Goal: Task Accomplishment & Management: Complete application form

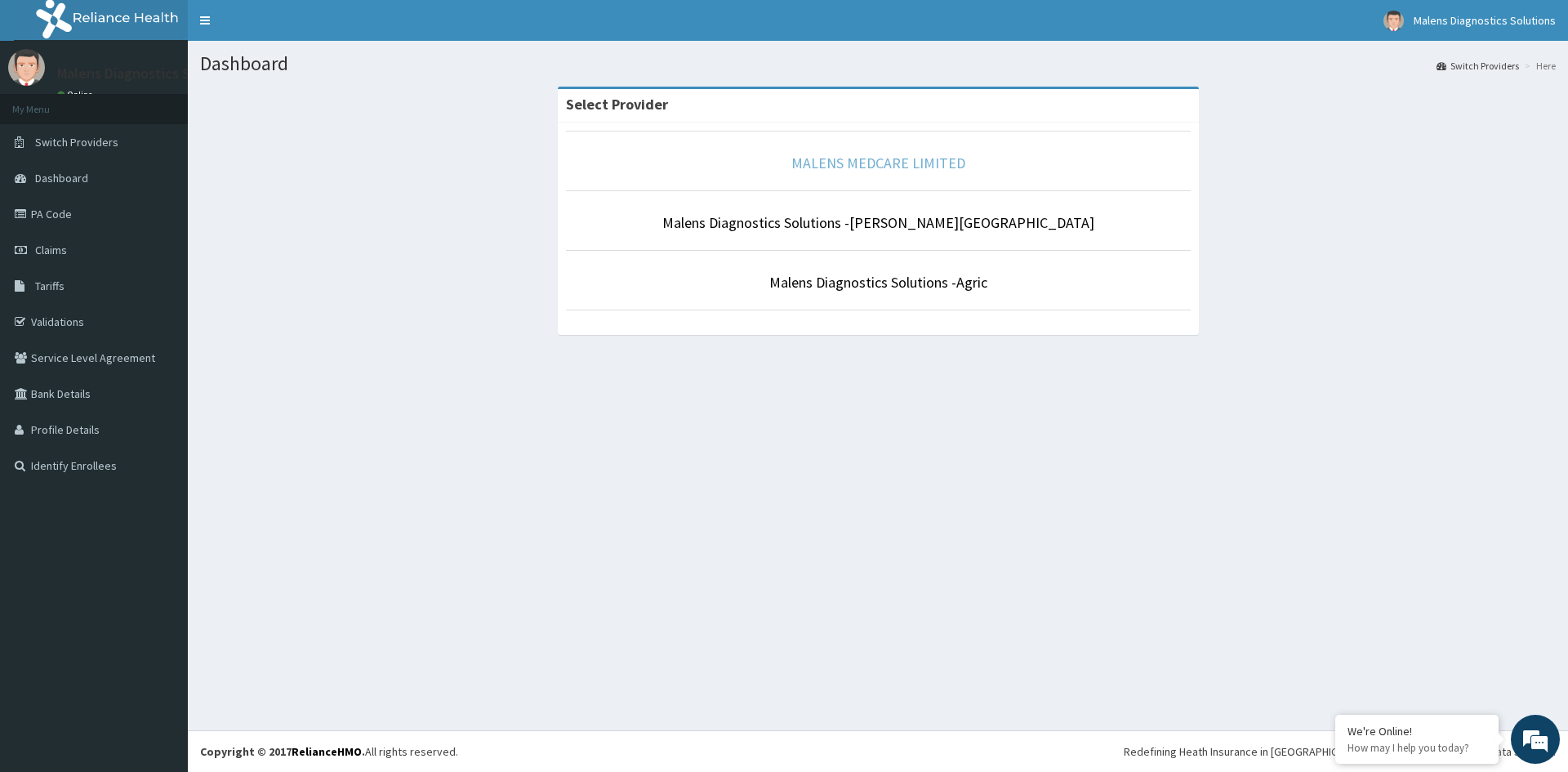
click at [871, 163] on link "MALENS MEDCARE LIMITED" at bounding box center [878, 162] width 174 height 18
click at [853, 164] on link "MALENS MEDCARE LIMITED" at bounding box center [878, 162] width 174 height 18
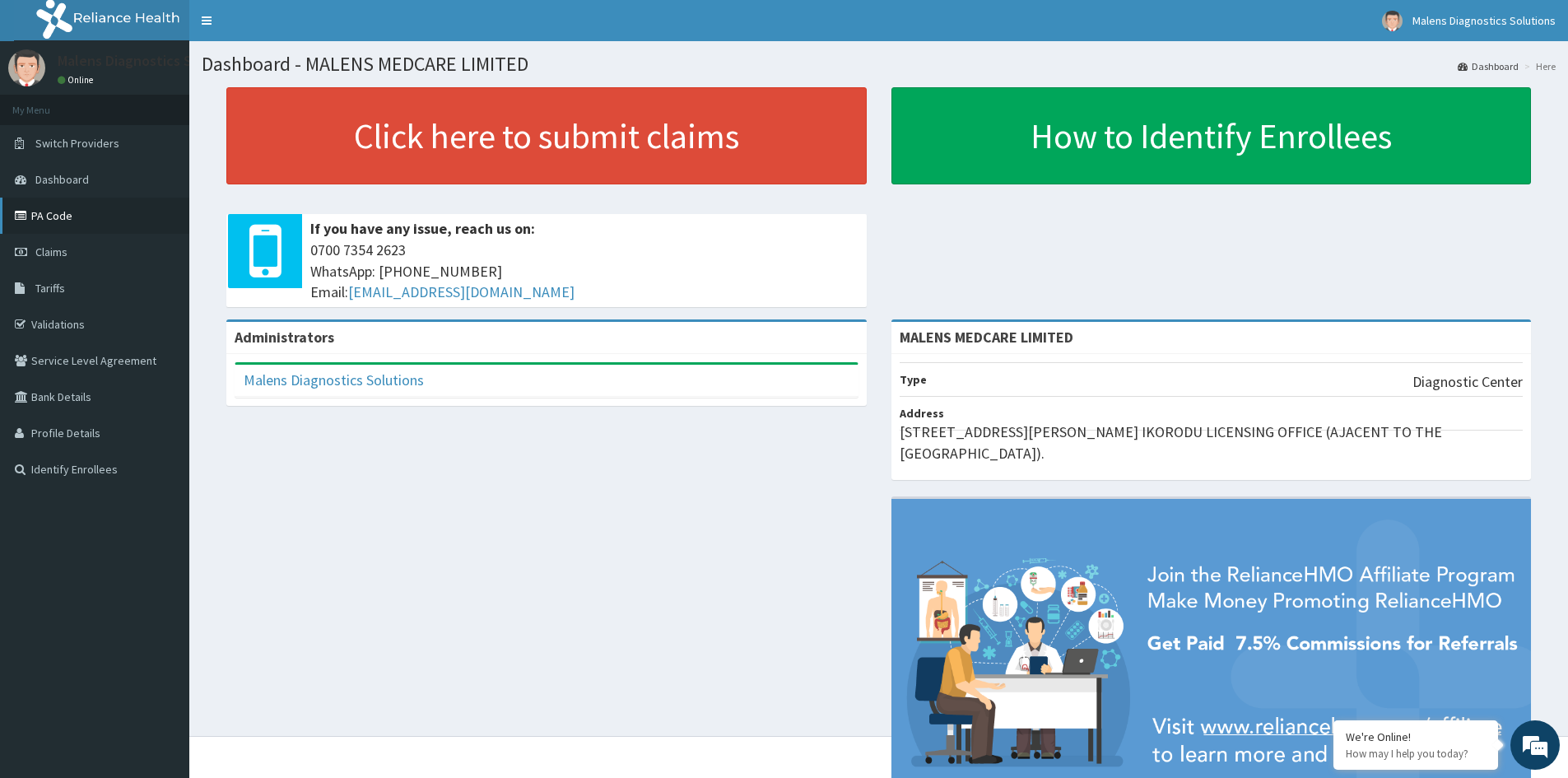
click at [35, 216] on link "PA Code" at bounding box center [94, 215] width 190 height 36
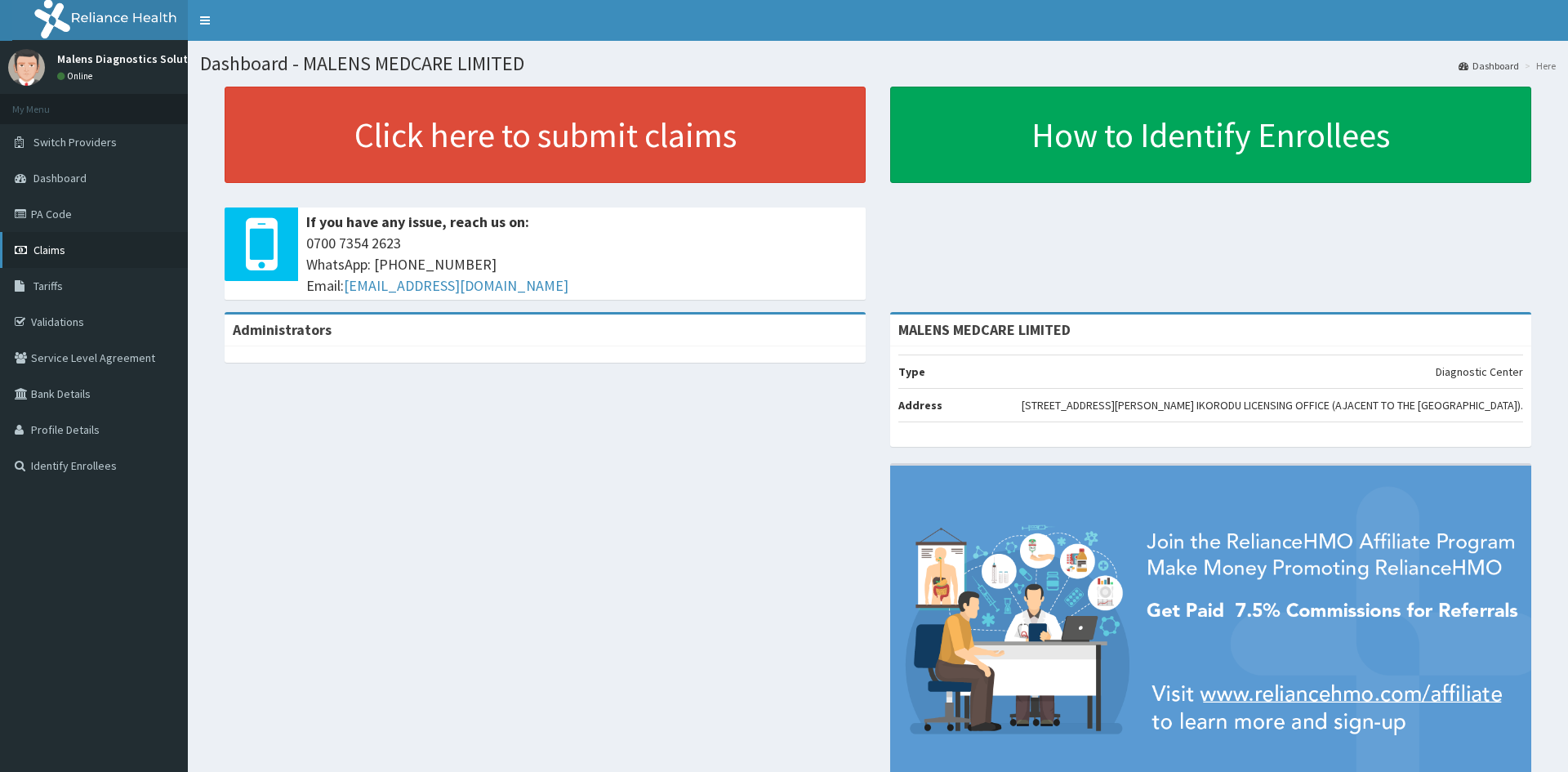
click at [38, 244] on span "Claims" at bounding box center [49, 249] width 32 height 15
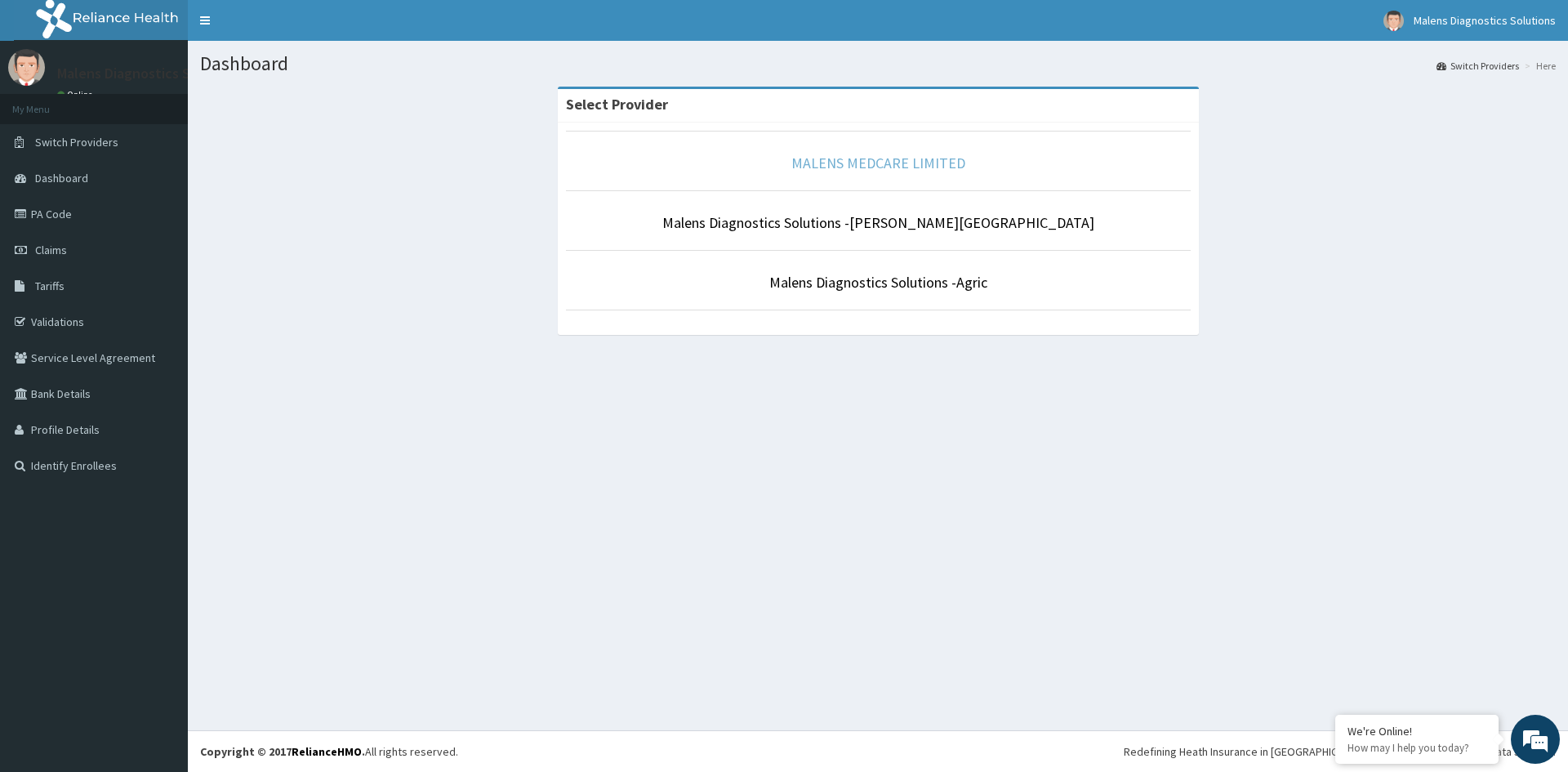
click at [903, 161] on link "MALENS MEDCARE LIMITED" at bounding box center [878, 162] width 174 height 18
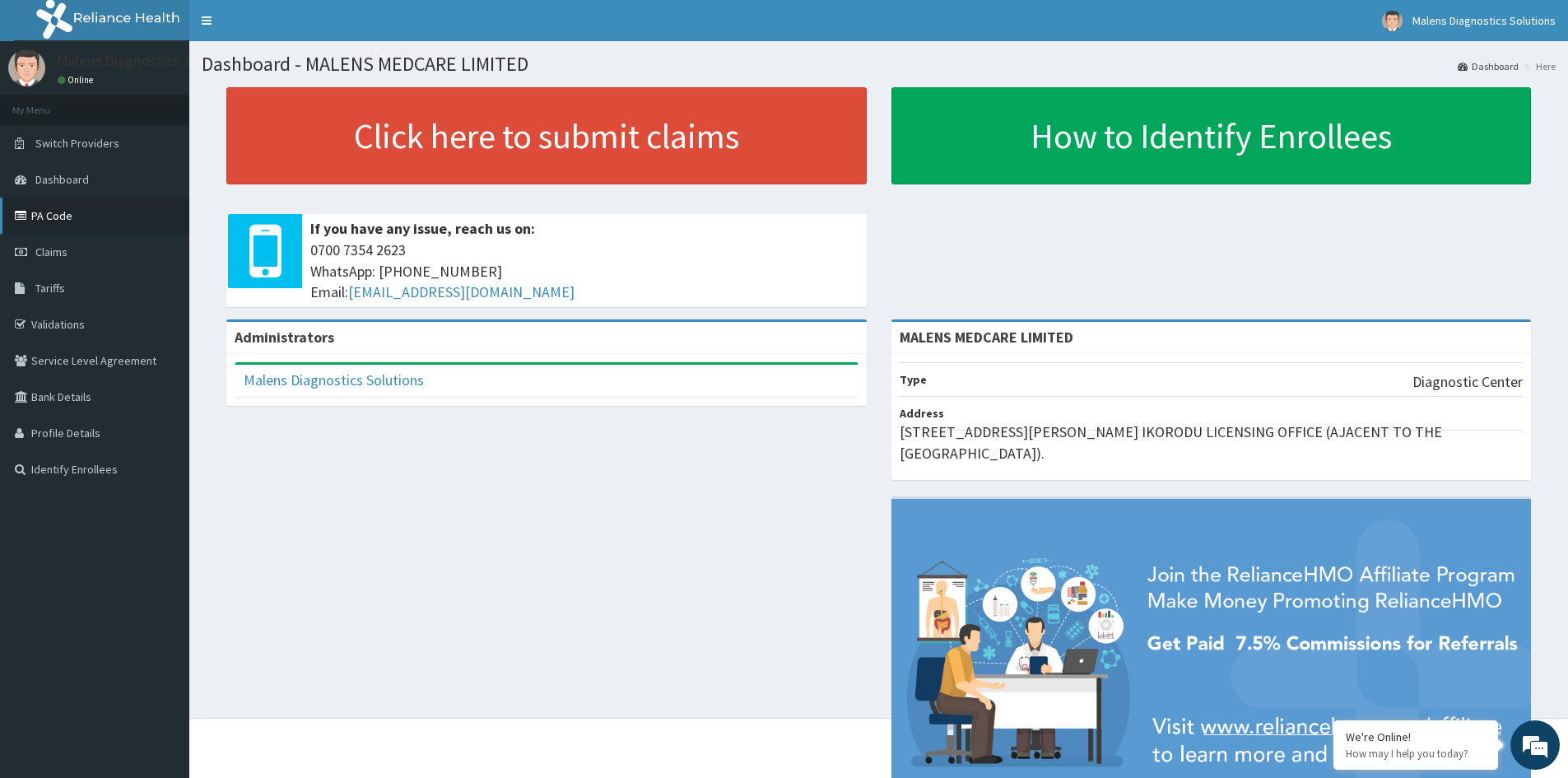
click at [52, 215] on link "PA Code" at bounding box center [94, 215] width 190 height 36
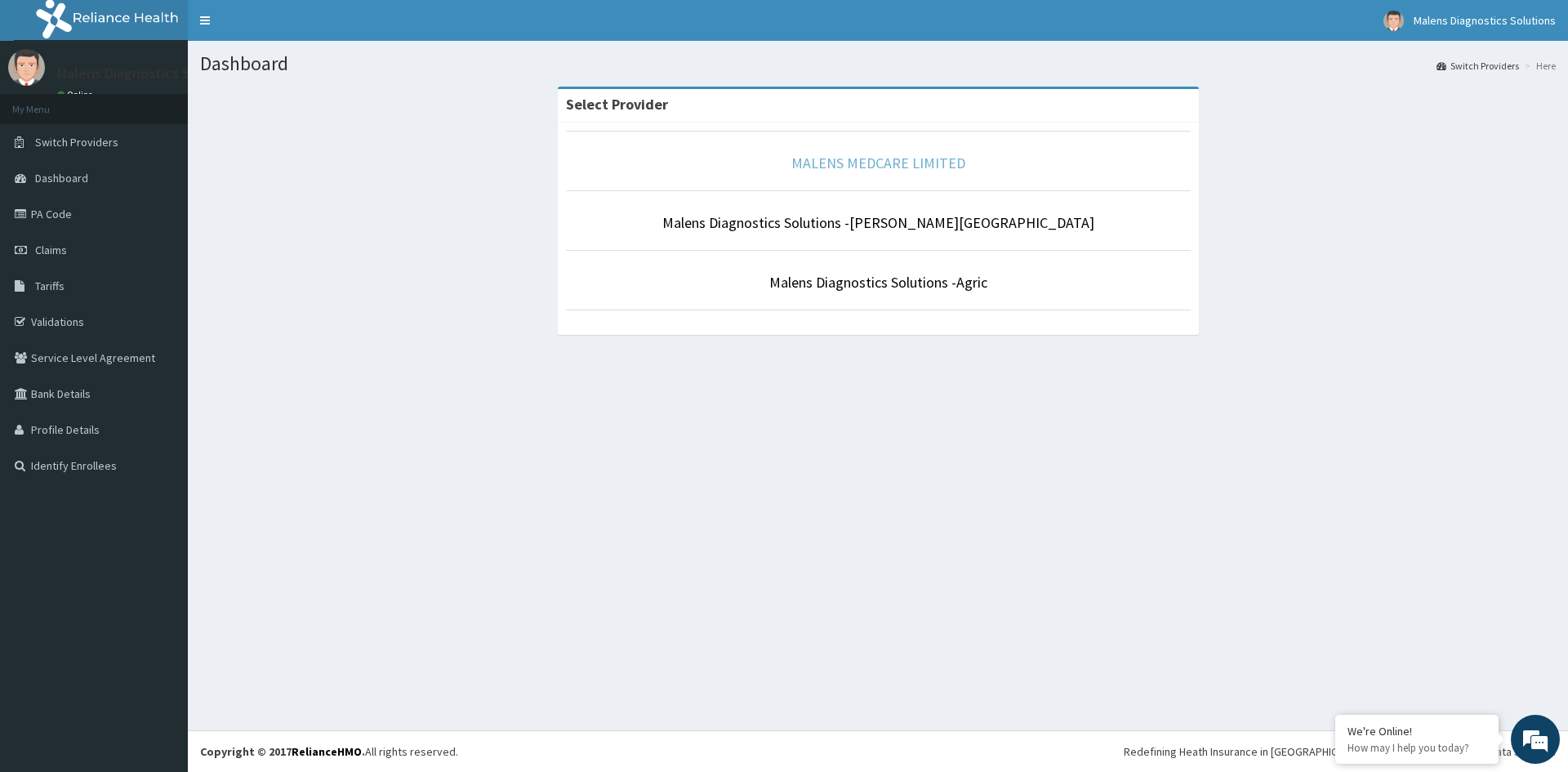
click at [876, 162] on link "MALENS MEDCARE LIMITED" at bounding box center [878, 162] width 174 height 18
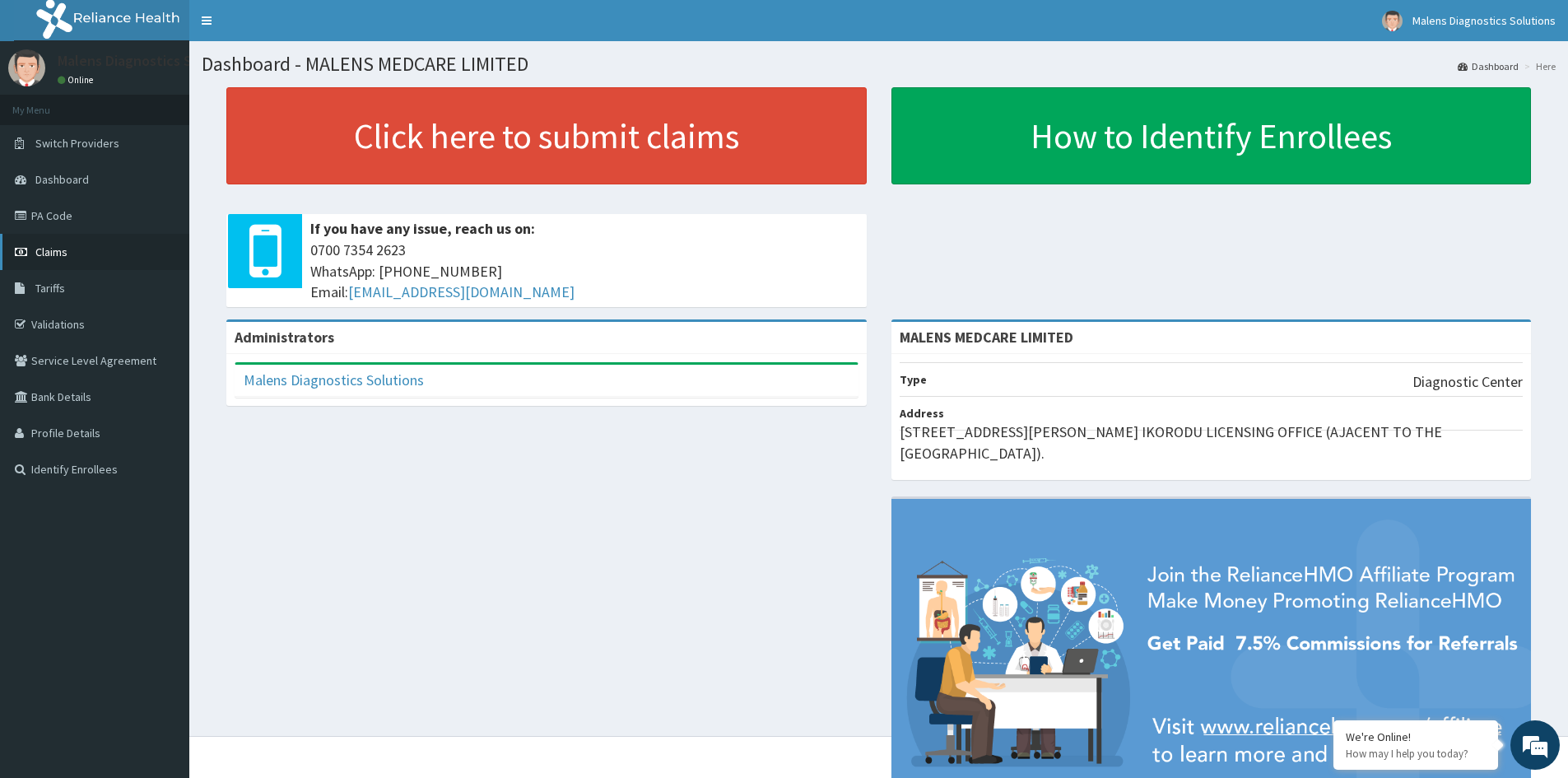
click at [48, 253] on span "Claims" at bounding box center [51, 251] width 32 height 15
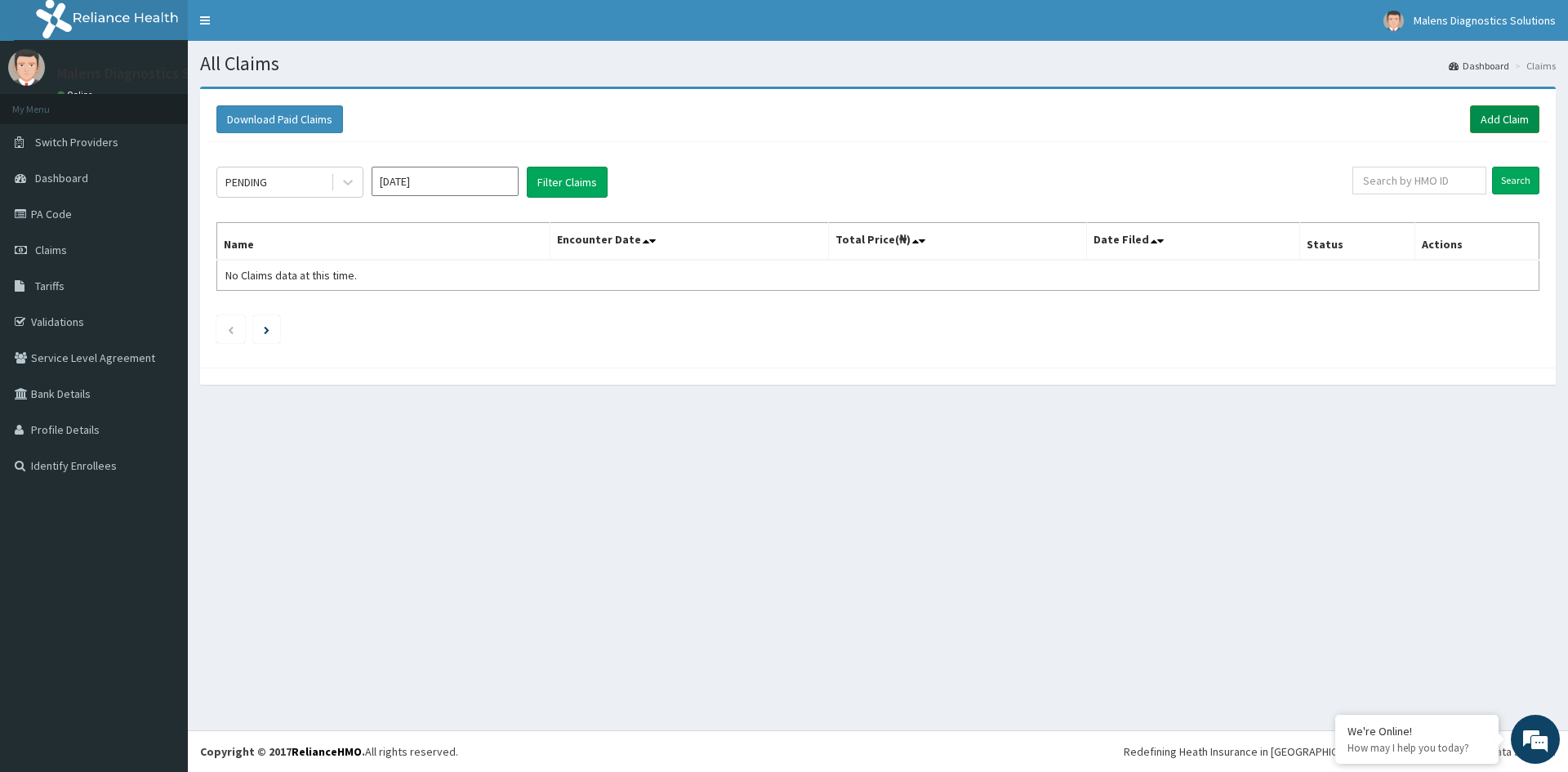
click at [1497, 116] on link "Add Claim" at bounding box center [1504, 119] width 69 height 28
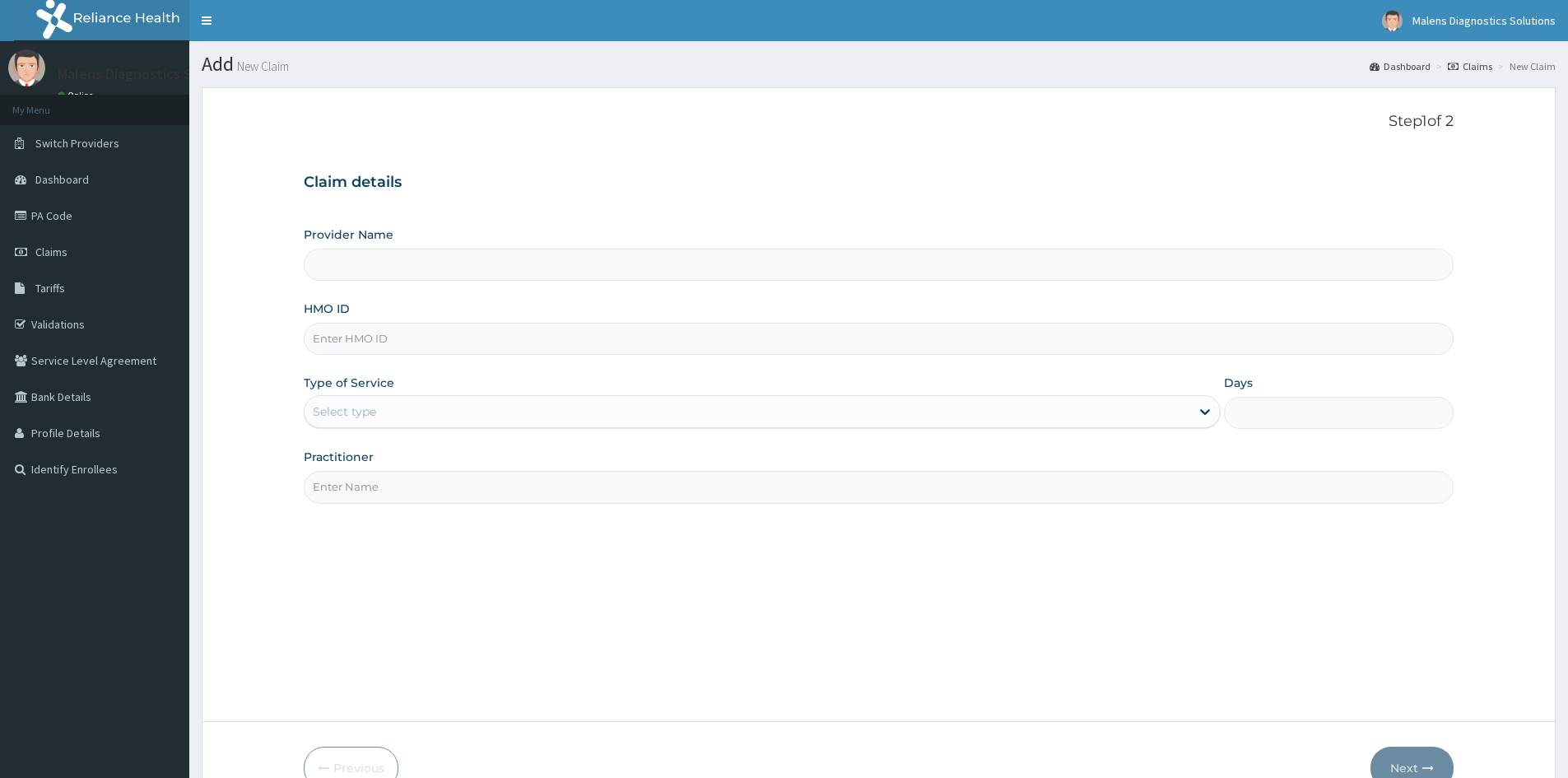
type input "MALENS MEDCARE LIMITED"
click at [483, 332] on input "HMO ID" at bounding box center [878, 339] width 1150 height 32
paste input "MJL/10005/A"
type input "MJL/10005/A"
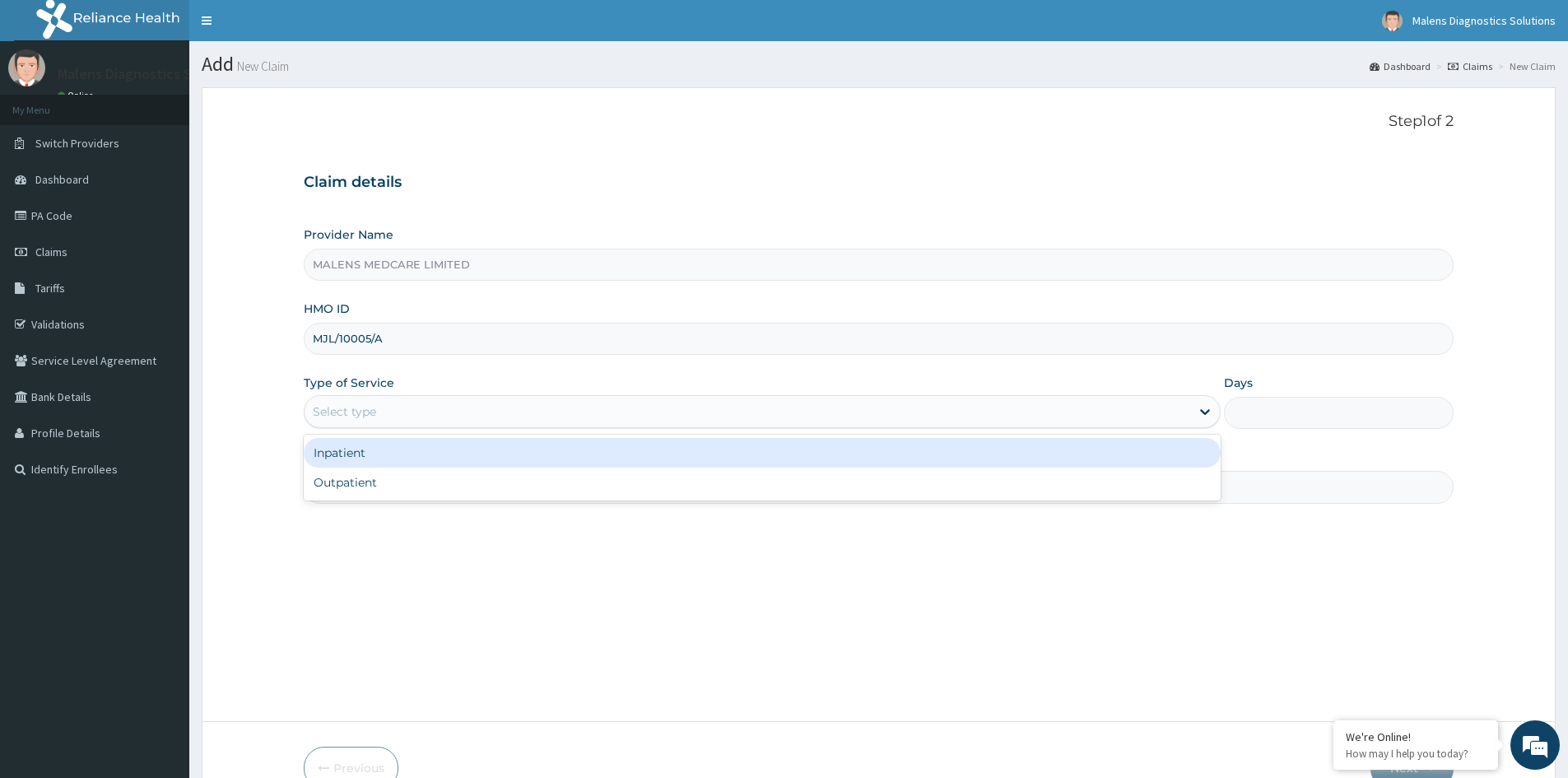
click at [394, 403] on div "Select type" at bounding box center [747, 412] width 885 height 26
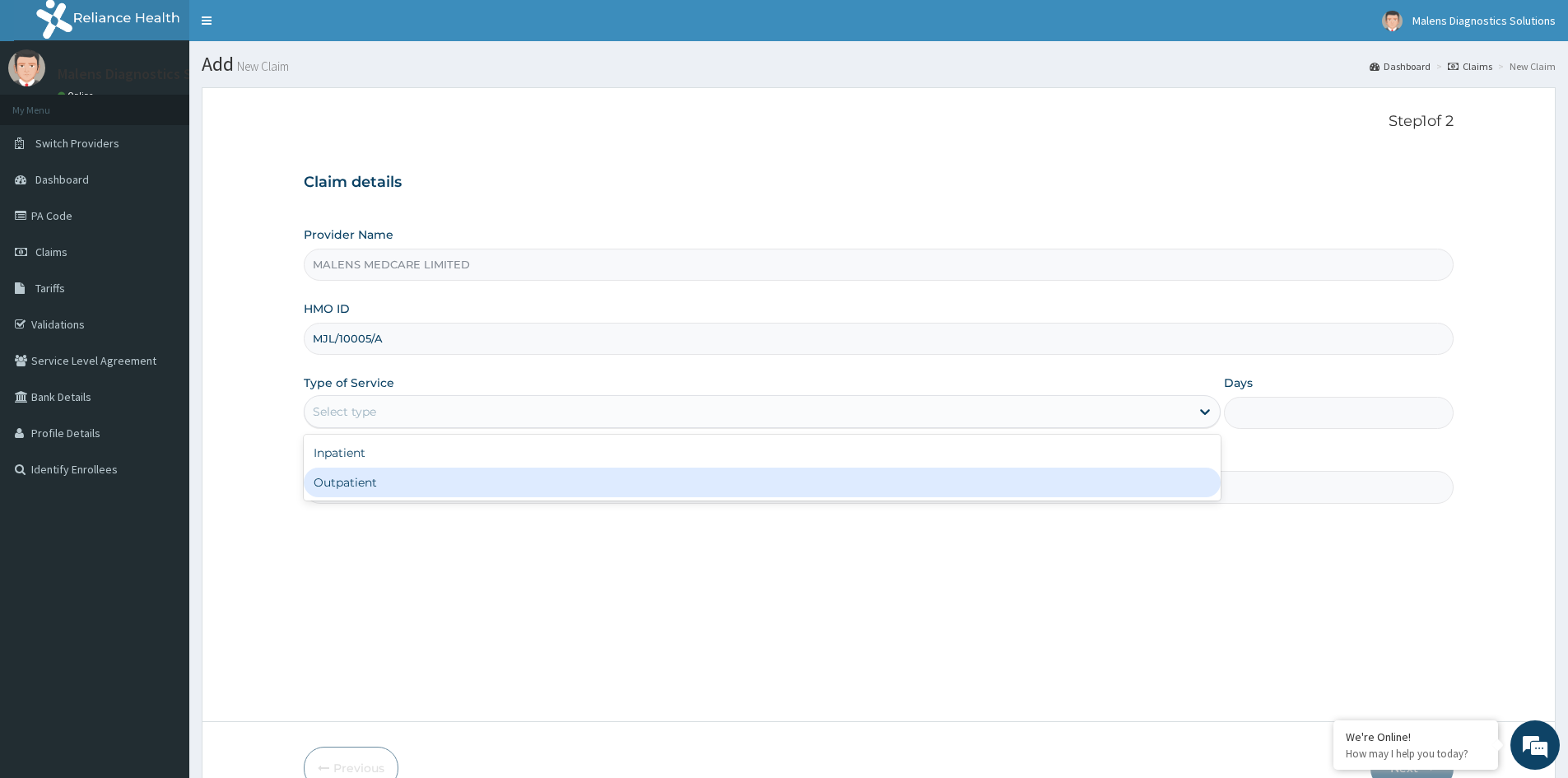
click at [411, 483] on div "Outpatient" at bounding box center [761, 483] width 916 height 30
type input "1"
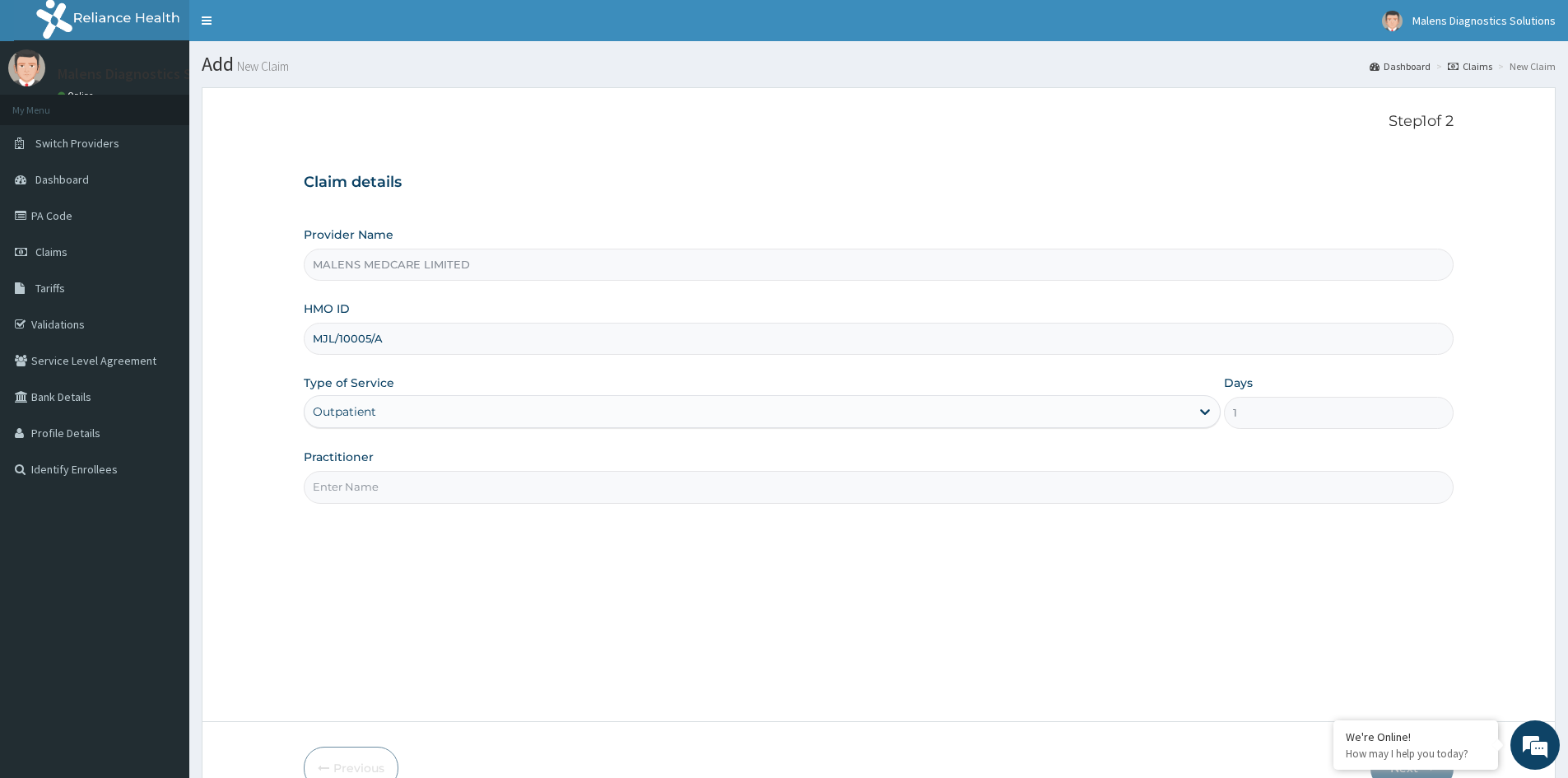
click at [477, 493] on input "Practitioner" at bounding box center [878, 487] width 1150 height 32
type input "DR OGUN"
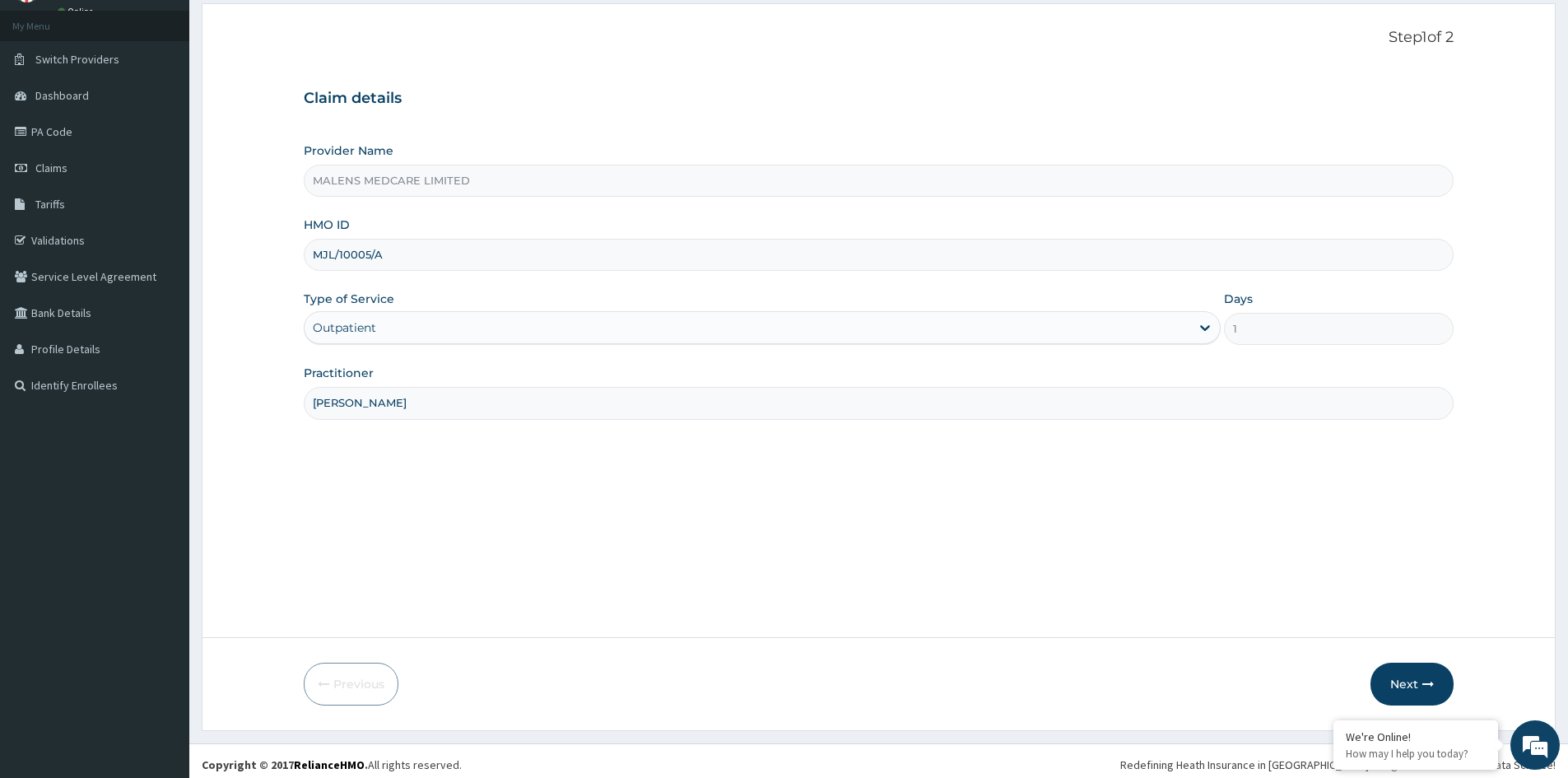
scroll to position [92, 0]
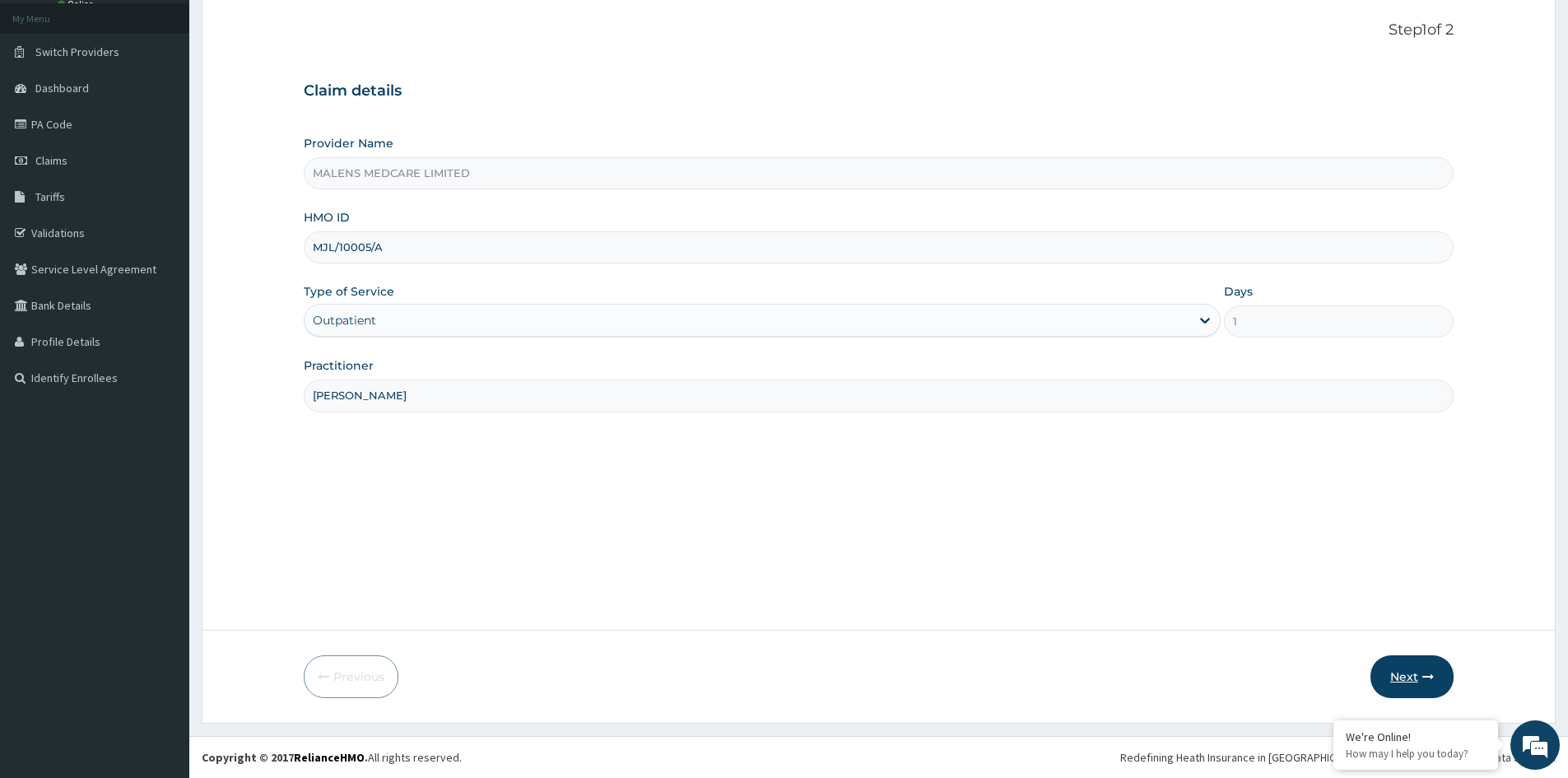
click at [1413, 682] on button "Next" at bounding box center [1412, 677] width 83 height 43
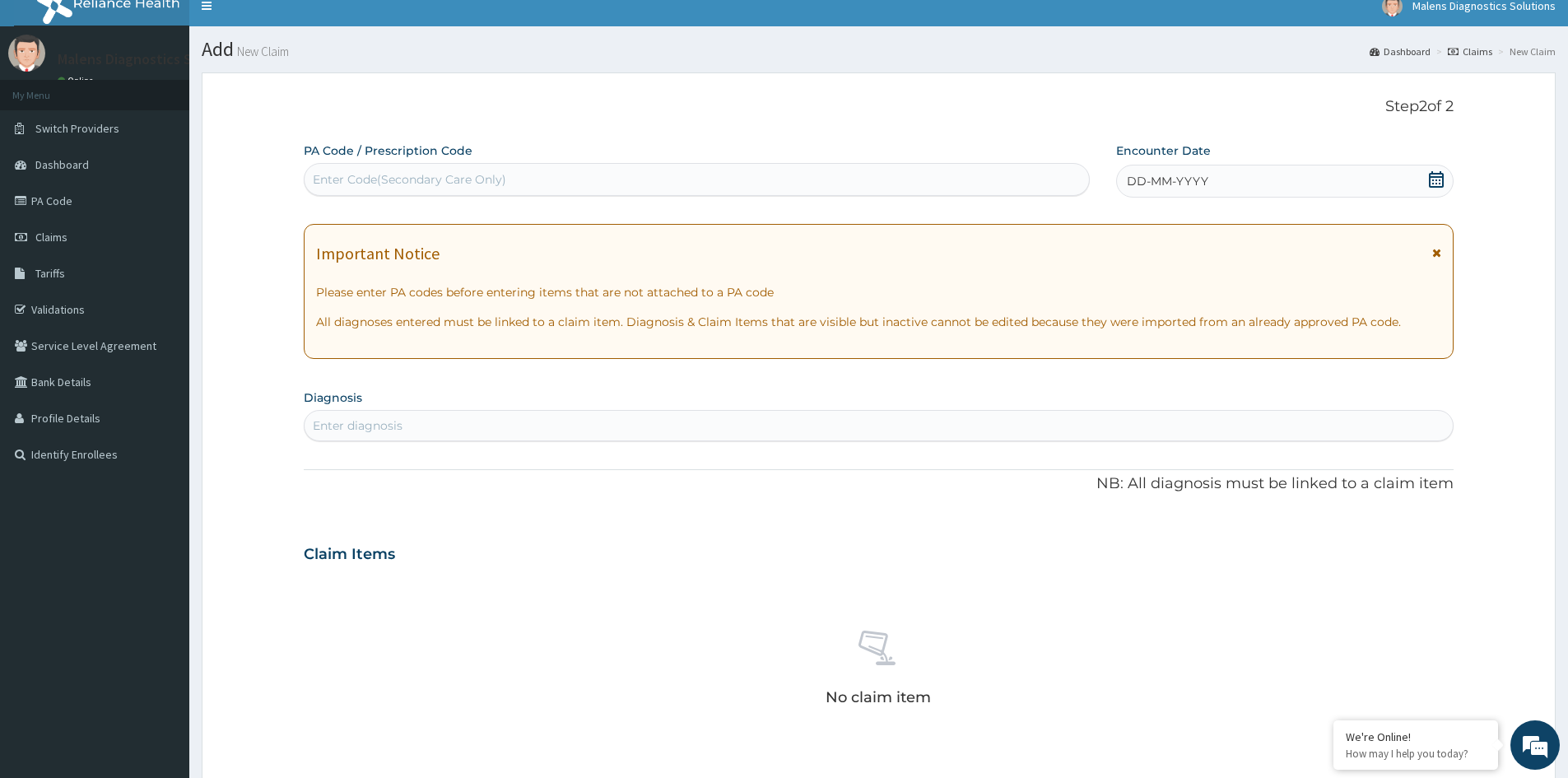
scroll to position [0, 0]
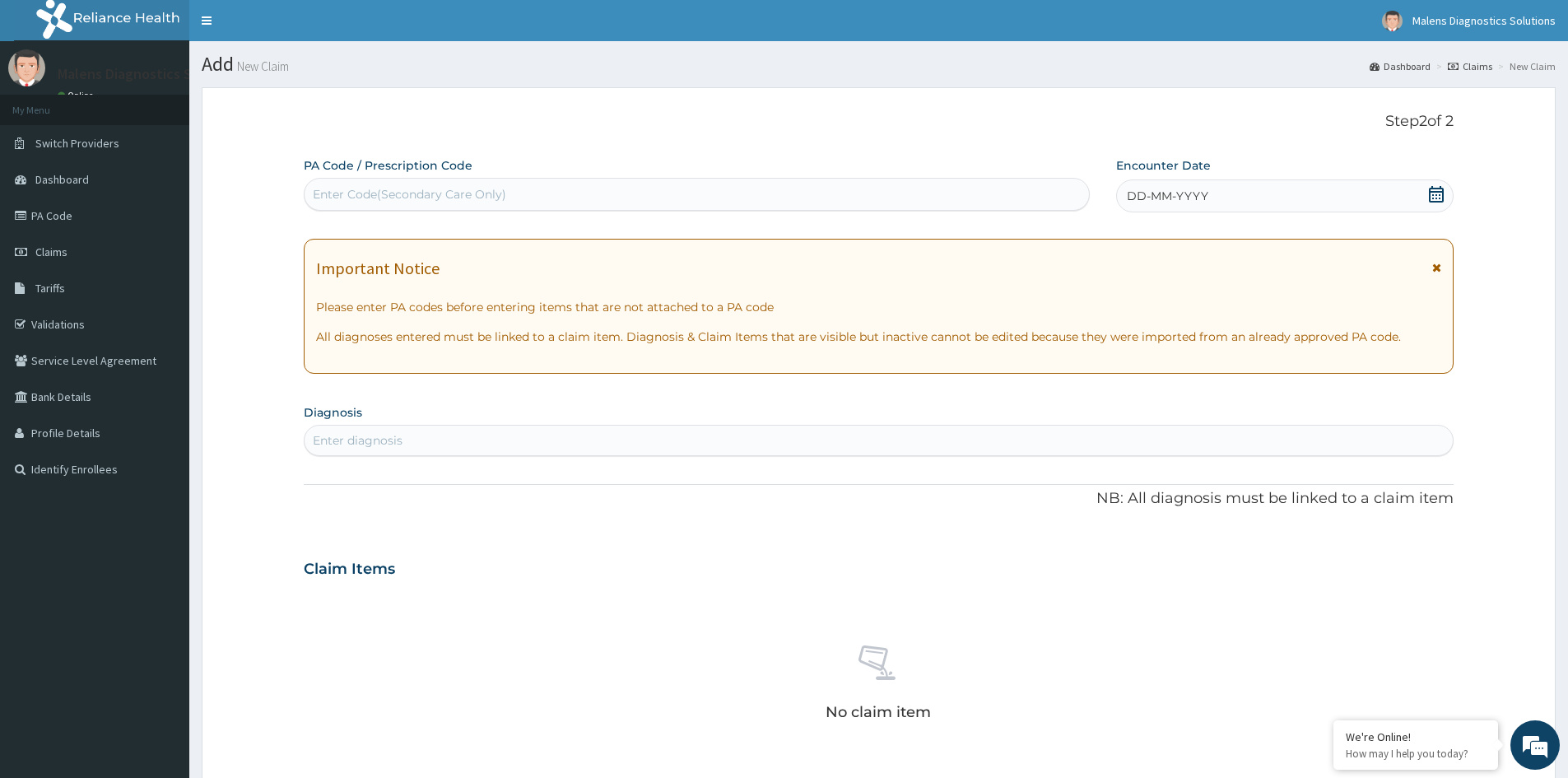
click at [492, 191] on div "Enter Code(Secondary Care Only)" at bounding box center [409, 194] width 193 height 17
paste input "PA/559D81"
type input "PA/559D81"
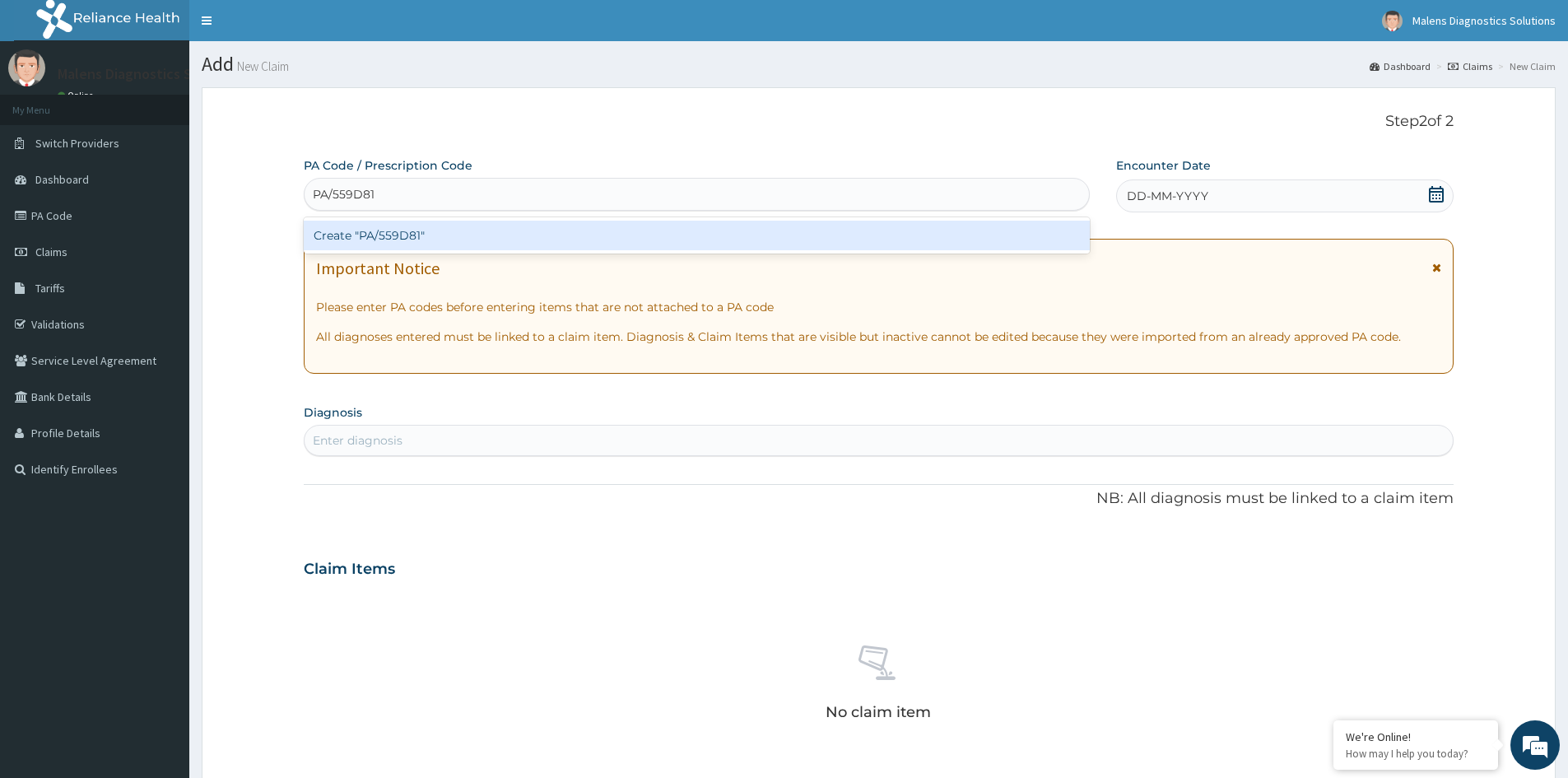
click at [502, 228] on div "Create "PA/559D81"" at bounding box center [696, 236] width 786 height 30
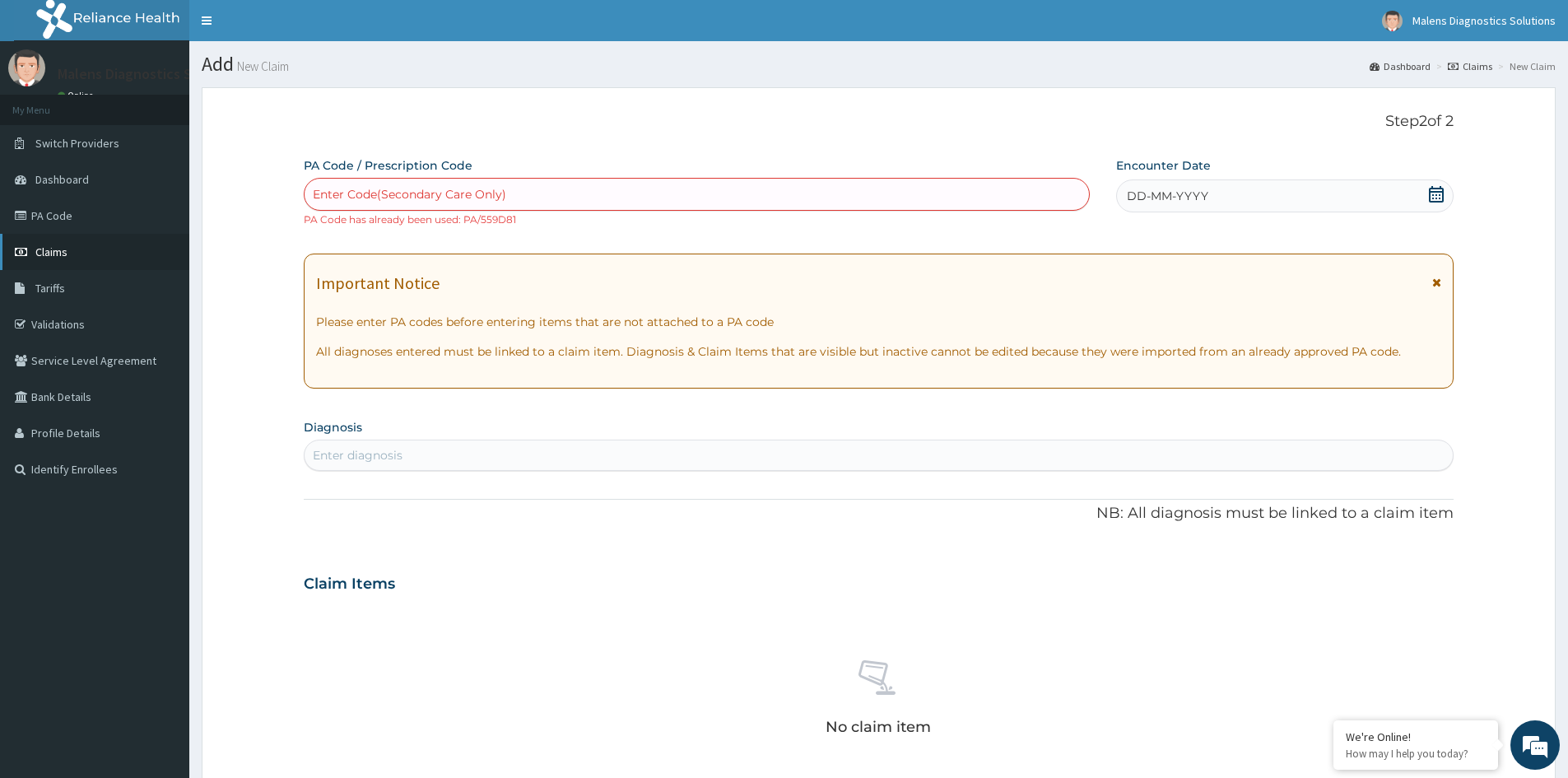
click at [50, 251] on span "Claims" at bounding box center [51, 251] width 32 height 15
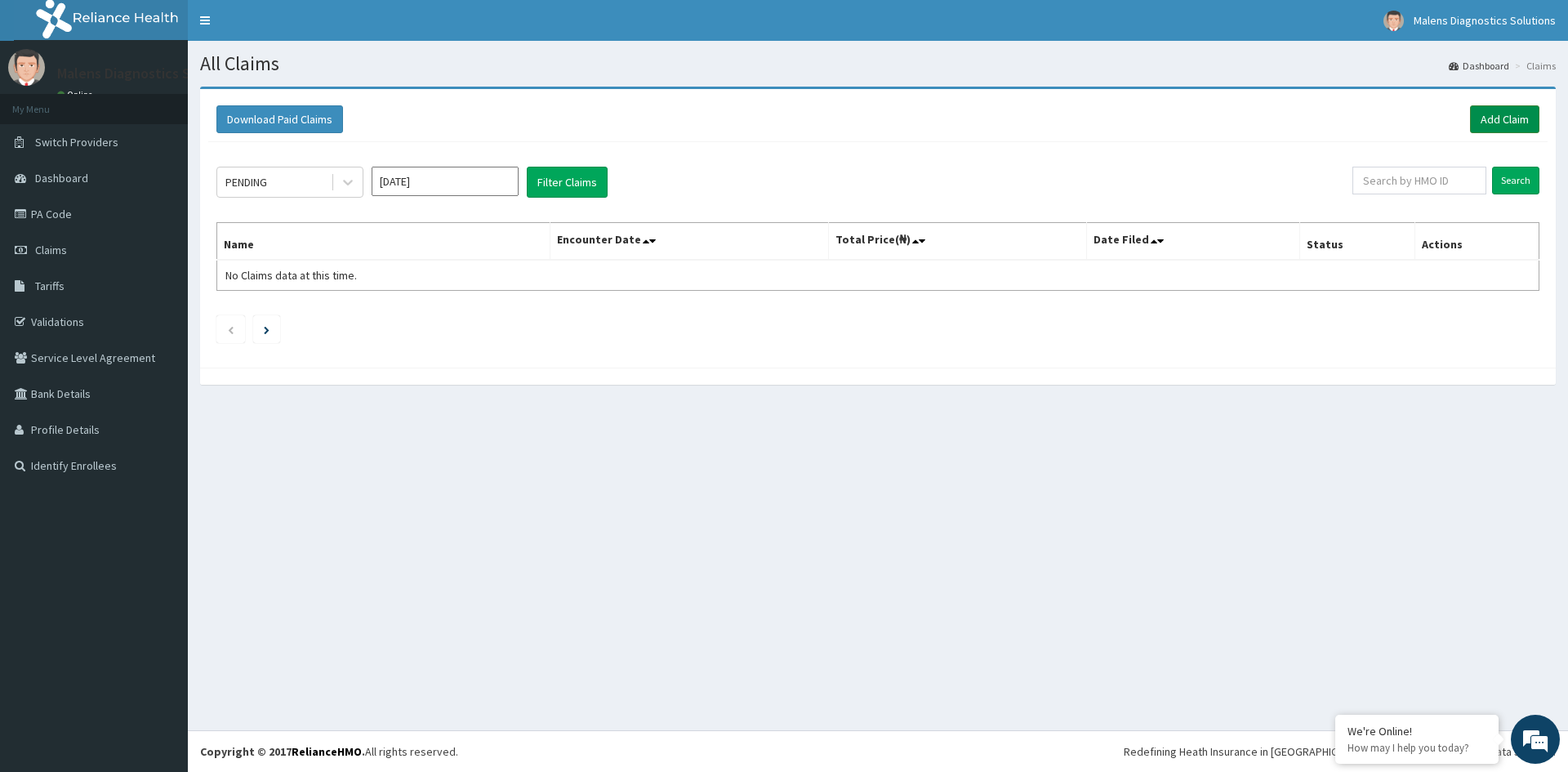
click at [1491, 117] on link "Add Claim" at bounding box center [1504, 119] width 69 height 28
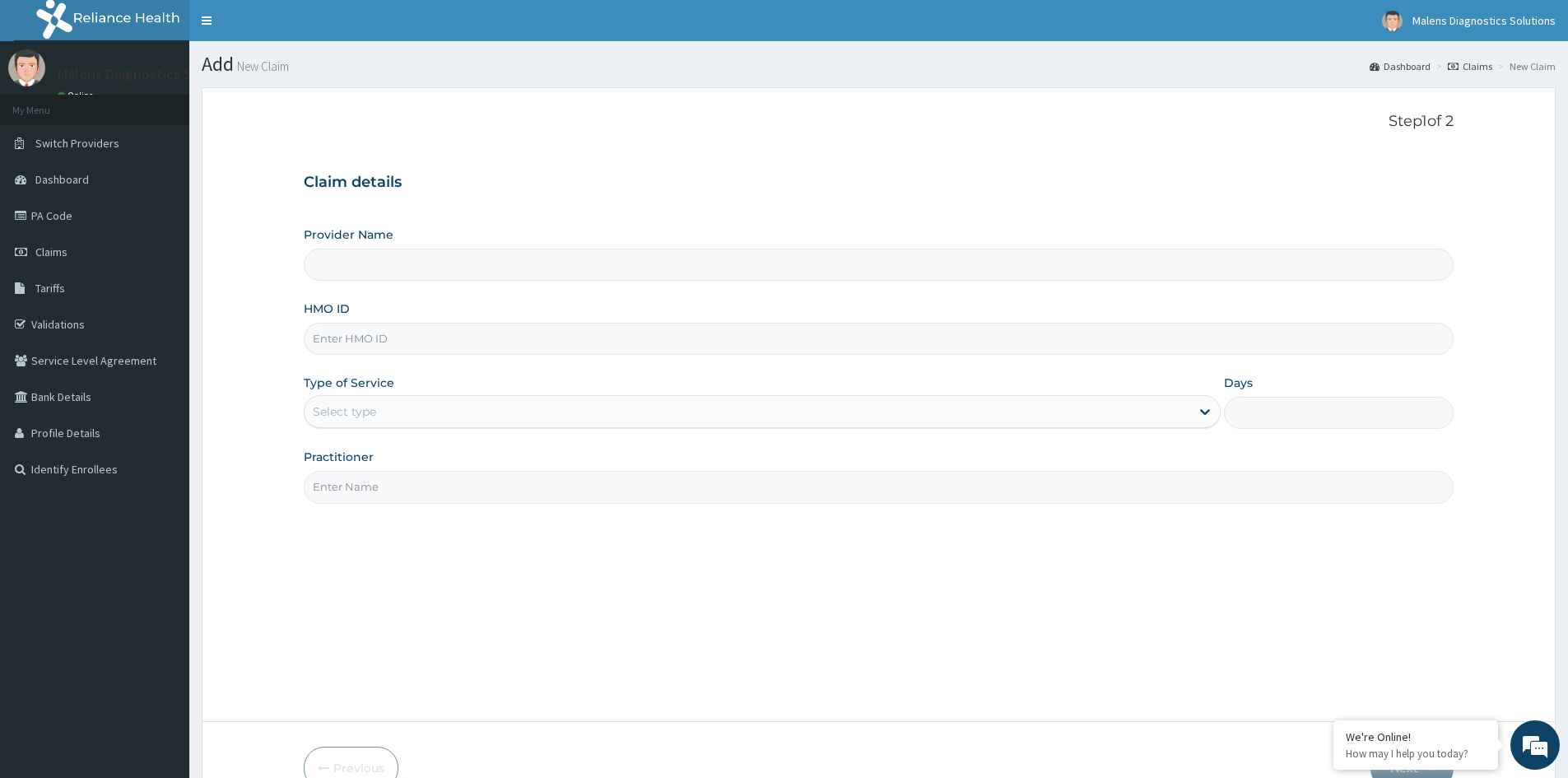
type input "MALENS MEDCARE LIMITED"
click at [387, 337] on input "HMO ID" at bounding box center [878, 339] width 1150 height 32
paste input "CHL/10346/A"
type input "CHL/10346/A"
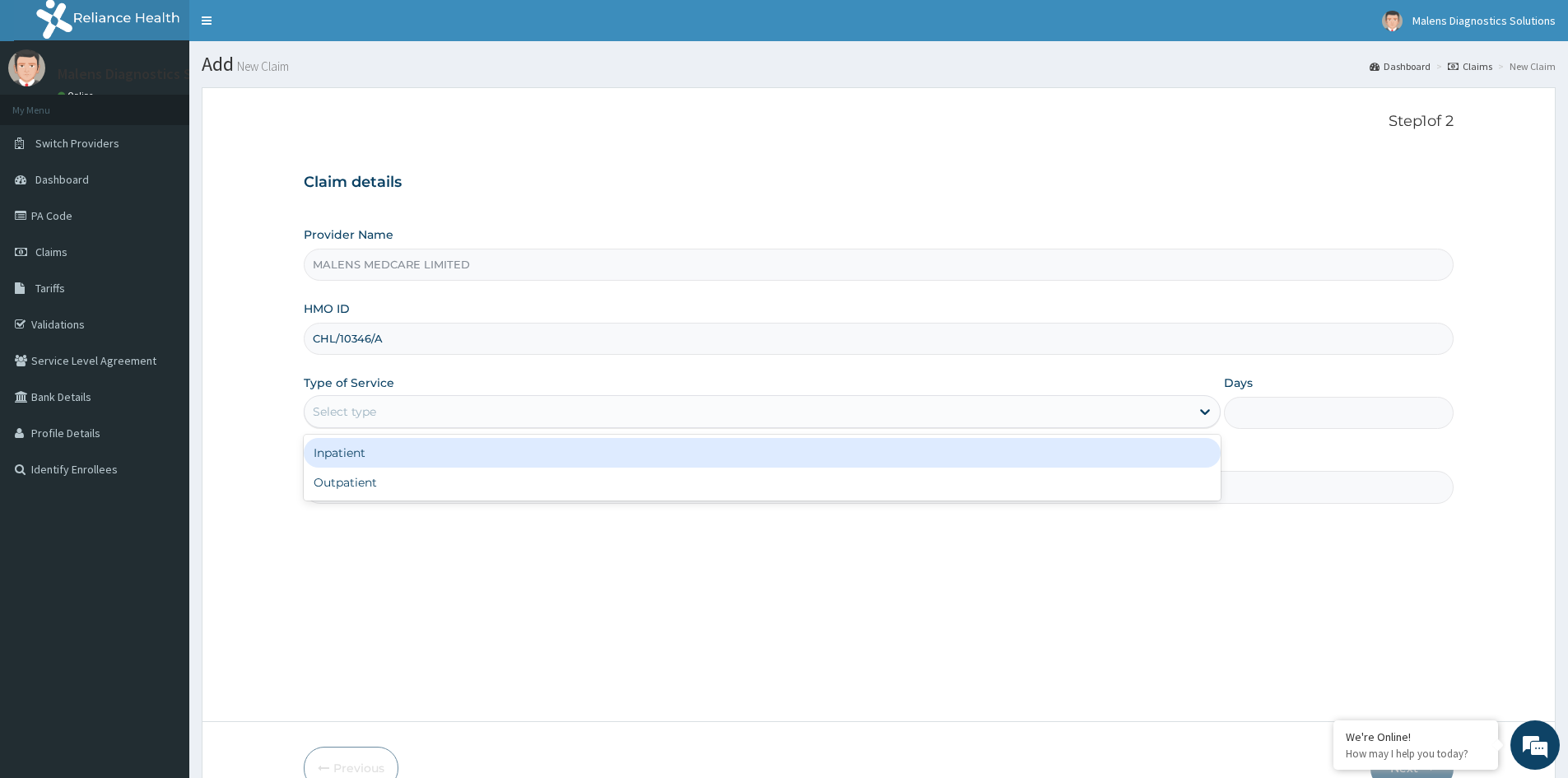
click at [408, 409] on div "Select type" at bounding box center [747, 412] width 885 height 26
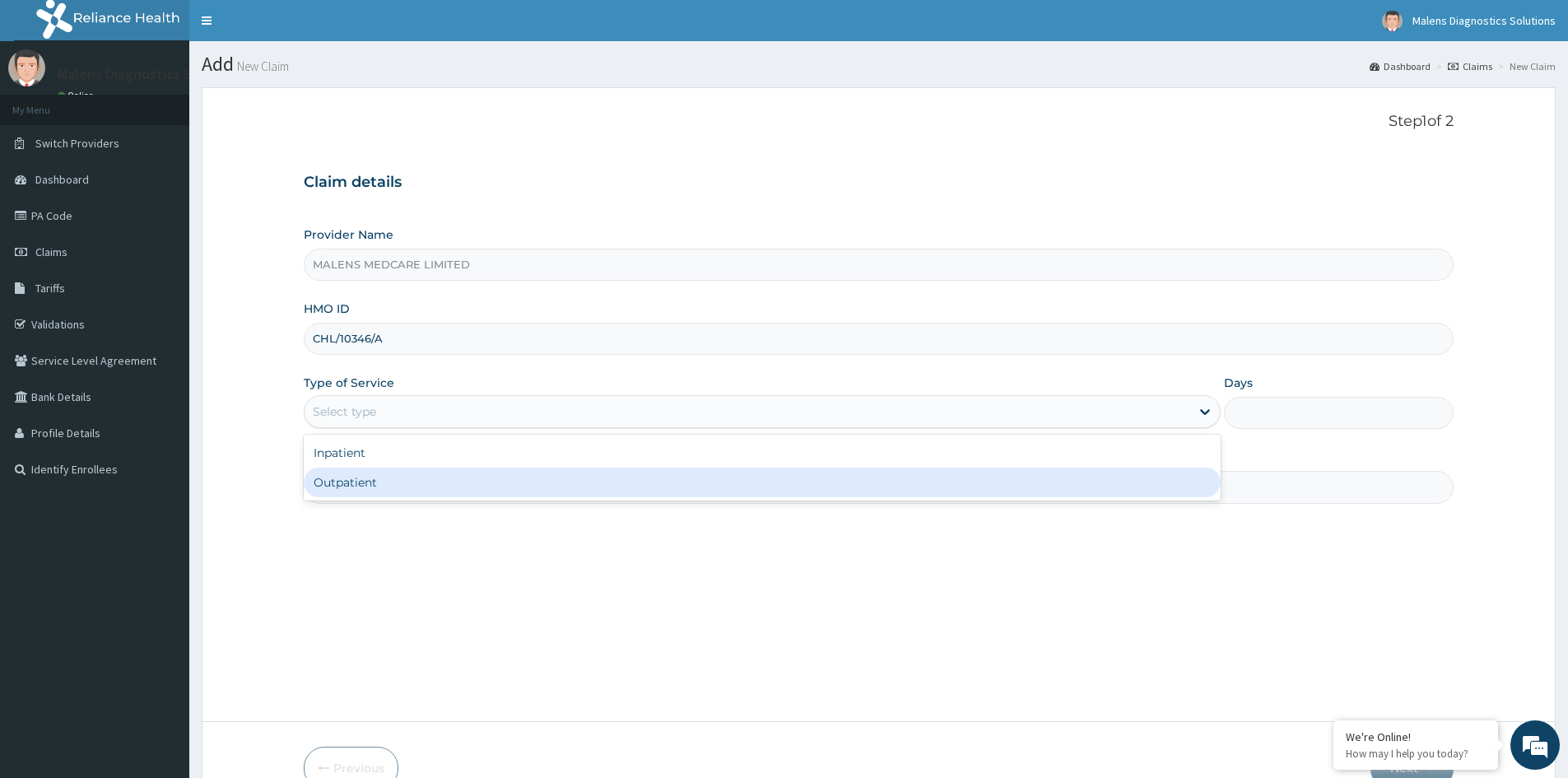
click at [395, 480] on div "Outpatient" at bounding box center [761, 483] width 916 height 30
type input "1"
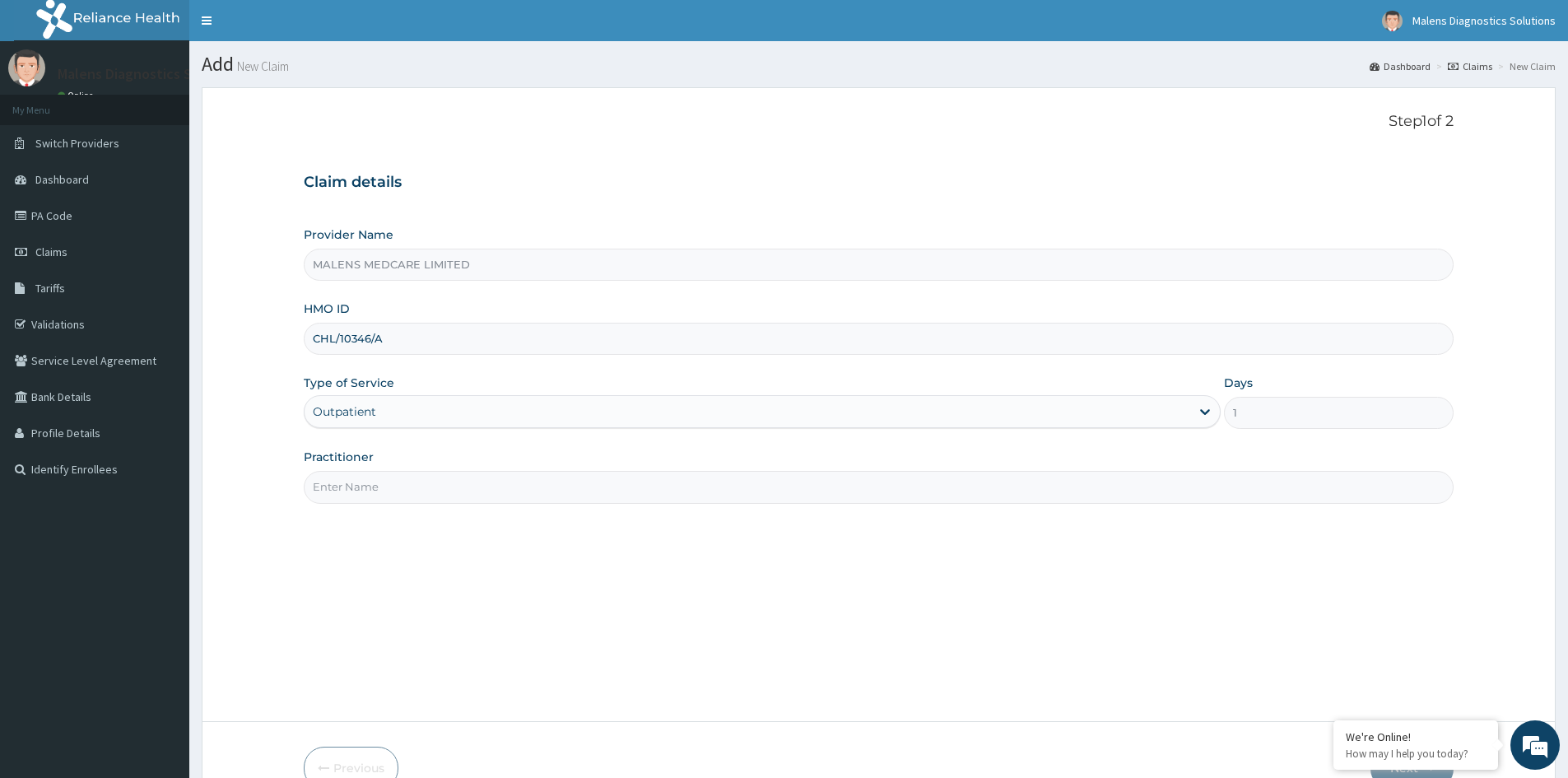
click at [404, 487] on input "Practitioner" at bounding box center [878, 487] width 1150 height 32
type input "DR OGUN"
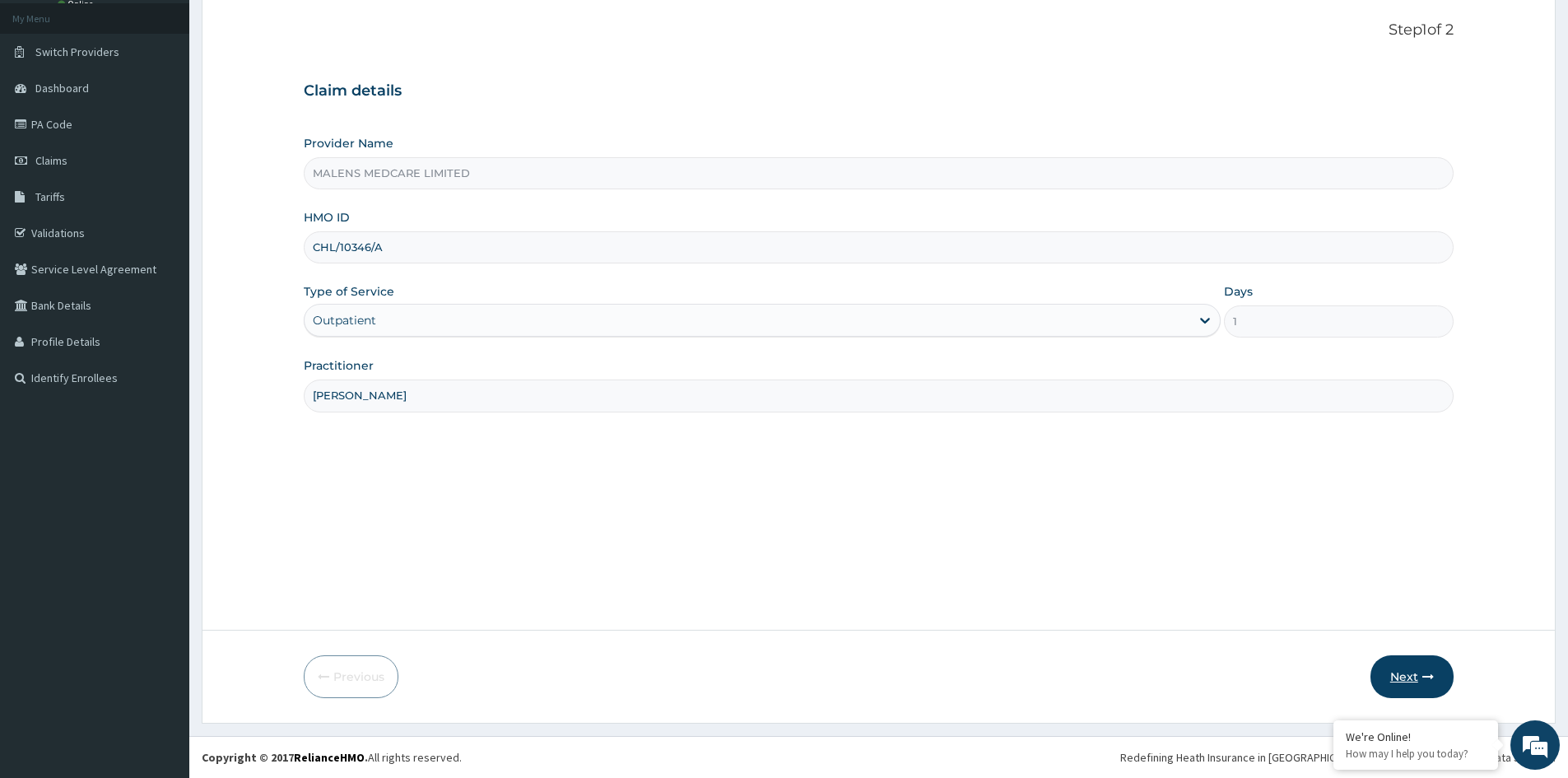
drag, startPoint x: 1422, startPoint y: 677, endPoint x: 1415, endPoint y: 672, distance: 8.6
click at [1415, 672] on button "Next" at bounding box center [1412, 677] width 83 height 43
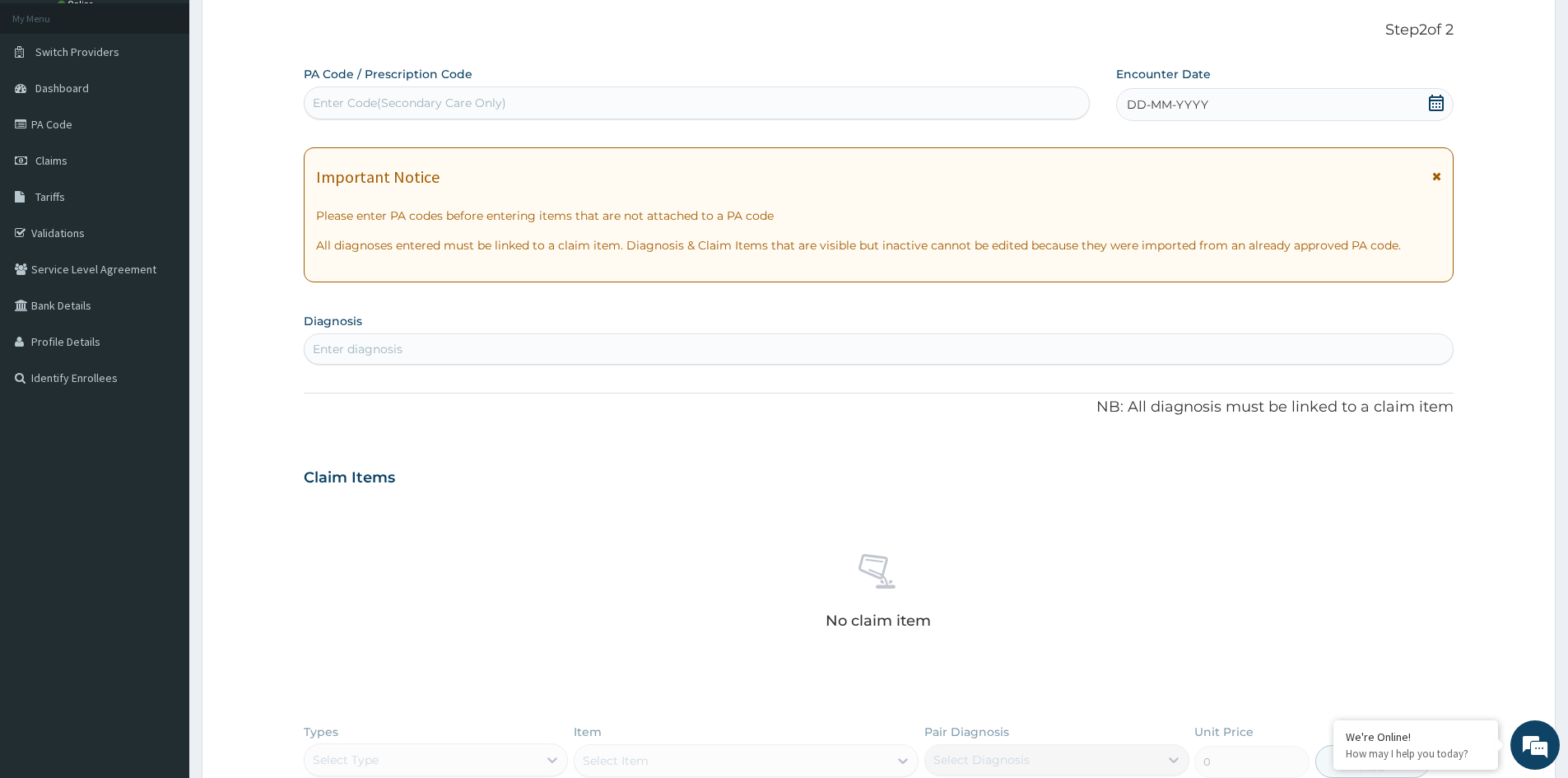
click at [504, 336] on div "Enter diagnosis" at bounding box center [878, 349] width 1148 height 26
click at [397, 102] on div "Enter Code(Secondary Care Only)" at bounding box center [409, 102] width 193 height 17
paste input "PA/4F946C"
type input "PA/4F946C"
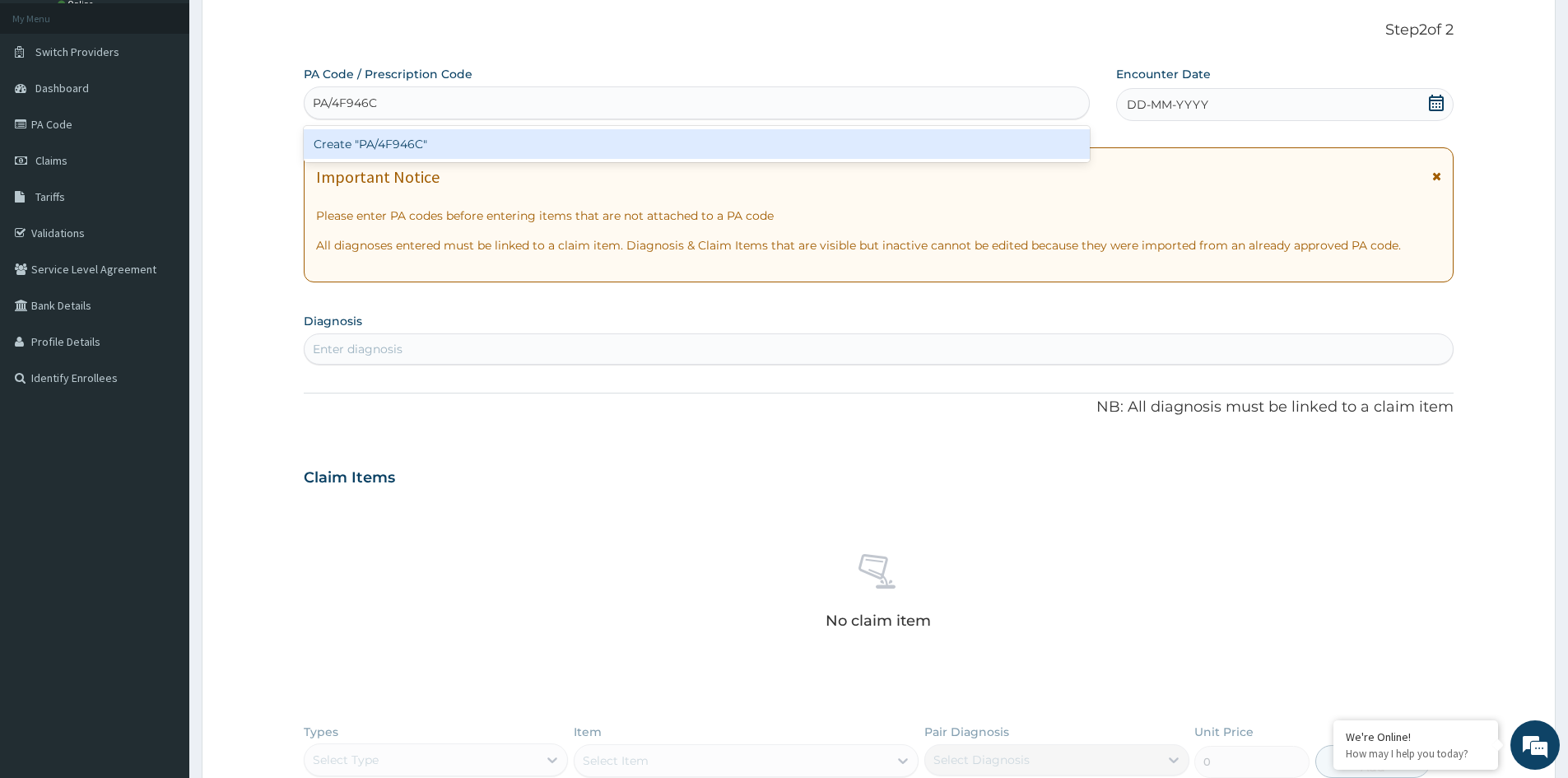
click at [398, 146] on div "Create "PA/4F946C"" at bounding box center [696, 144] width 786 height 30
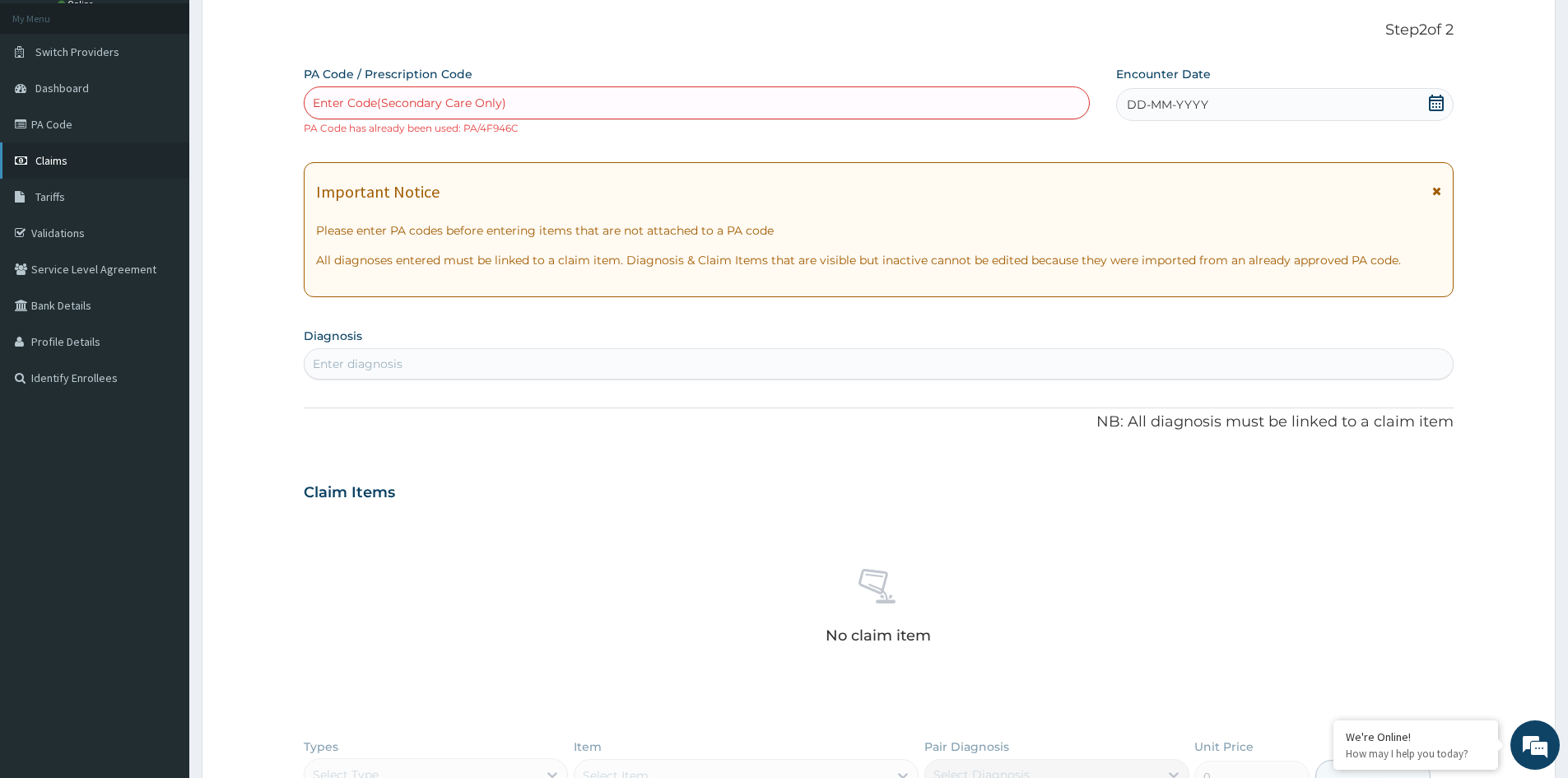
click at [35, 153] on span "Claims" at bounding box center [51, 161] width 32 height 15
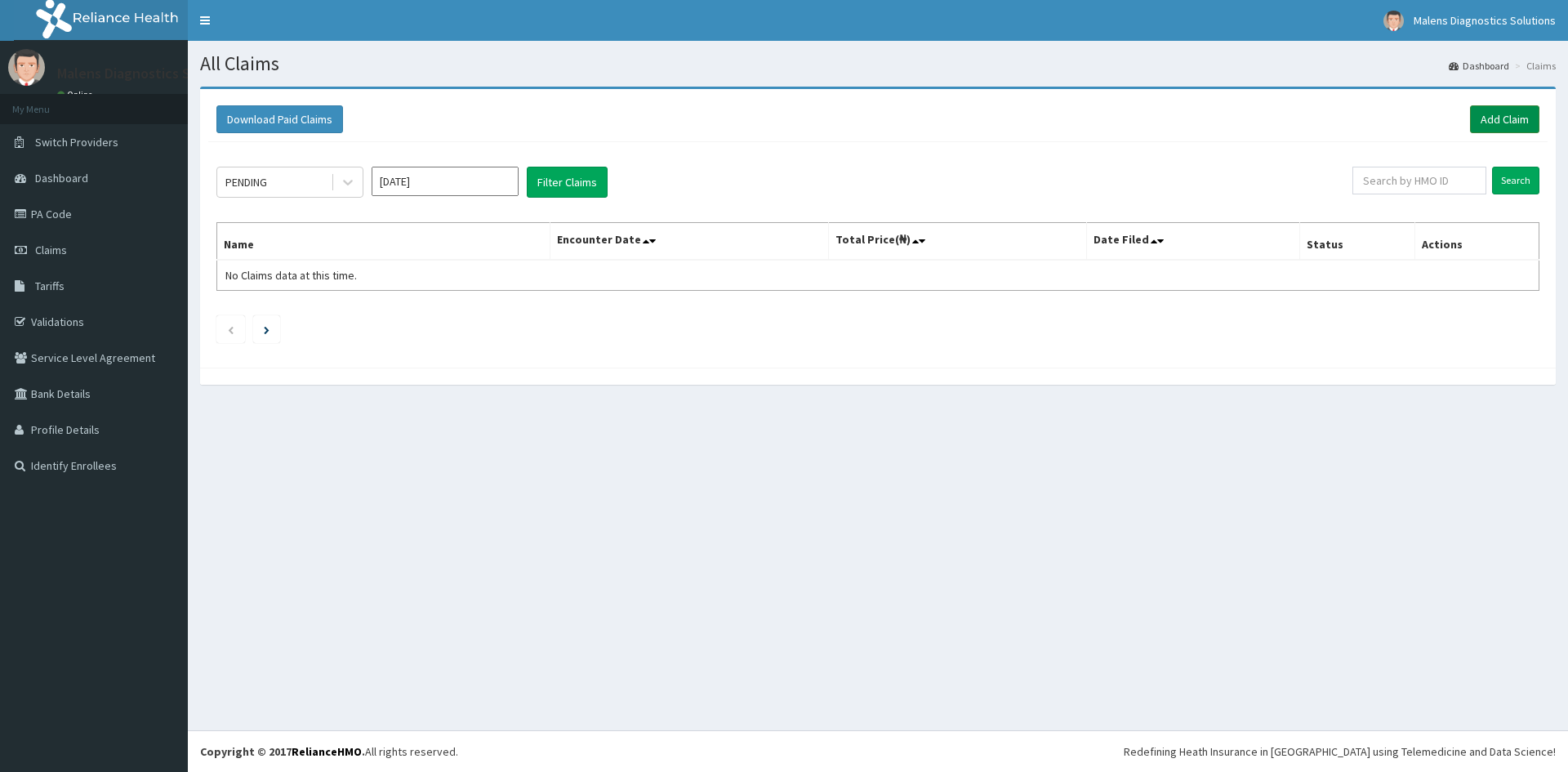
click at [1501, 116] on link "Add Claim" at bounding box center [1504, 119] width 69 height 28
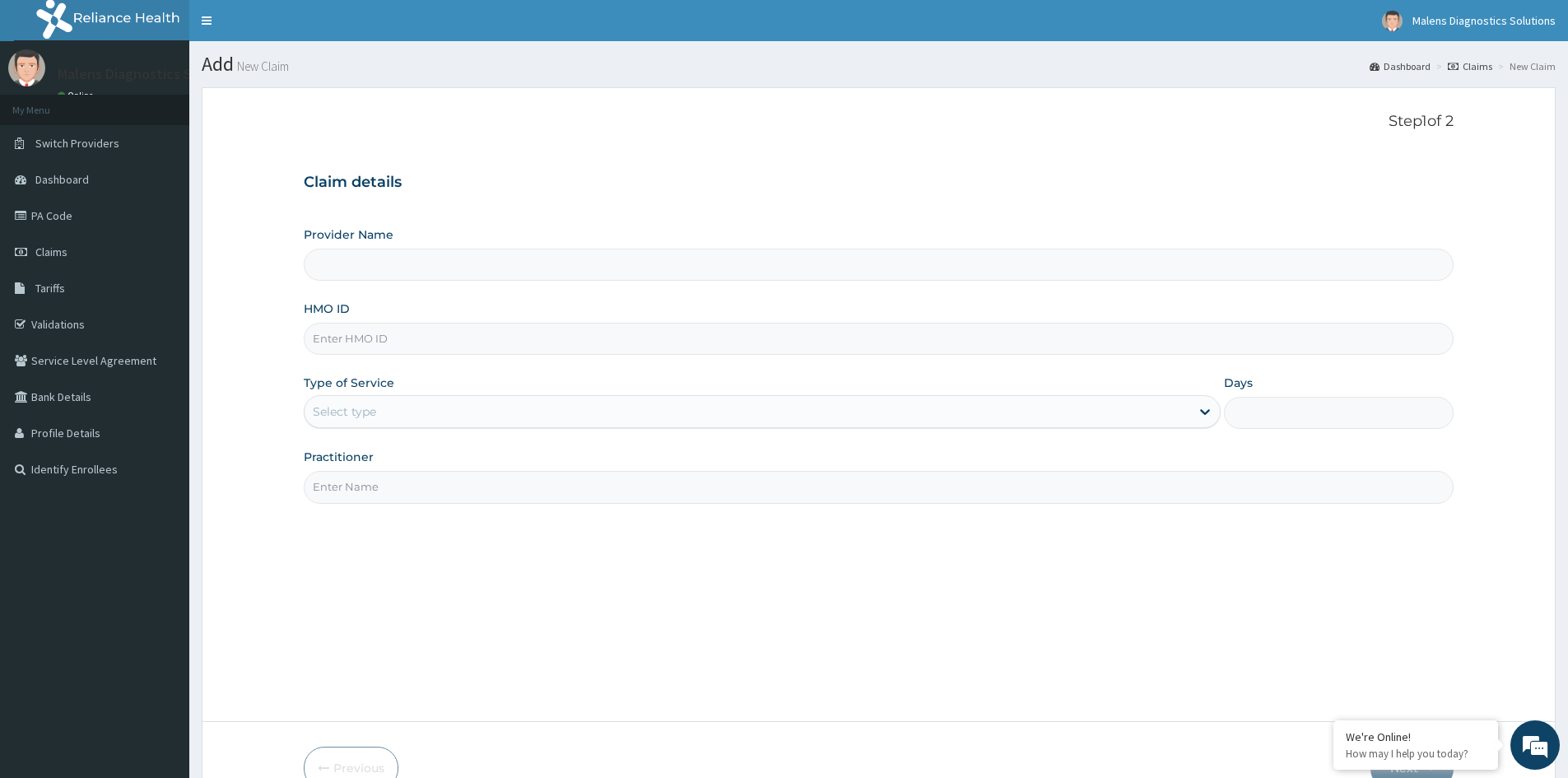
type input "MALENS MEDCARE LIMITED"
click at [437, 334] on input "HMO ID" at bounding box center [878, 339] width 1150 height 32
paste input "LIR/10004/B"
type input "LIR/10004/B"
click at [406, 408] on div "Select type" at bounding box center [747, 412] width 885 height 26
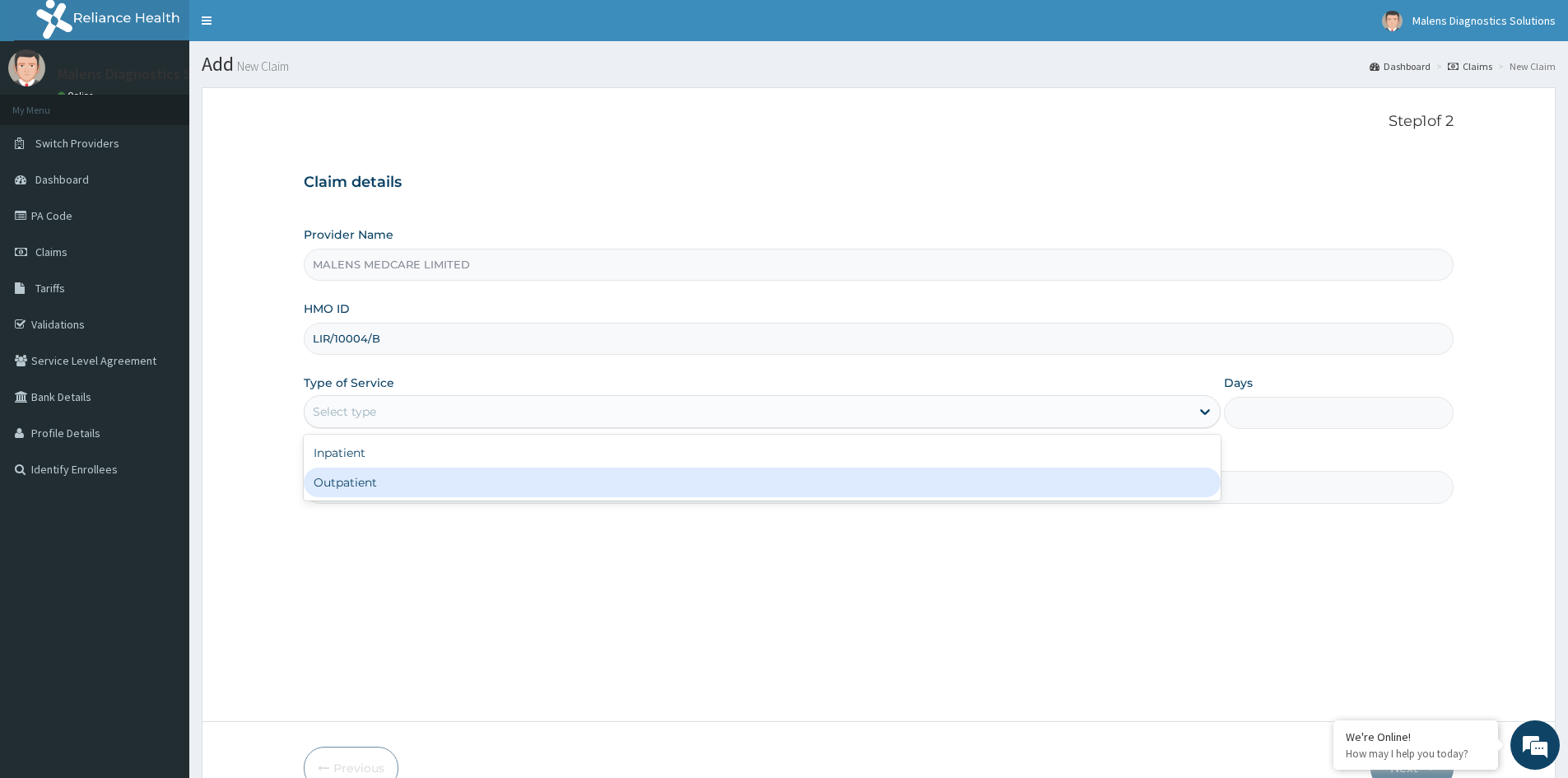
click at [392, 487] on div "Outpatient" at bounding box center [761, 483] width 916 height 30
type input "1"
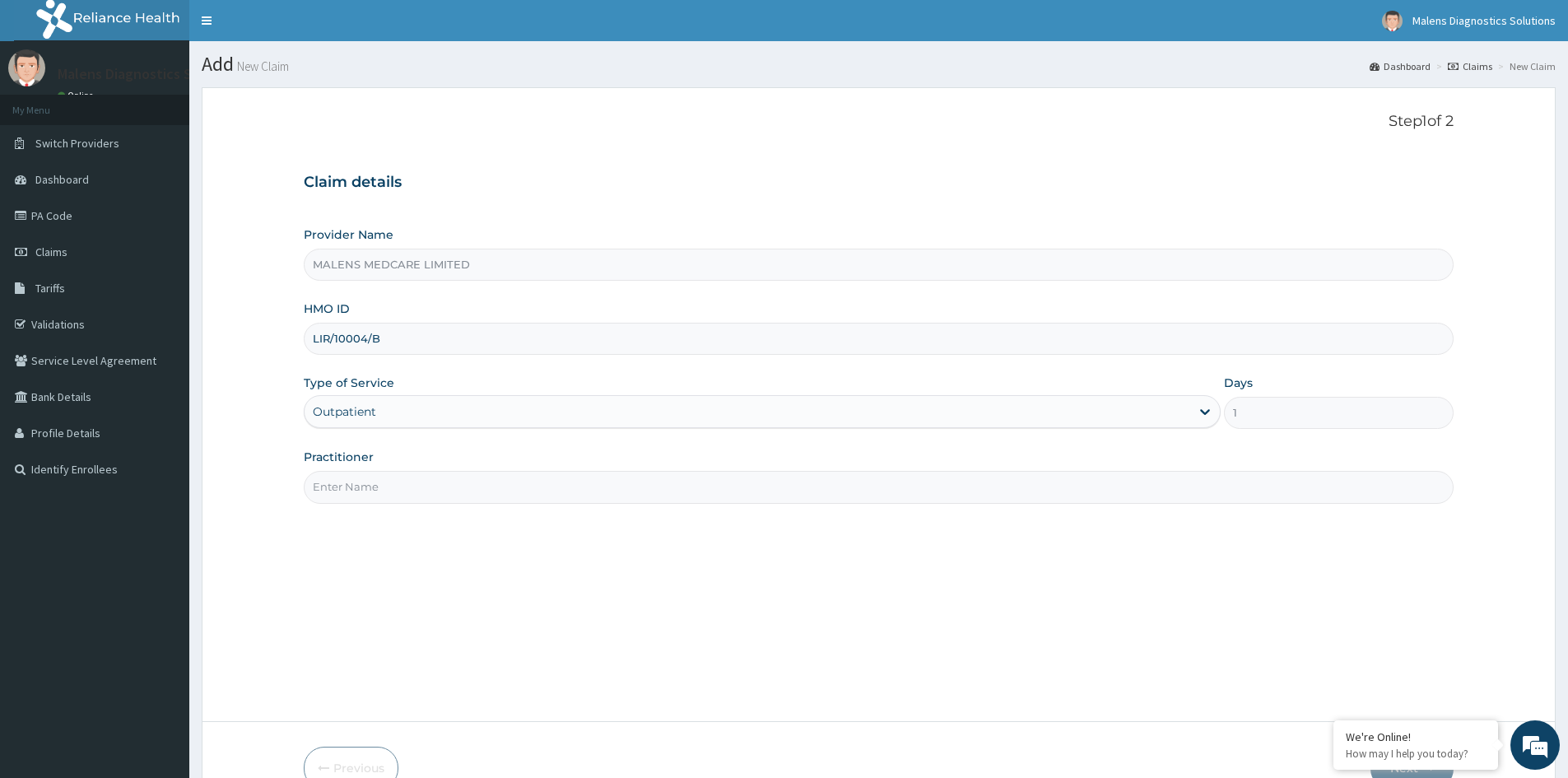
click at [430, 490] on input "Practitioner" at bounding box center [878, 487] width 1150 height 32
type input "DR OGUN"
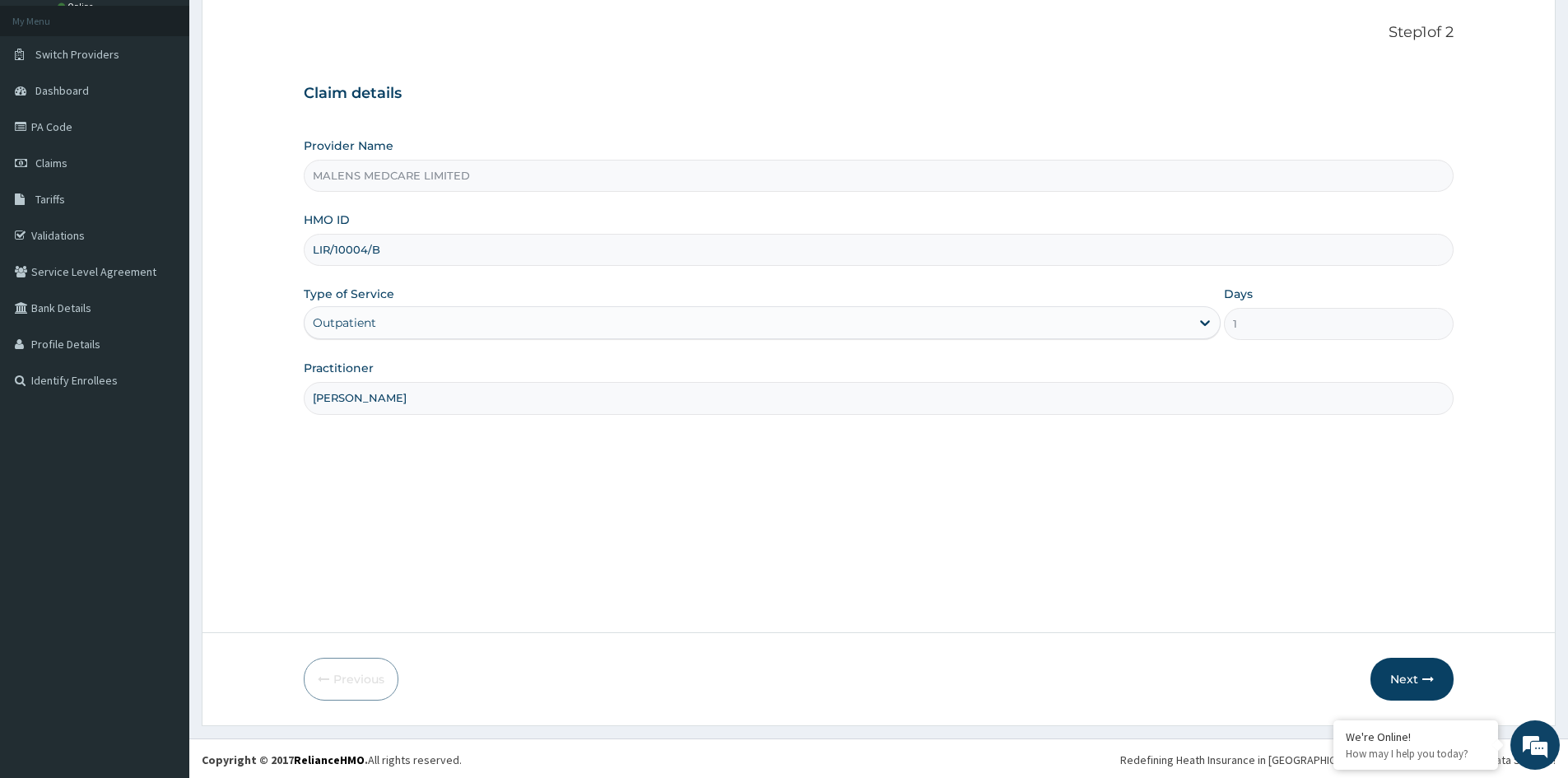
scroll to position [92, 0]
click at [1411, 675] on button "Next" at bounding box center [1412, 677] width 83 height 43
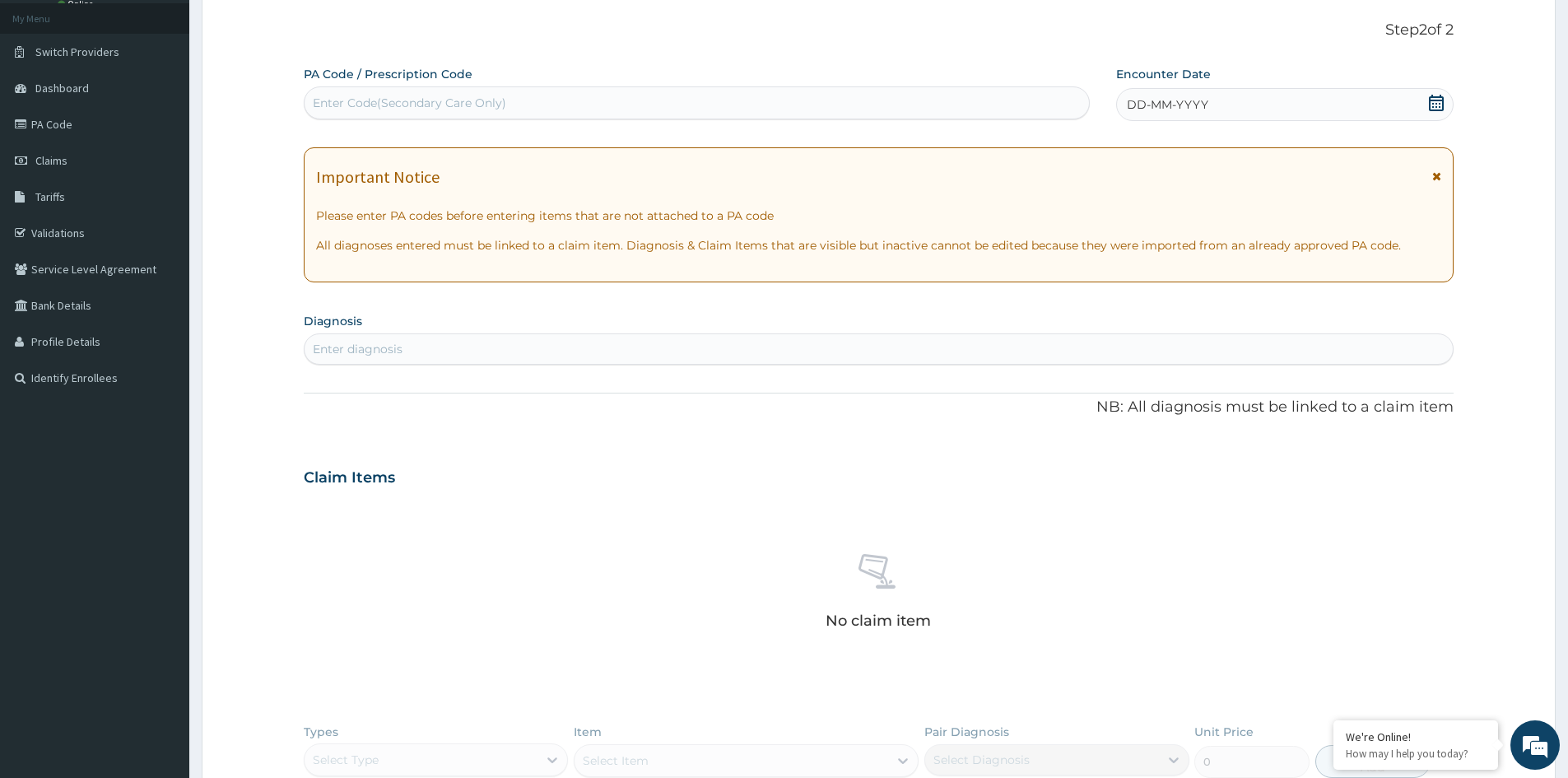
click at [579, 102] on div "Enter Code(Secondary Care Only)" at bounding box center [696, 103] width 784 height 26
paste input "PA/C5BC46"
type input "PA/C5BC46"
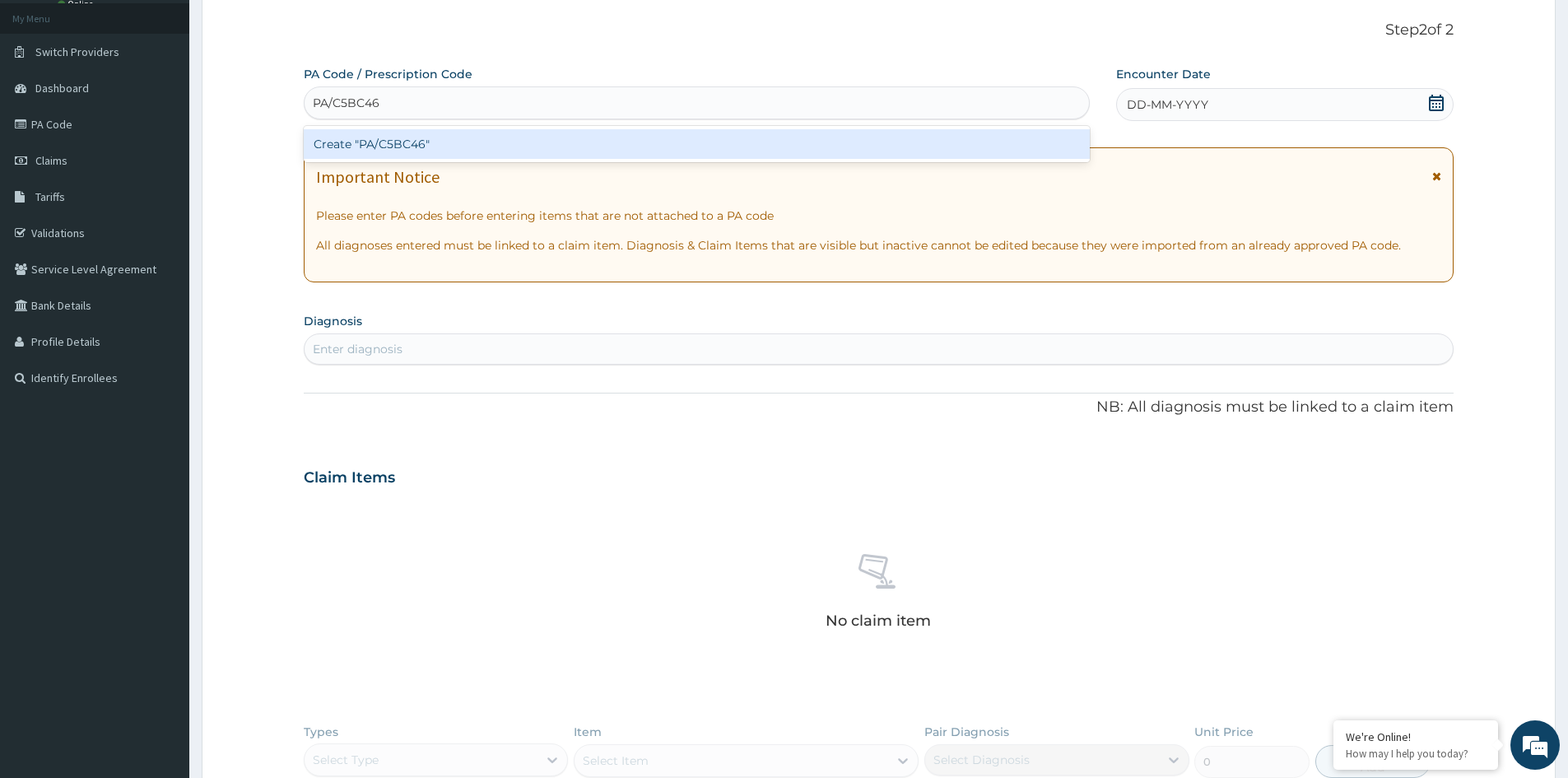
click at [488, 144] on div "Create "PA/C5BC46"" at bounding box center [696, 144] width 786 height 30
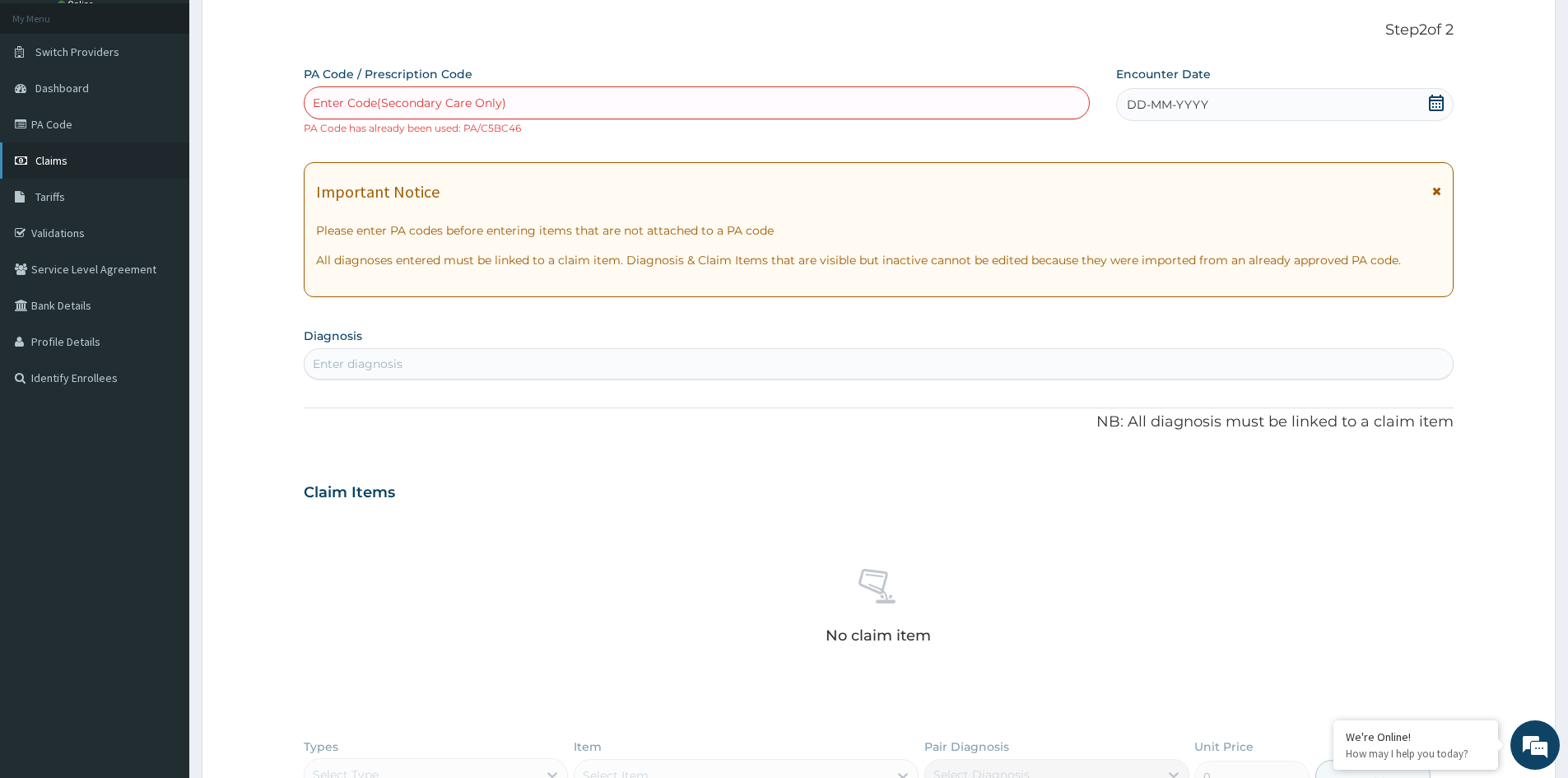
click at [45, 157] on span "Claims" at bounding box center [51, 161] width 32 height 15
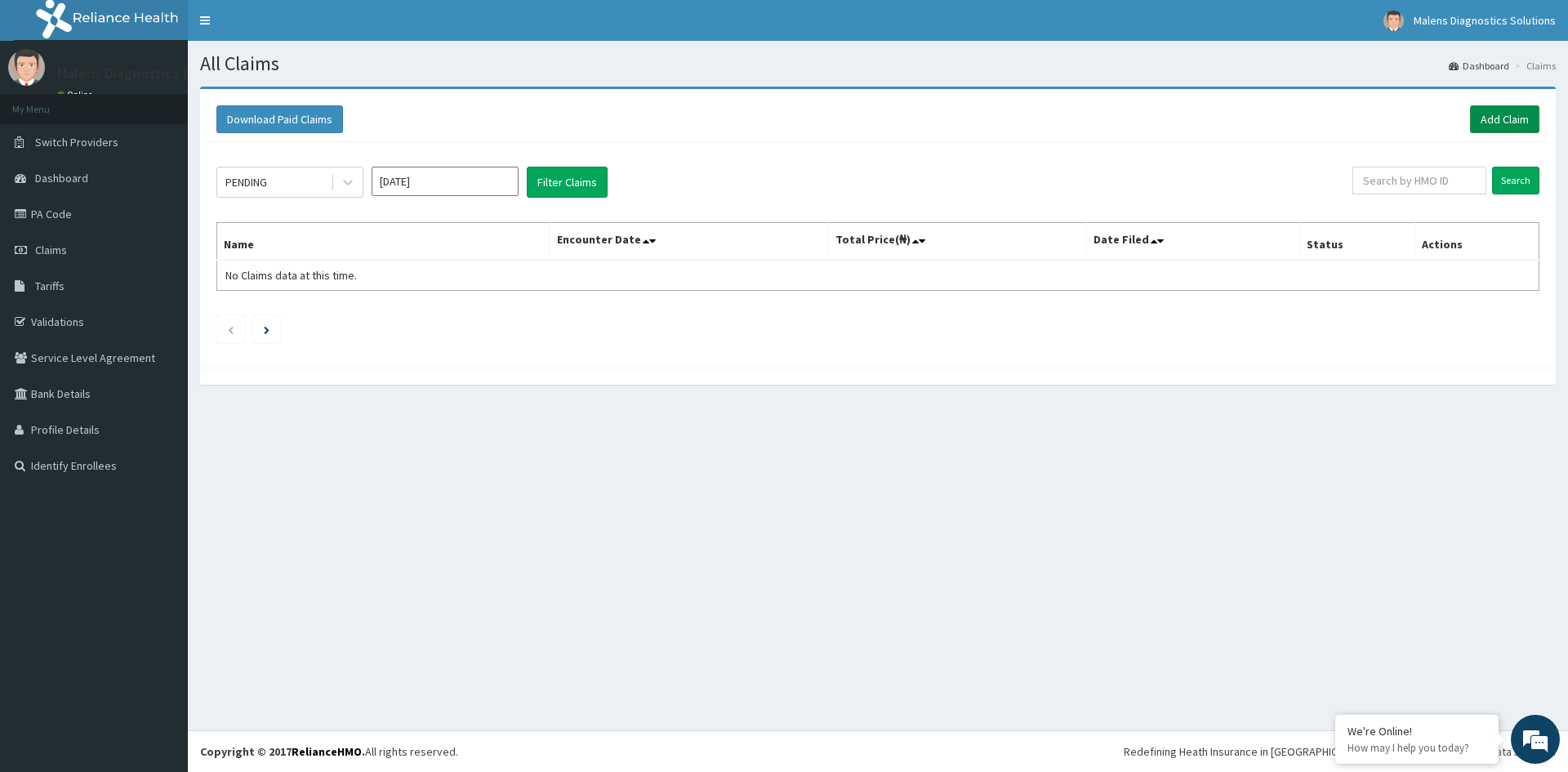
click at [1496, 117] on link "Add Claim" at bounding box center [1504, 119] width 69 height 28
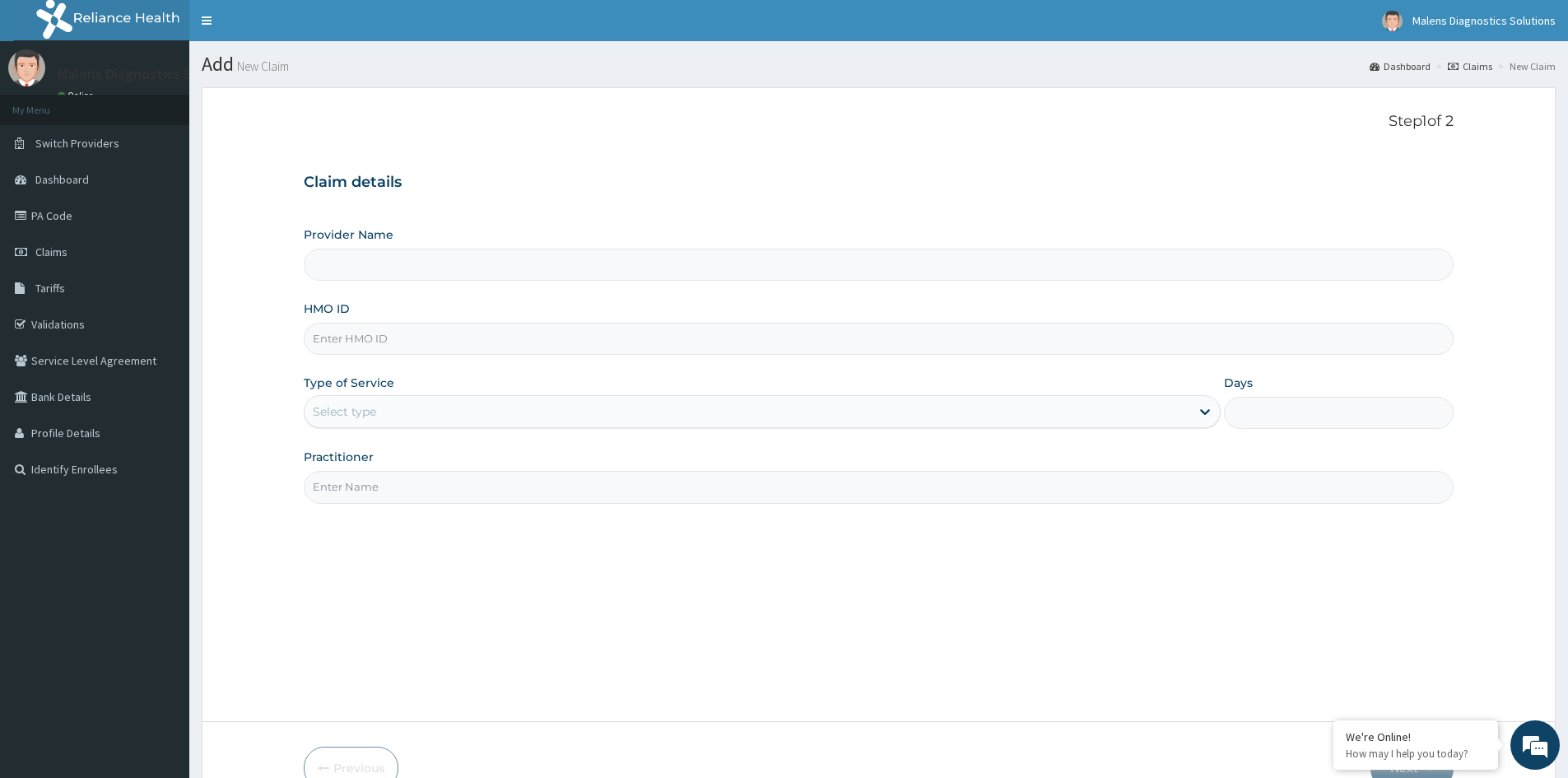
type input "MALENS MEDCARE LIMITED"
click at [416, 338] on input "HMO ID" at bounding box center [878, 339] width 1150 height 32
paste input "dwp/10021/d"
type input "dwp/10021/d"
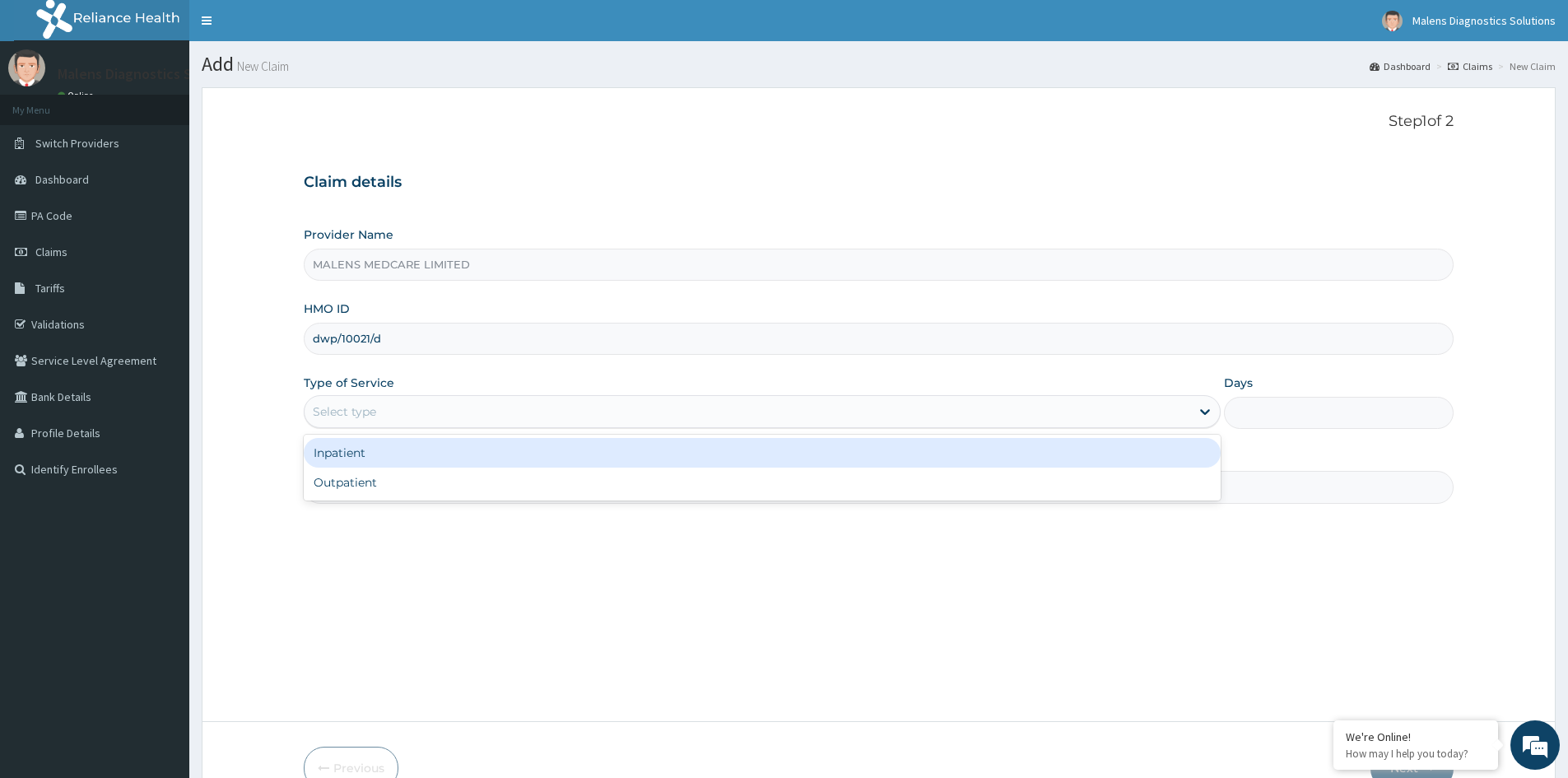
click at [399, 404] on div "Select type" at bounding box center [747, 412] width 885 height 26
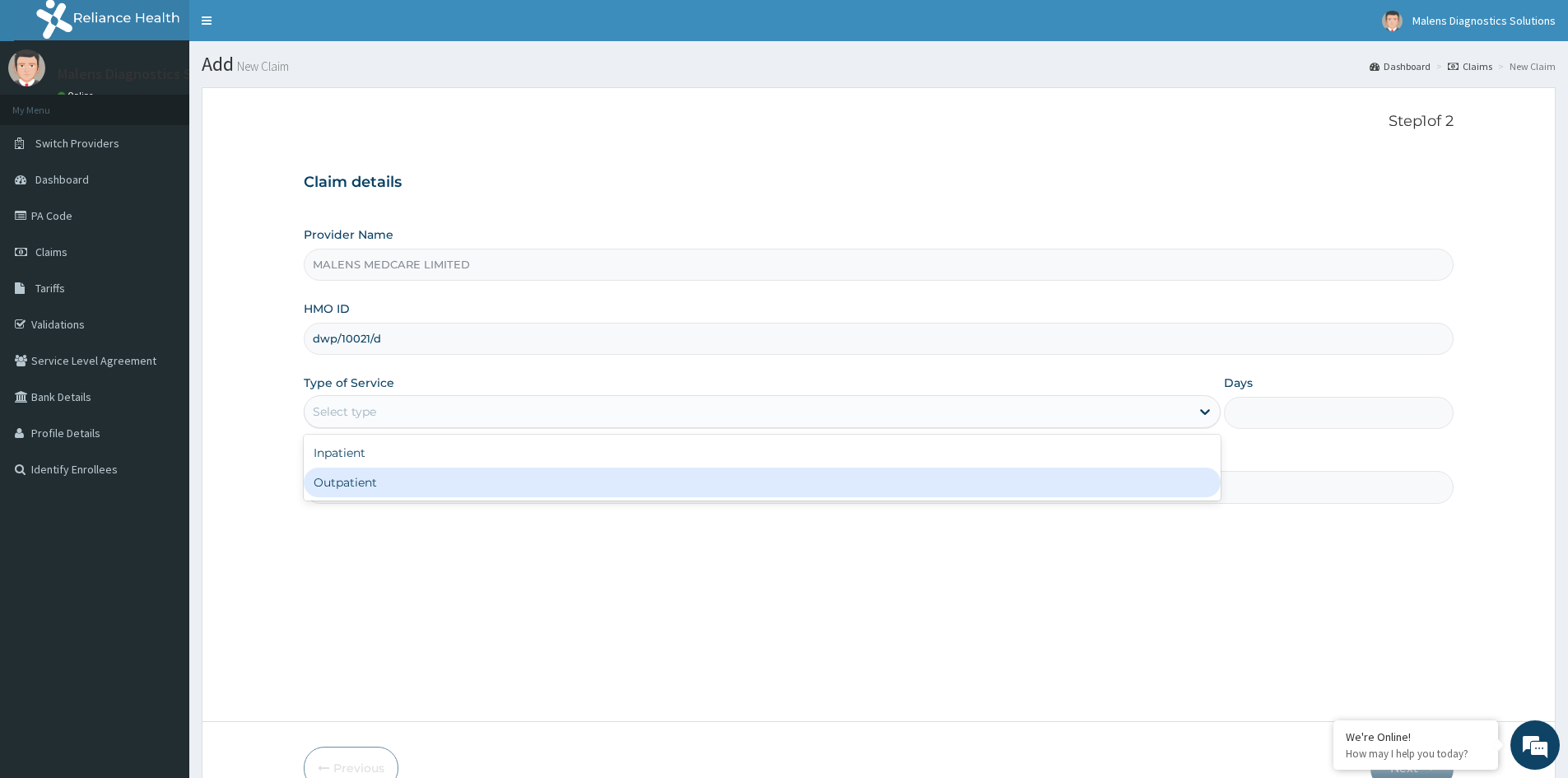
drag, startPoint x: 404, startPoint y: 483, endPoint x: 616, endPoint y: 443, distance: 215.7
click at [410, 480] on div "Outpatient" at bounding box center [761, 483] width 916 height 30
type input "1"
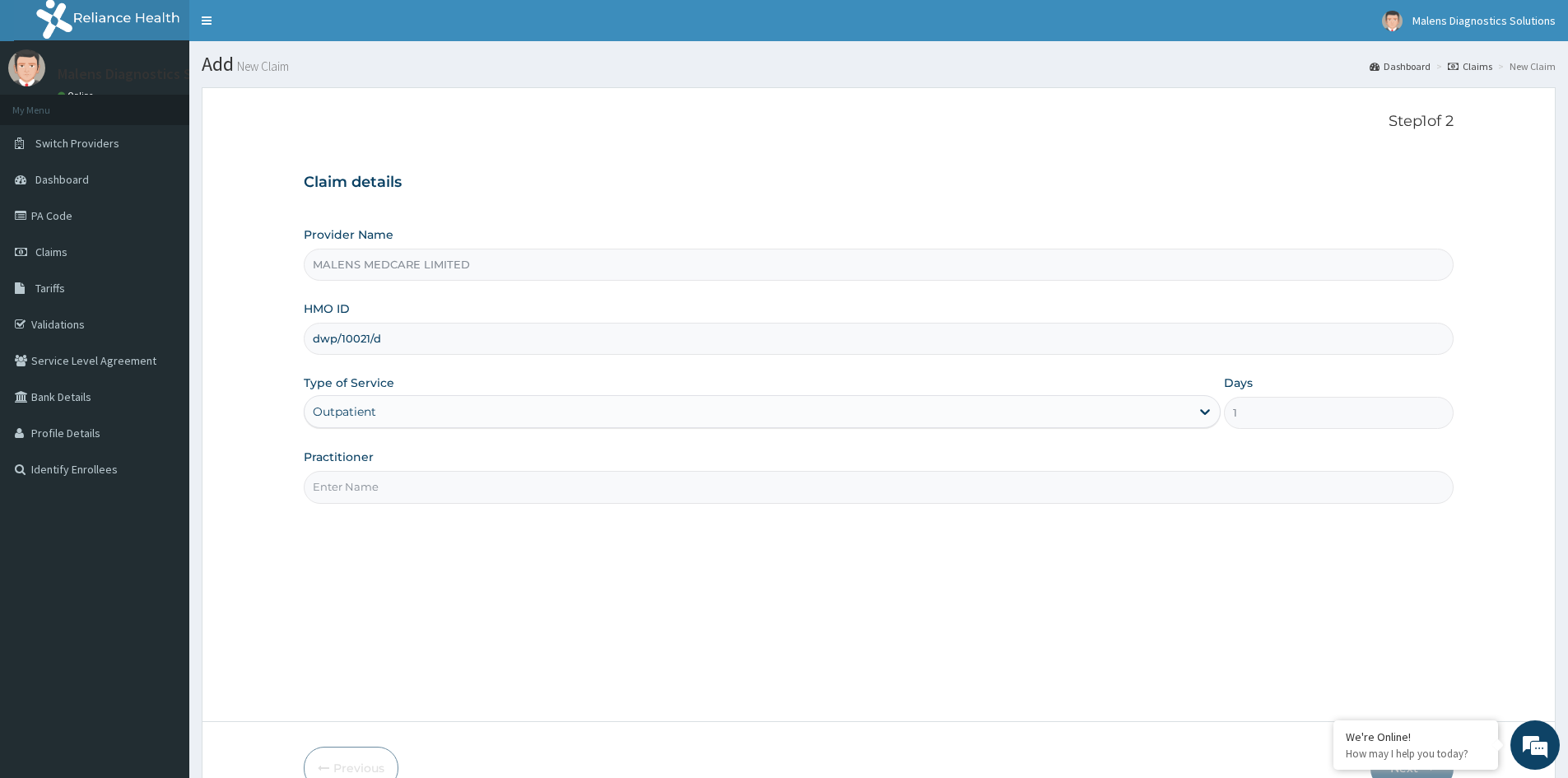
click at [465, 486] on input "Practitioner" at bounding box center [878, 487] width 1150 height 32
type input "DR OGUN"
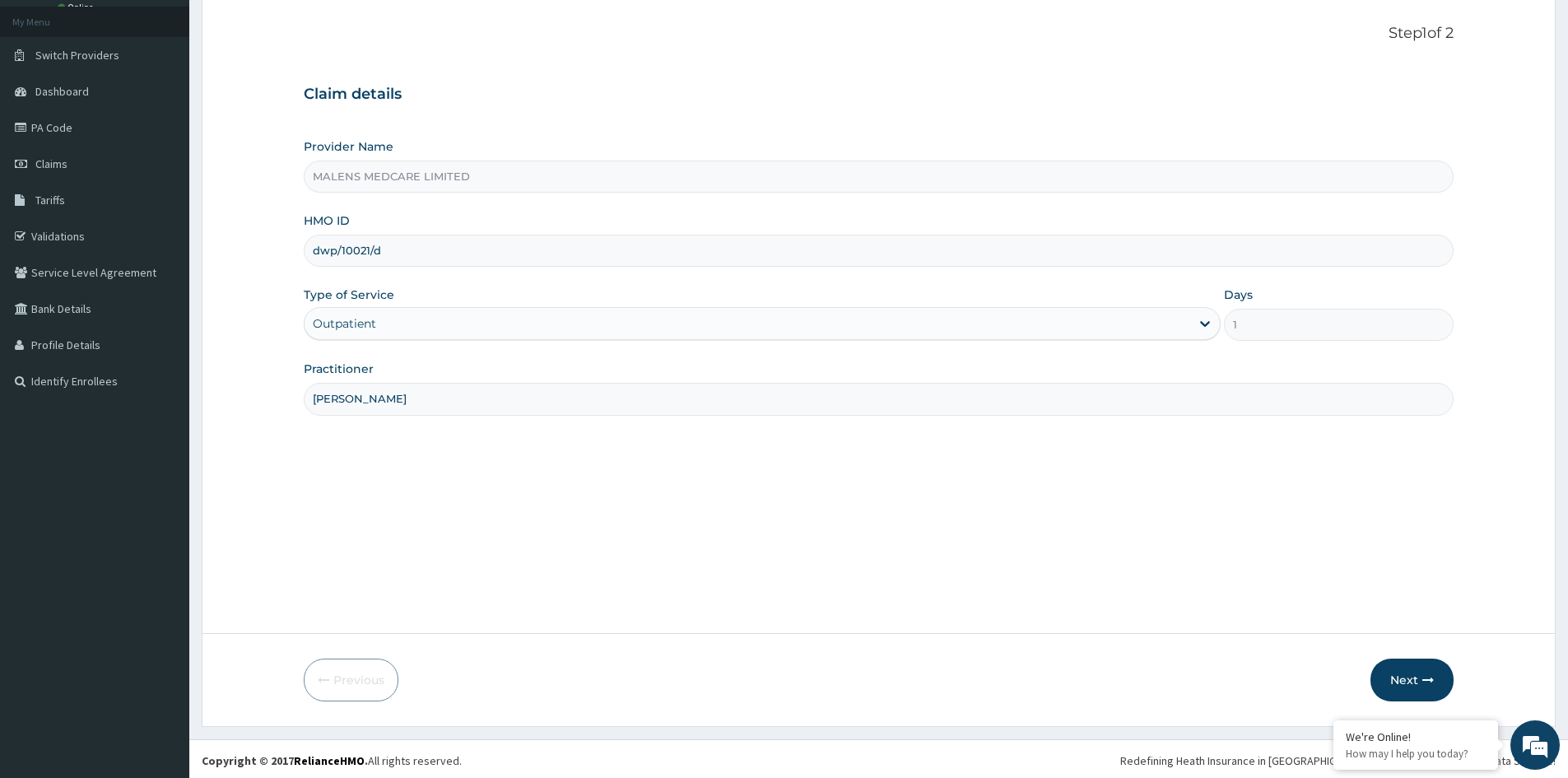
scroll to position [92, 0]
click at [1393, 674] on button "Next" at bounding box center [1412, 677] width 83 height 43
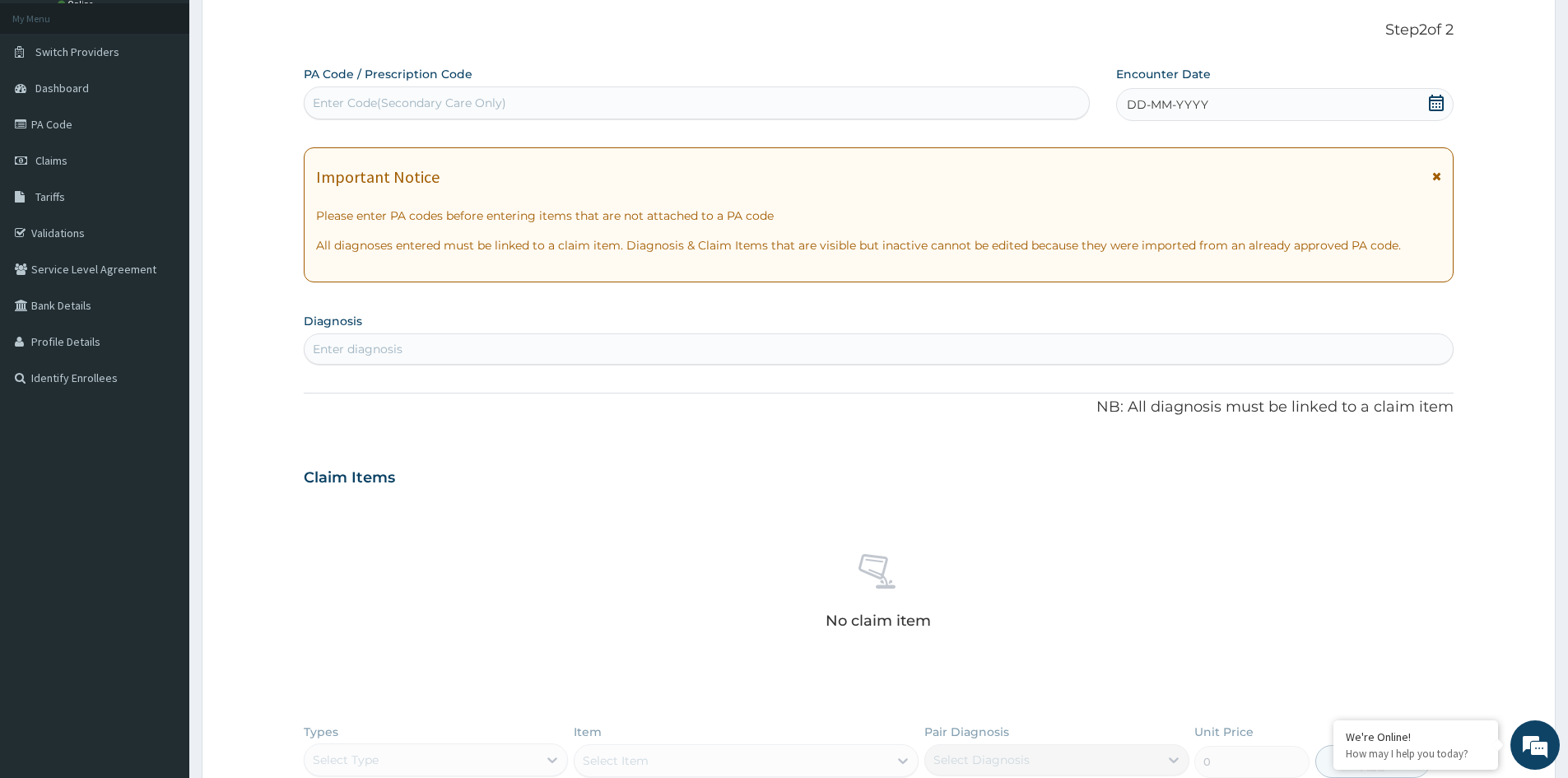
click at [348, 91] on div "Enter Code(Secondary Care Only)" at bounding box center [696, 103] width 784 height 26
paste input "PA/B19463"
type input "PA/B19463"
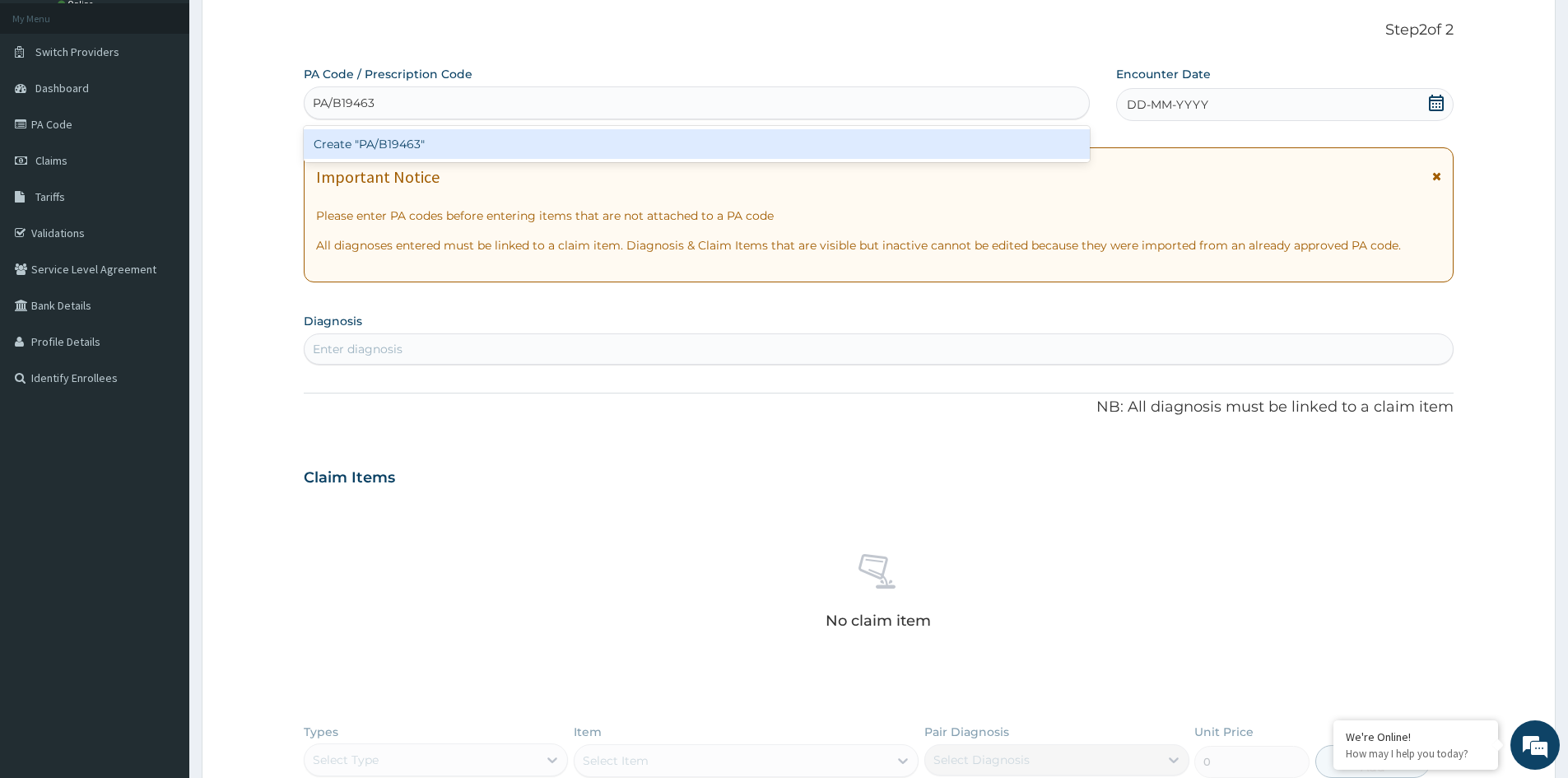
click at [370, 137] on div "Create "PA/B19463"" at bounding box center [696, 144] width 786 height 30
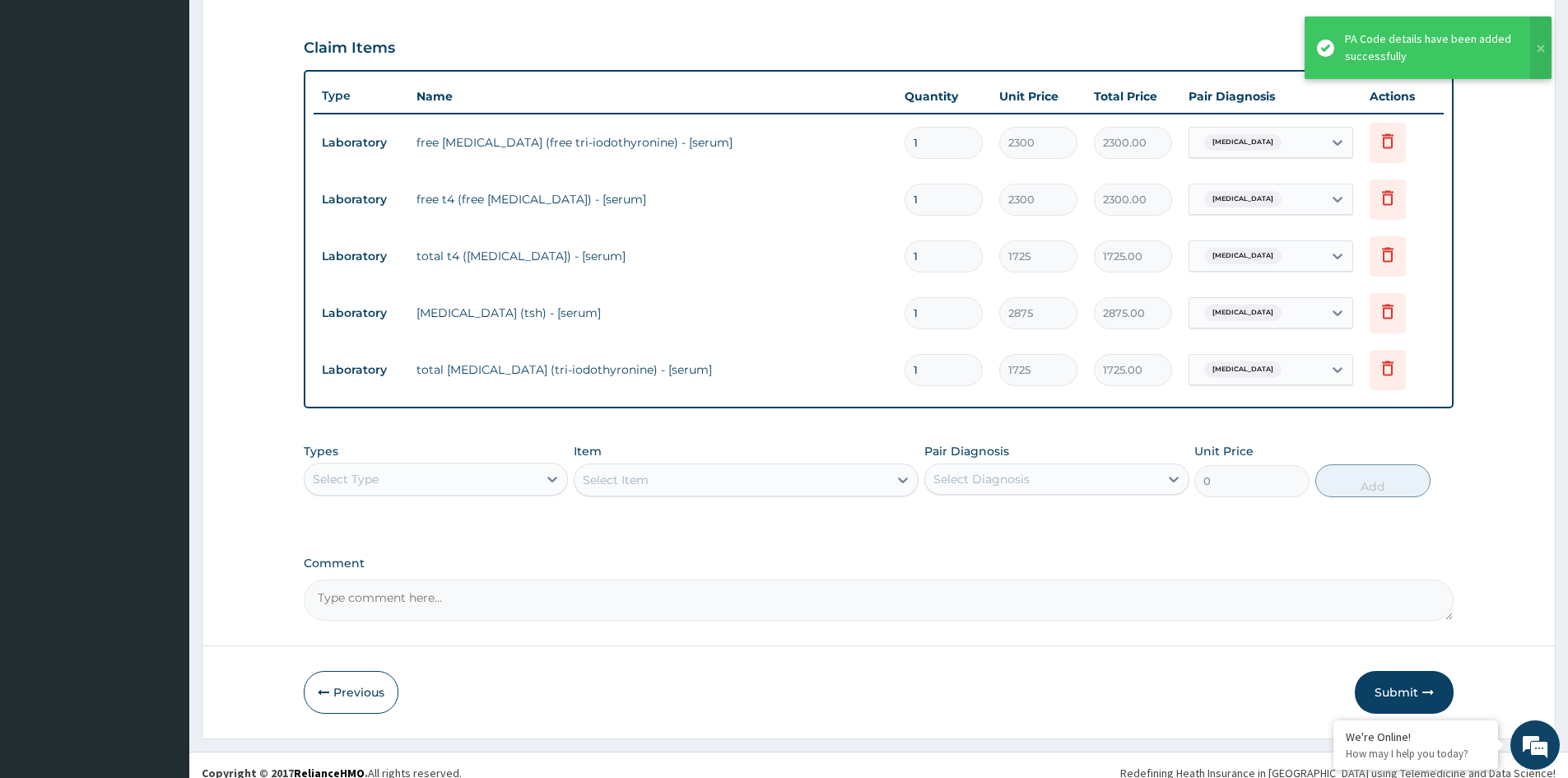
scroll to position [542, 0]
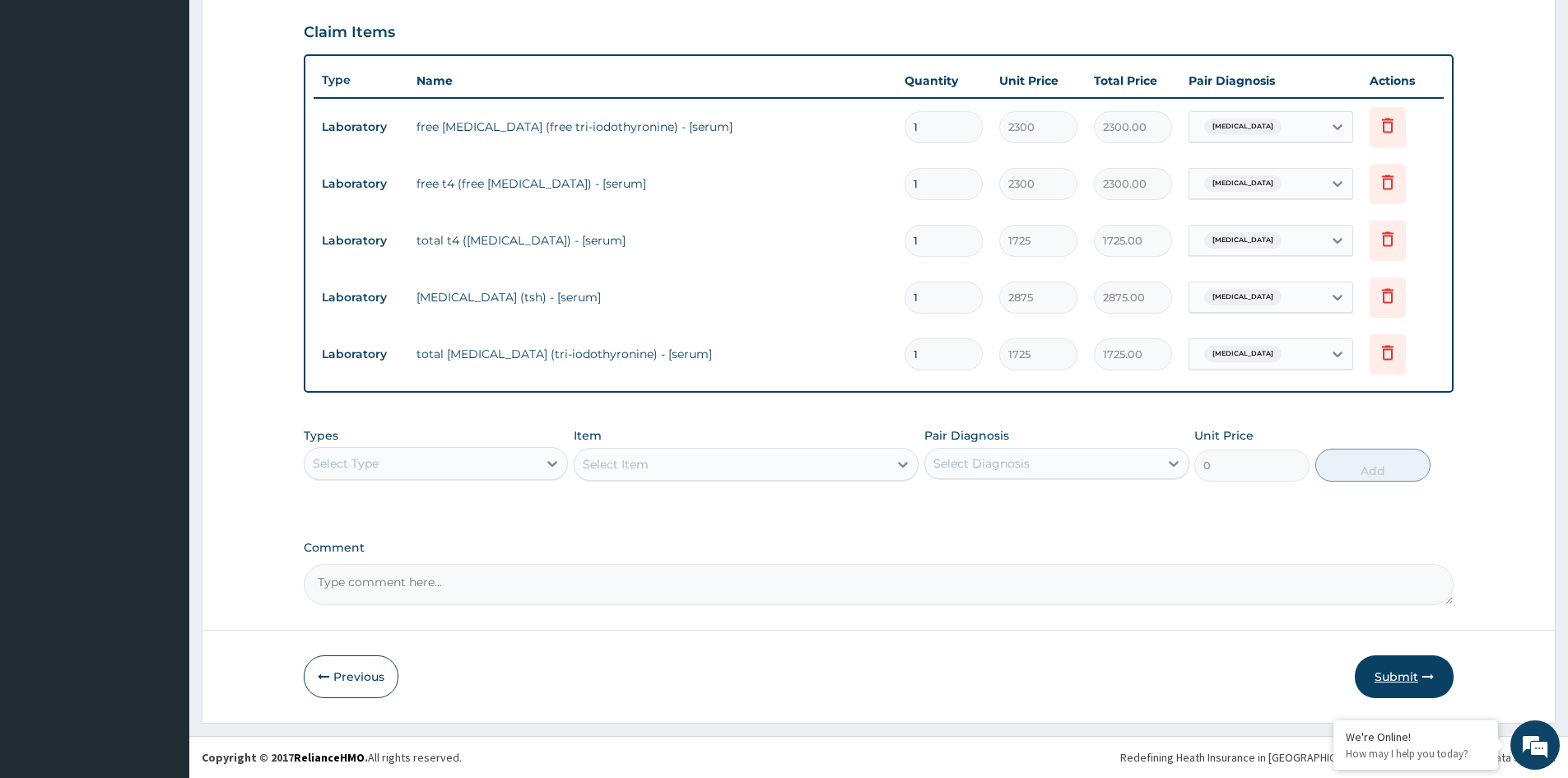
click at [1400, 676] on button "Submit" at bounding box center [1404, 677] width 99 height 43
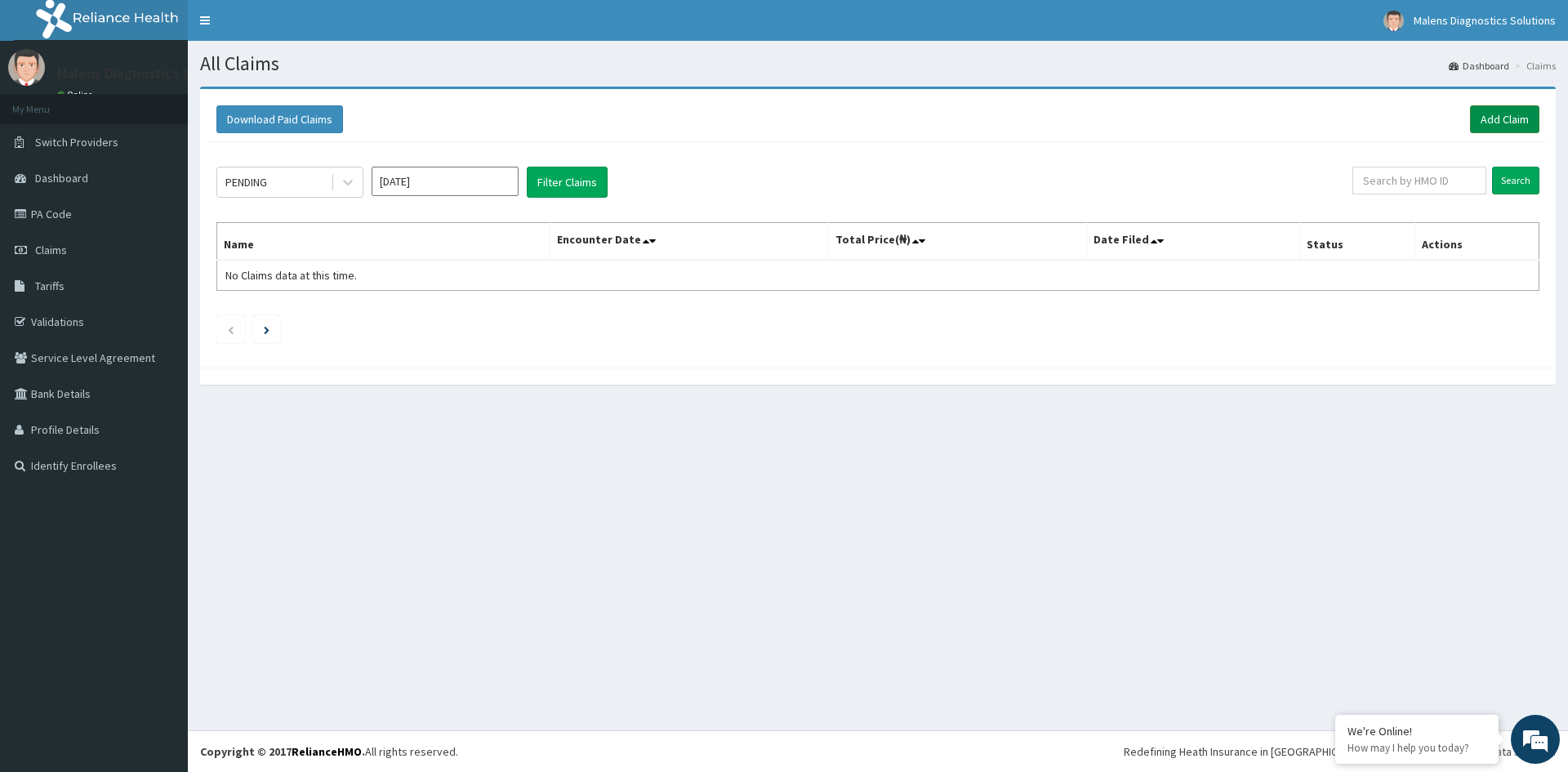
click at [1514, 116] on link "Add Claim" at bounding box center [1504, 119] width 69 height 28
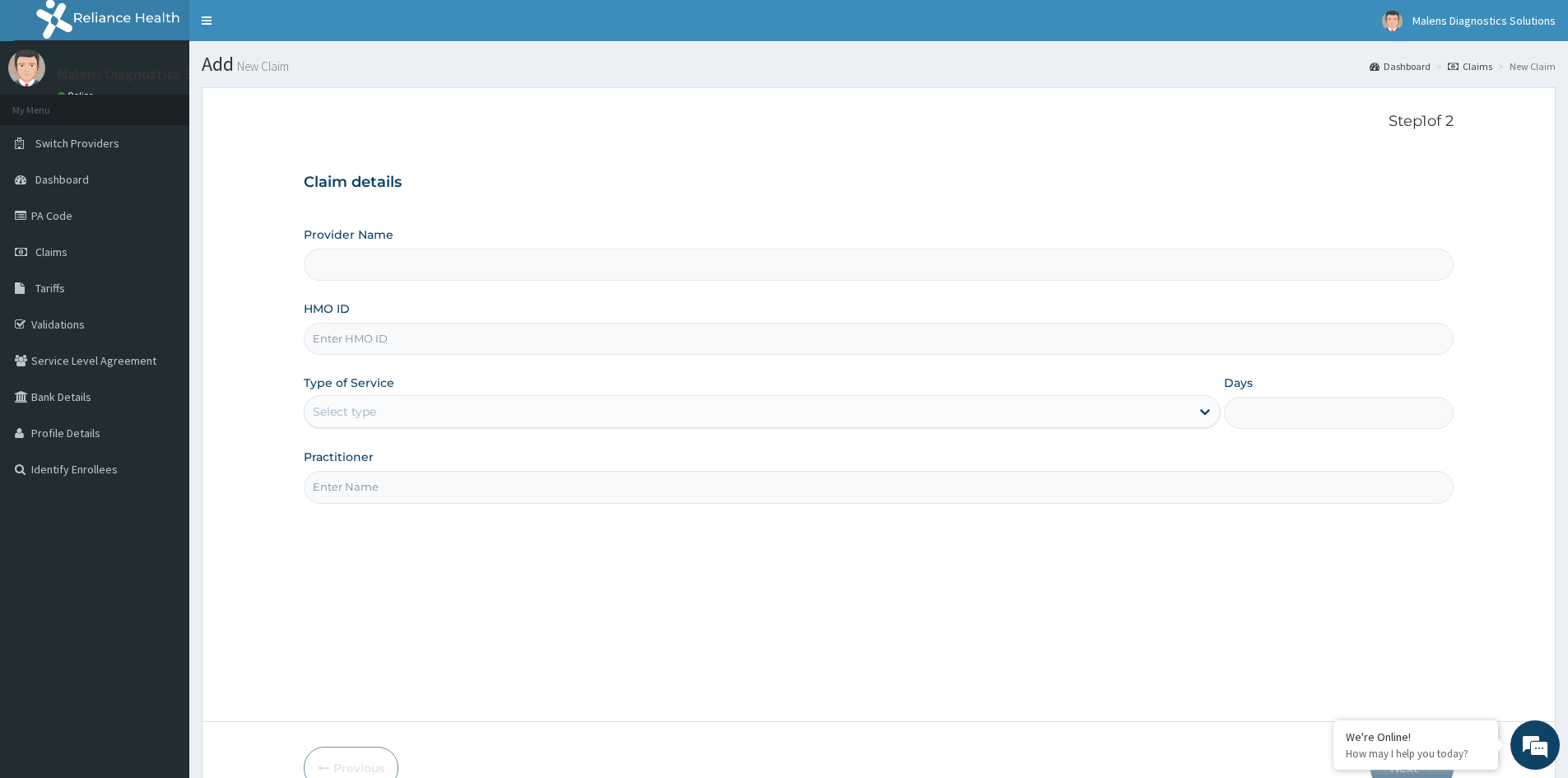
type input "MALENS MEDCARE LIMITED"
click at [425, 340] on input "HMO ID" at bounding box center [878, 339] width 1150 height 32
paste input "EIA/10004/C"
type input "EIA/10004/C"
click at [414, 411] on div "Select type" at bounding box center [747, 412] width 885 height 26
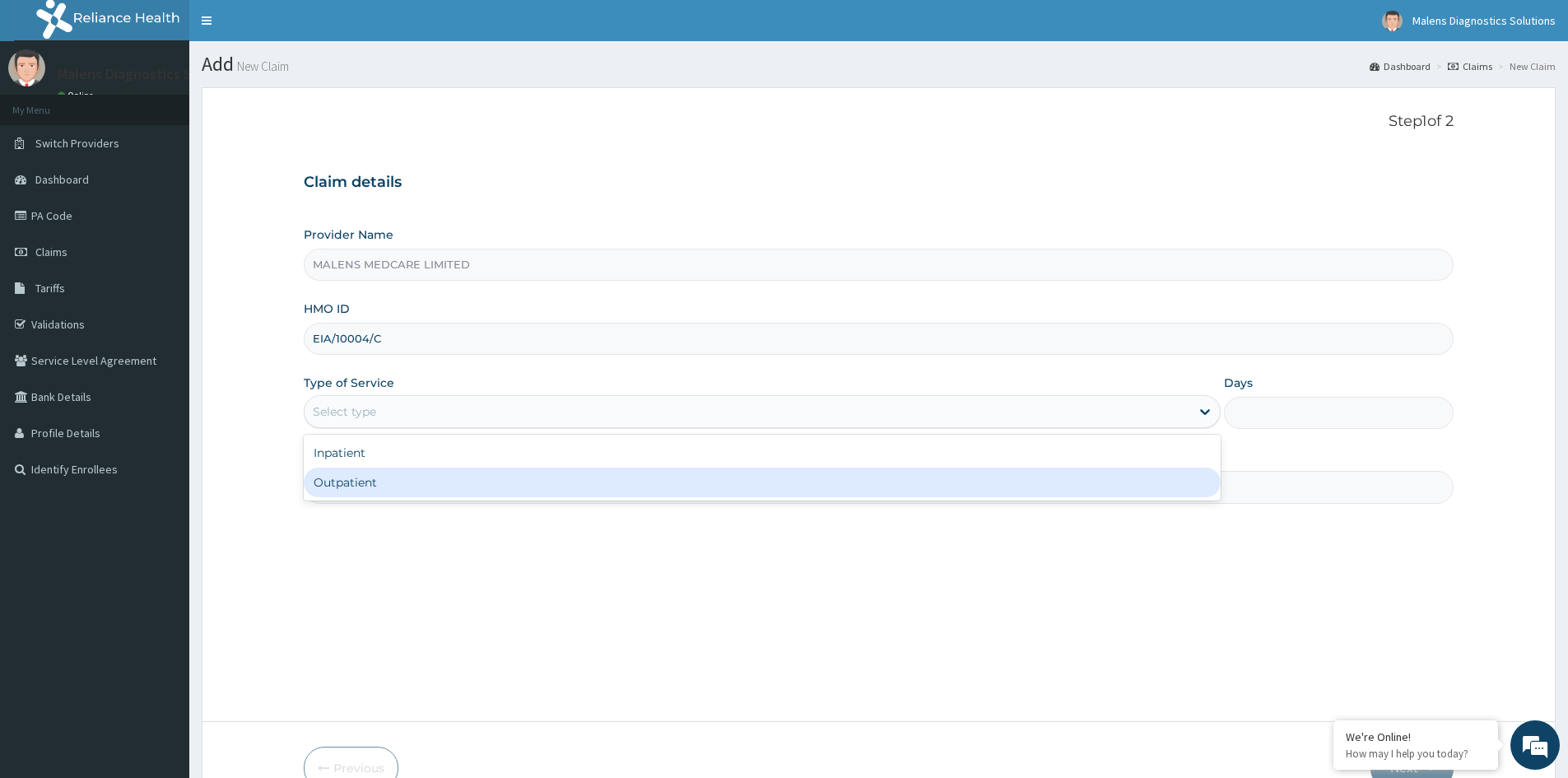
click at [420, 483] on div "Outpatient" at bounding box center [761, 483] width 916 height 30
type input "1"
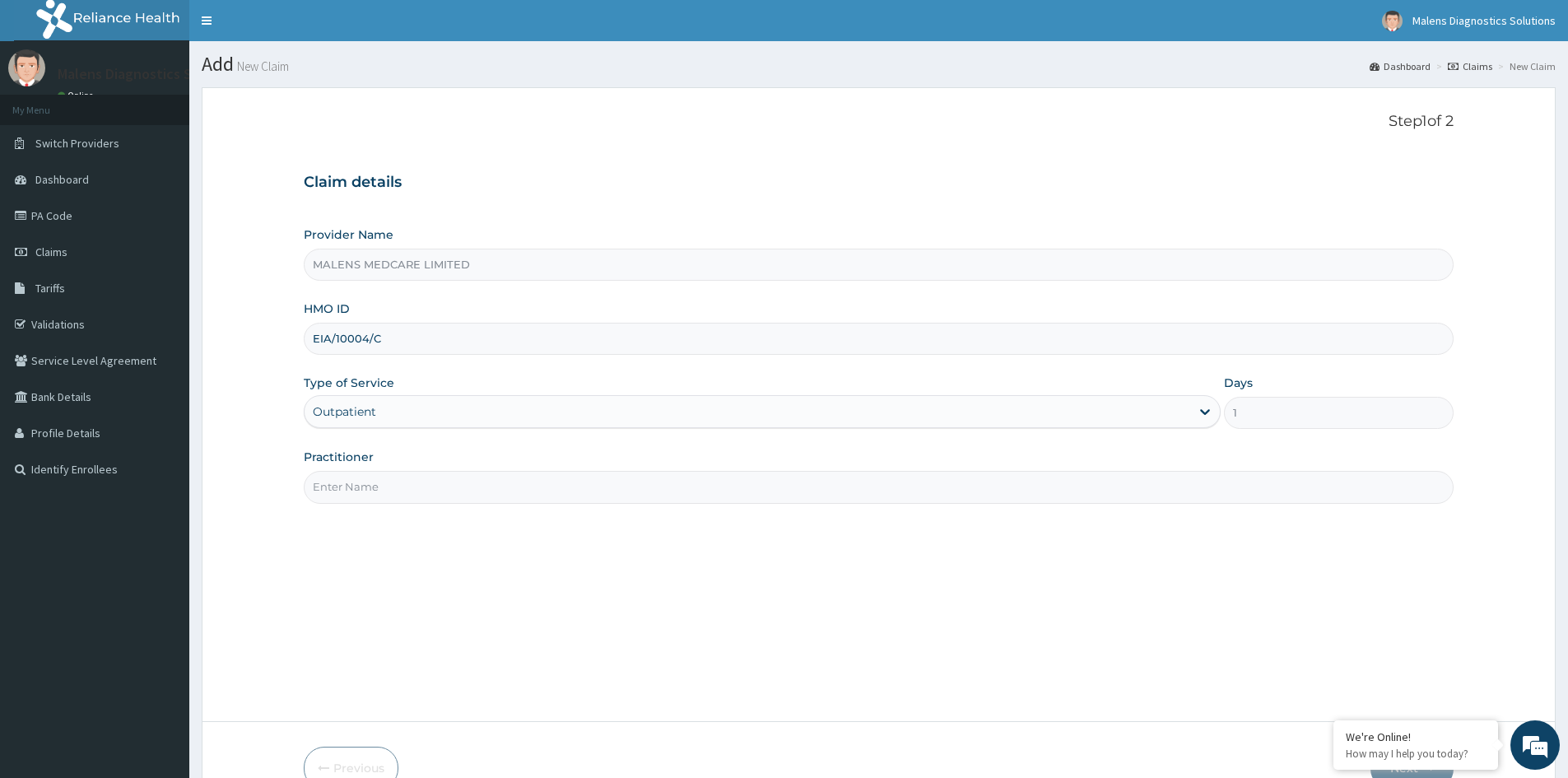
click at [402, 492] on input "Practitioner" at bounding box center [878, 487] width 1150 height 32
type input "[PERSON_NAME]"
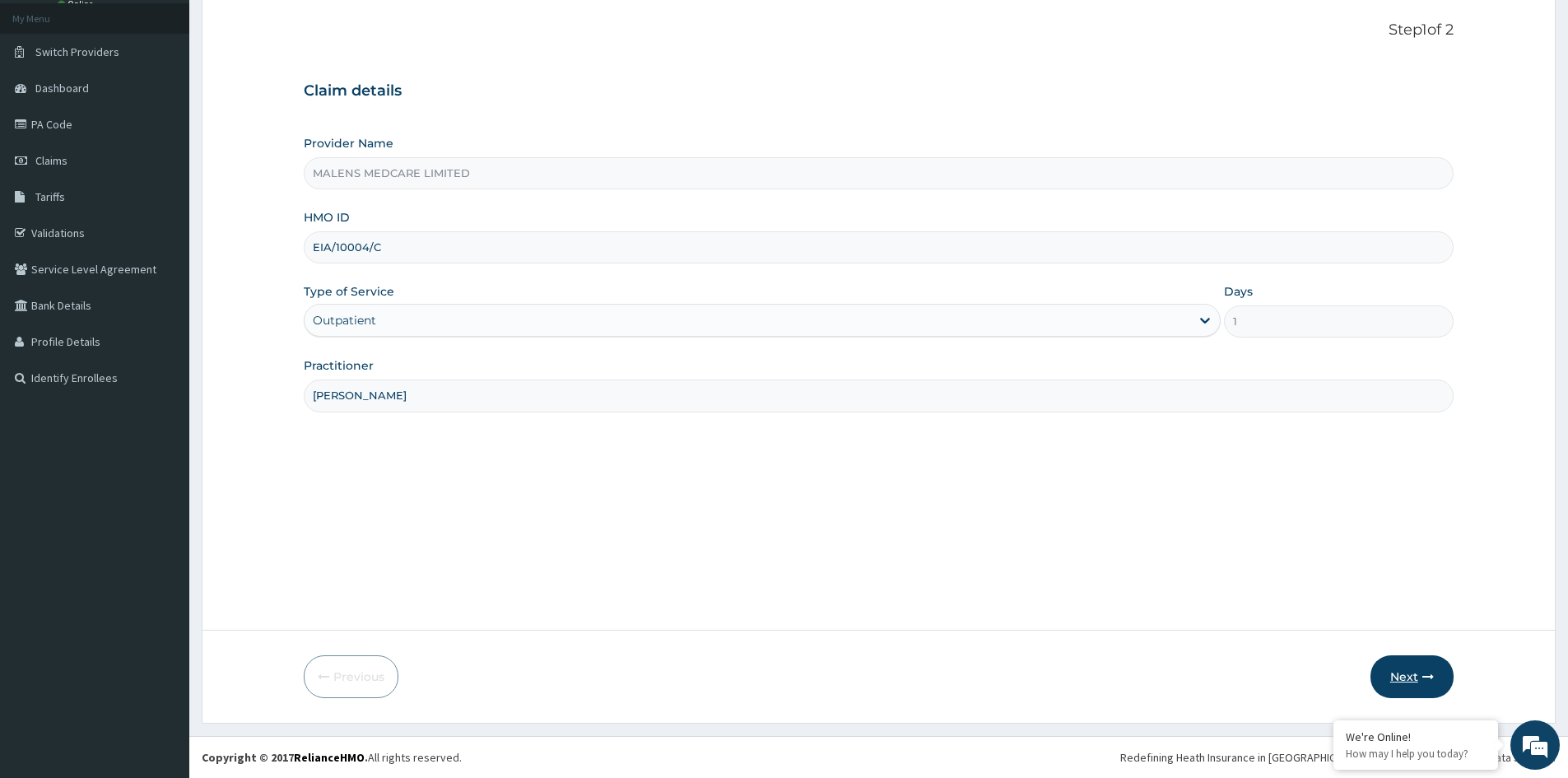
click at [1406, 673] on button "Next" at bounding box center [1412, 677] width 83 height 43
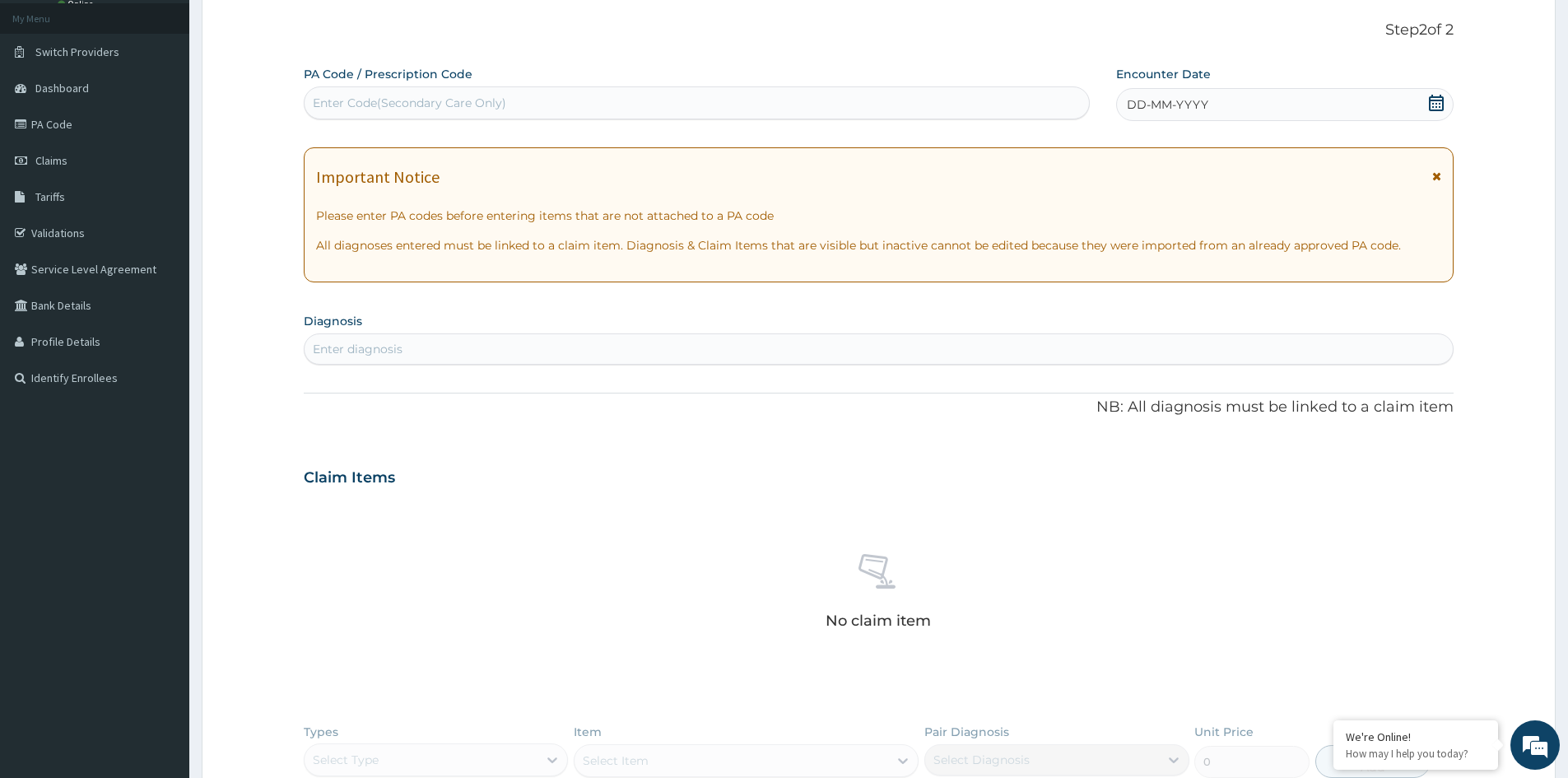
click at [377, 99] on div "Enter Code(Secondary Care Only)" at bounding box center [409, 102] width 193 height 17
paste input "PA/07B913"
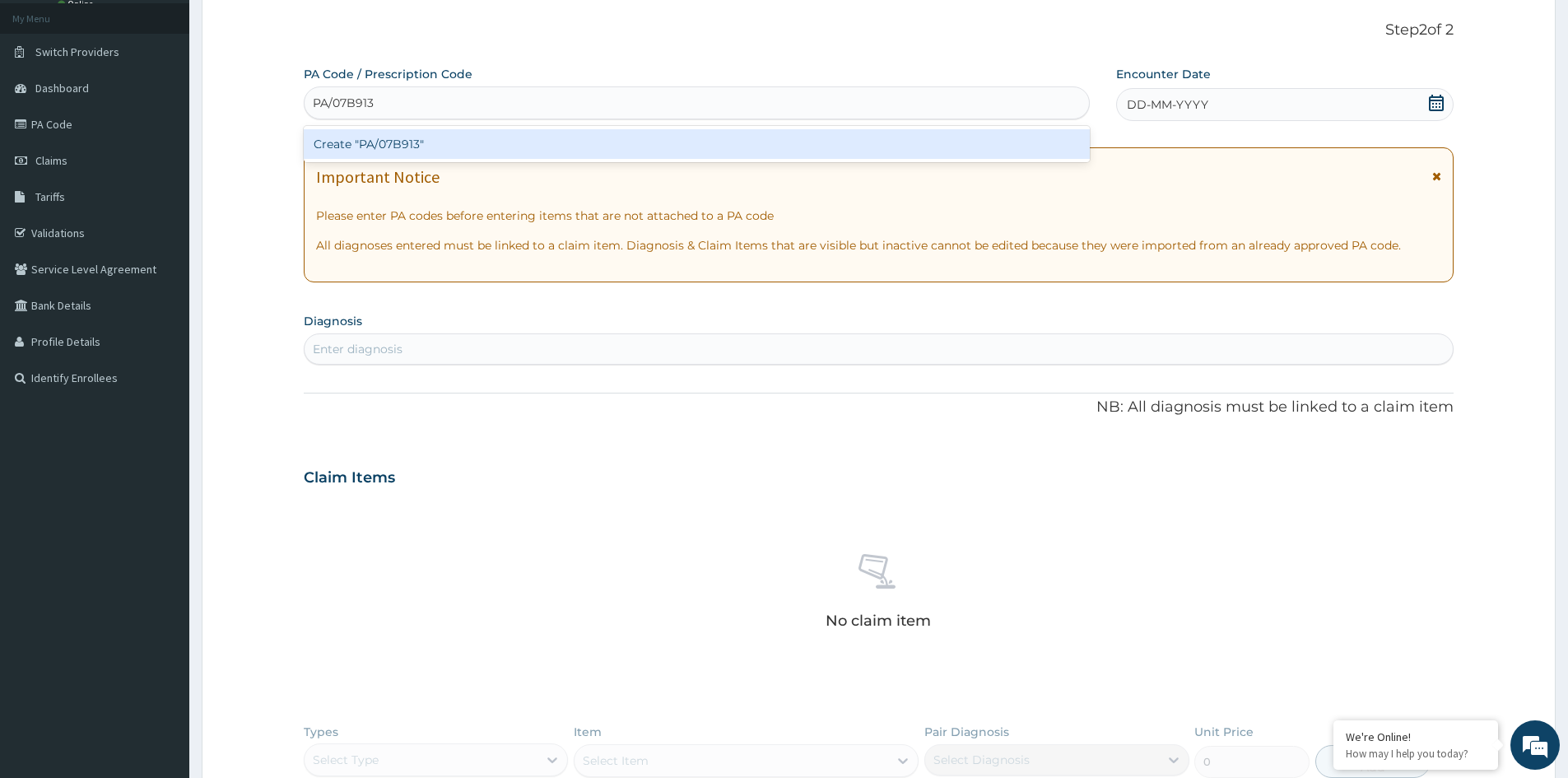
type input "PA/07B913"
click at [377, 139] on div "Create "PA/07B913"" at bounding box center [696, 144] width 786 height 30
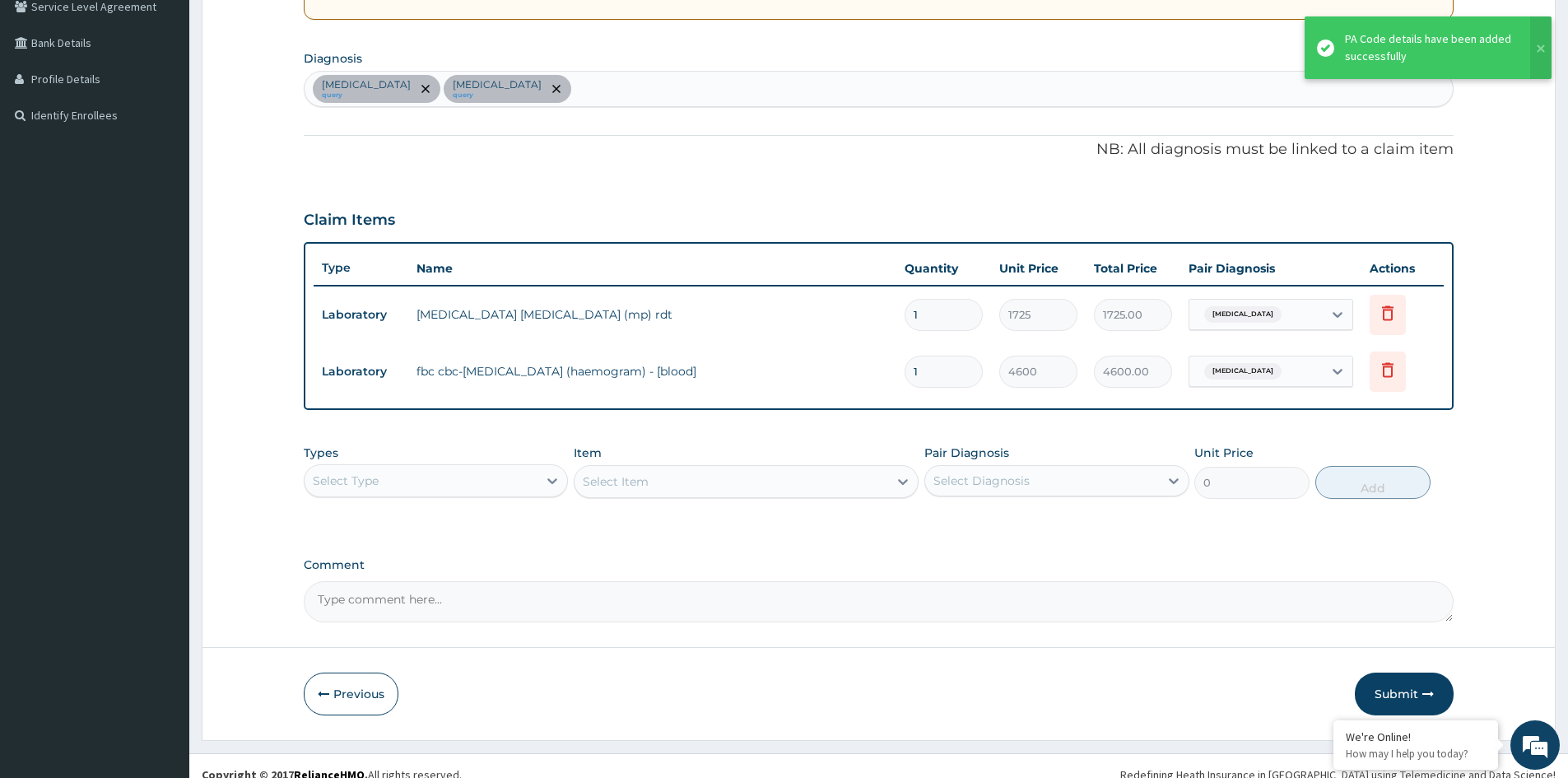
scroll to position [371, 0]
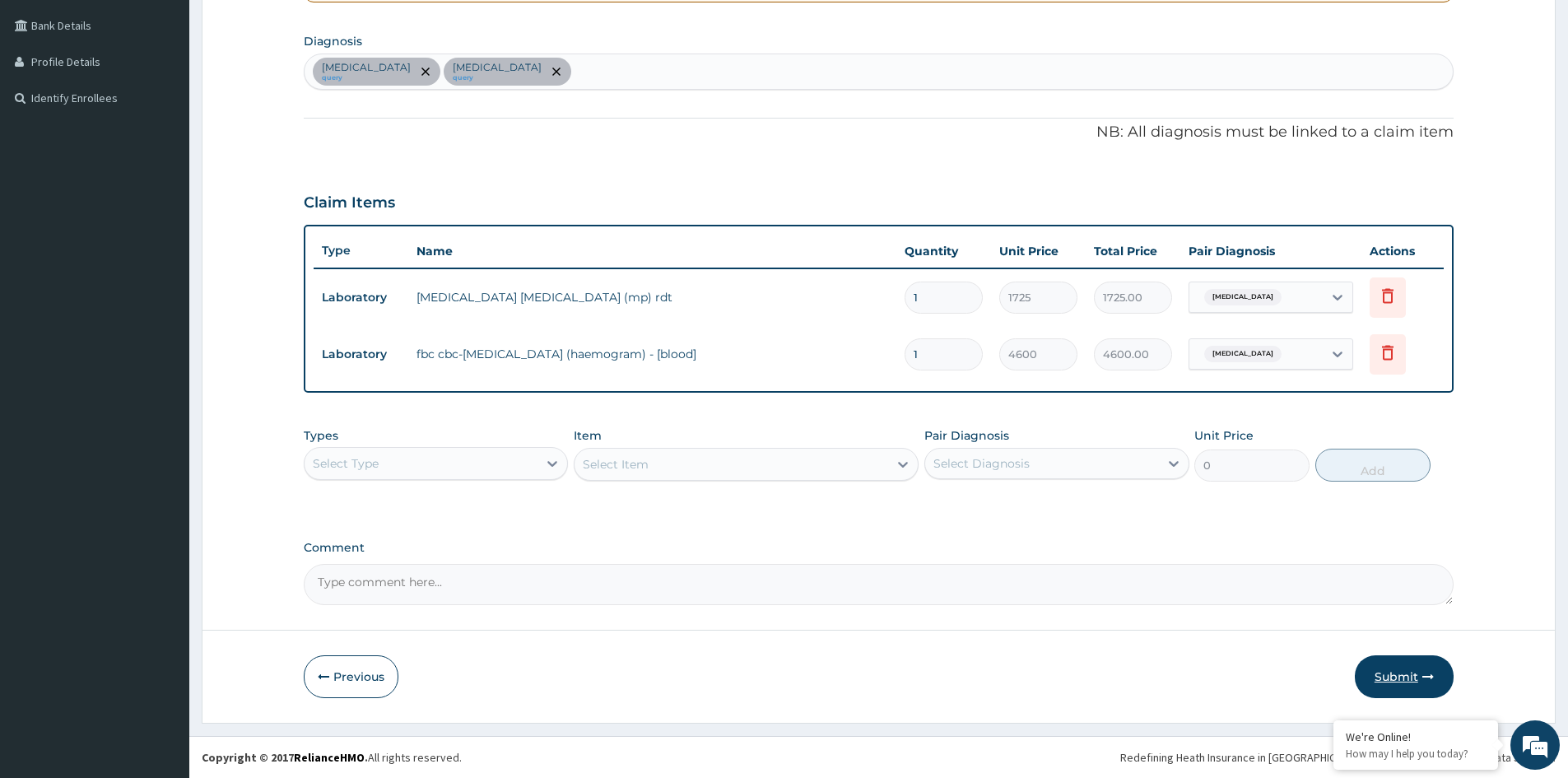
click at [1397, 675] on button "Submit" at bounding box center [1404, 677] width 99 height 43
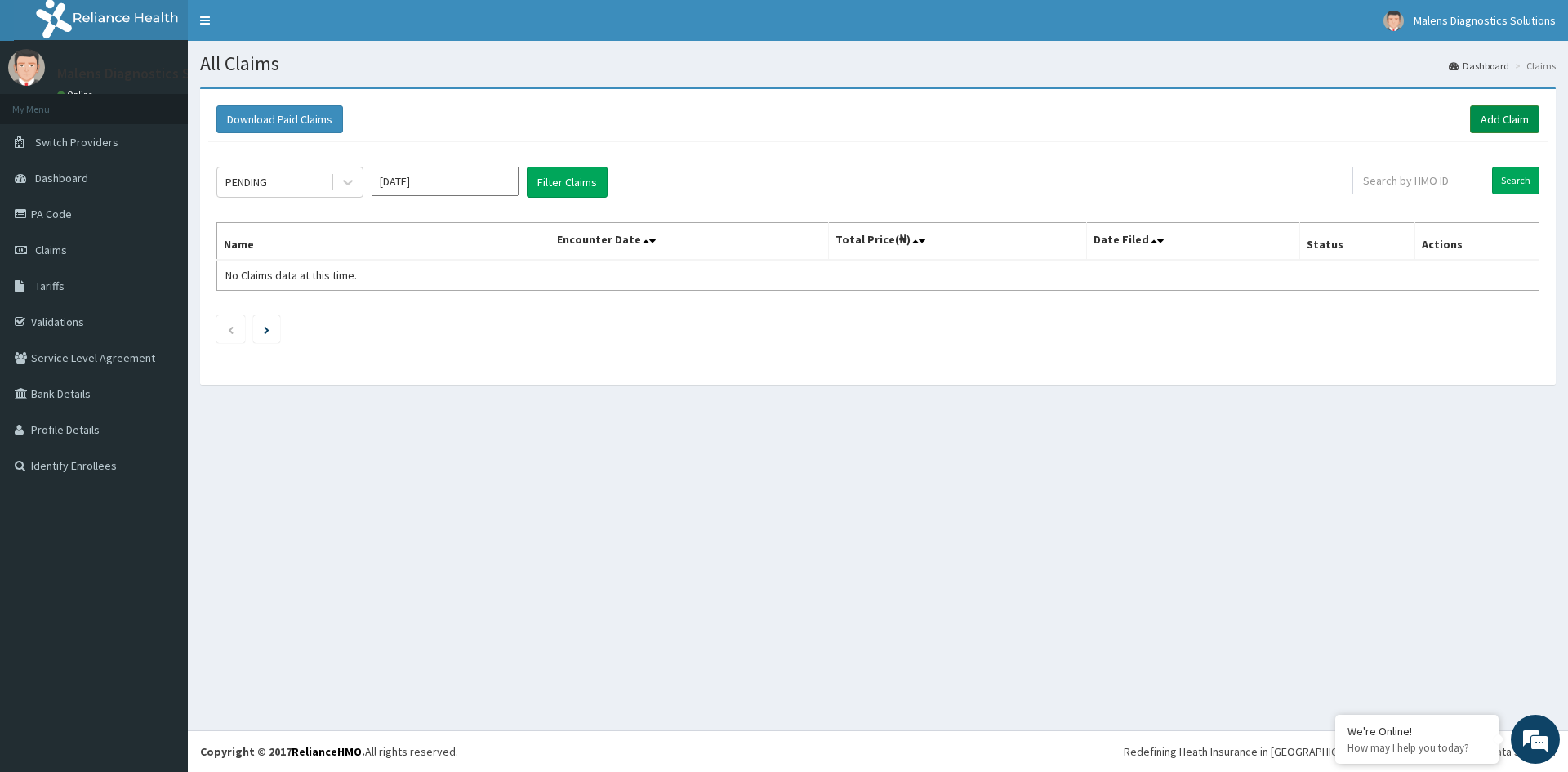
click at [1504, 117] on link "Add Claim" at bounding box center [1504, 119] width 69 height 28
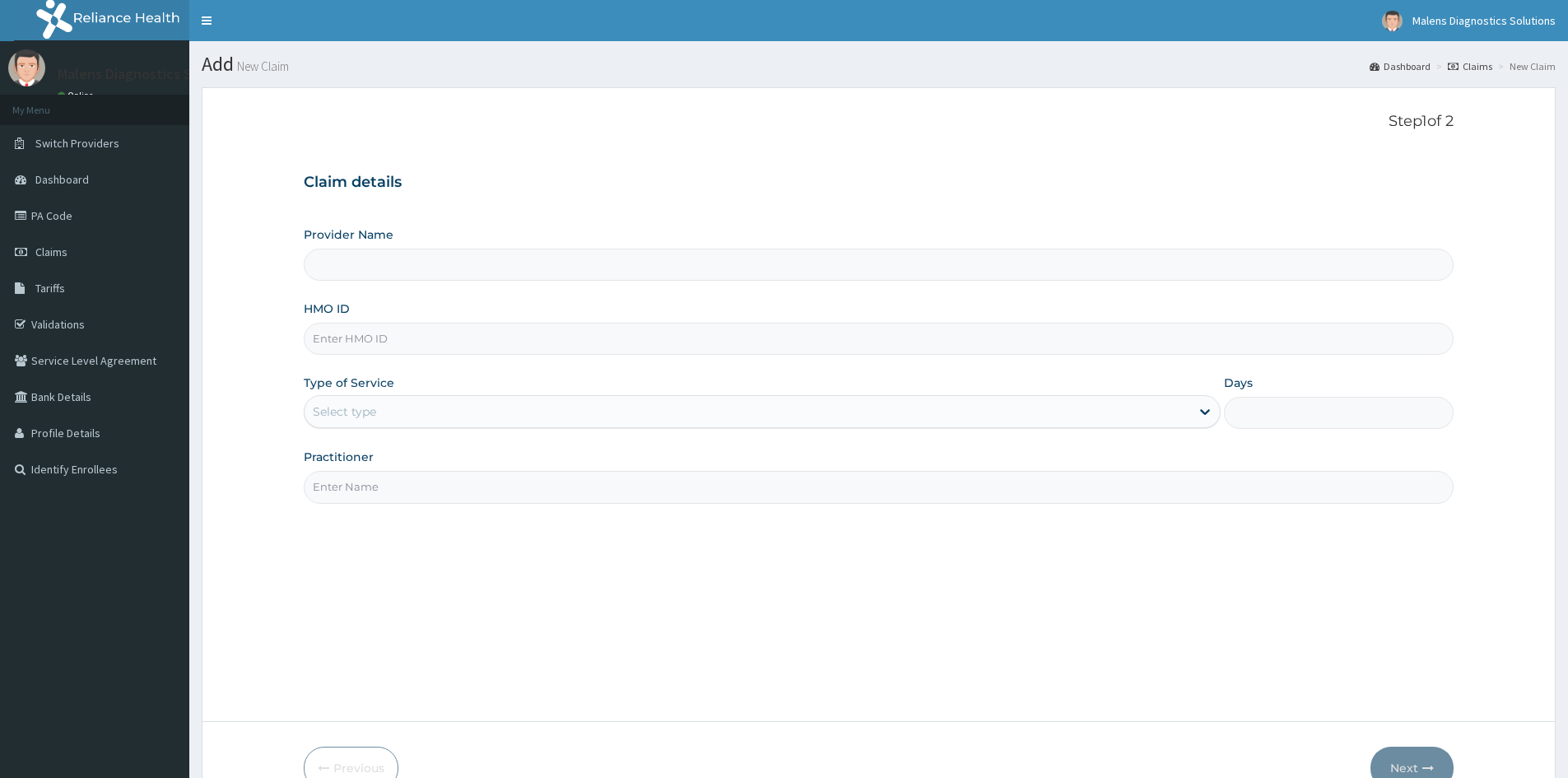
type input "MALENS MEDCARE LIMITED"
click at [407, 406] on div "Select type" at bounding box center [747, 412] width 885 height 26
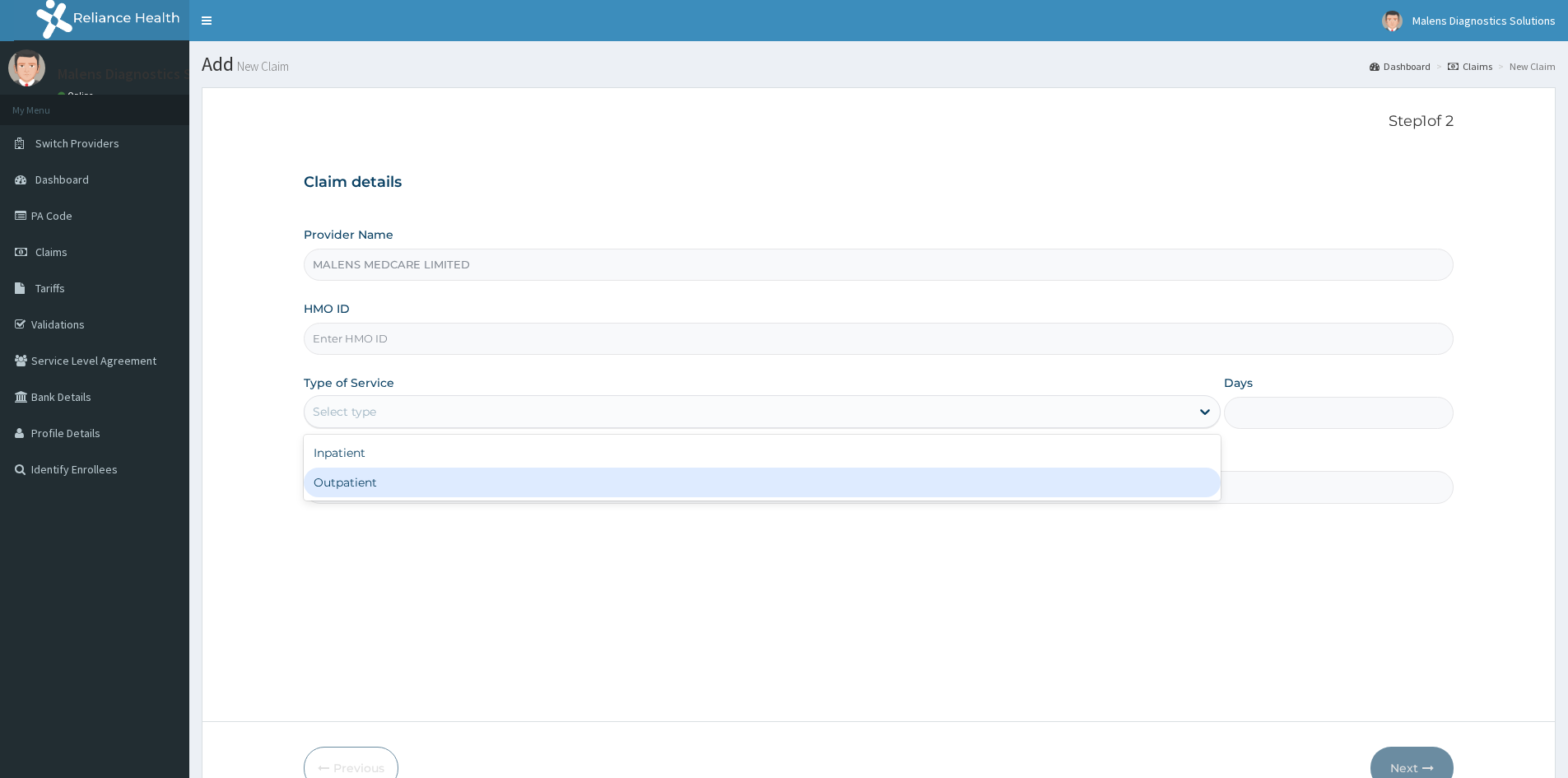
click at [391, 483] on div "Outpatient" at bounding box center [761, 483] width 916 height 30
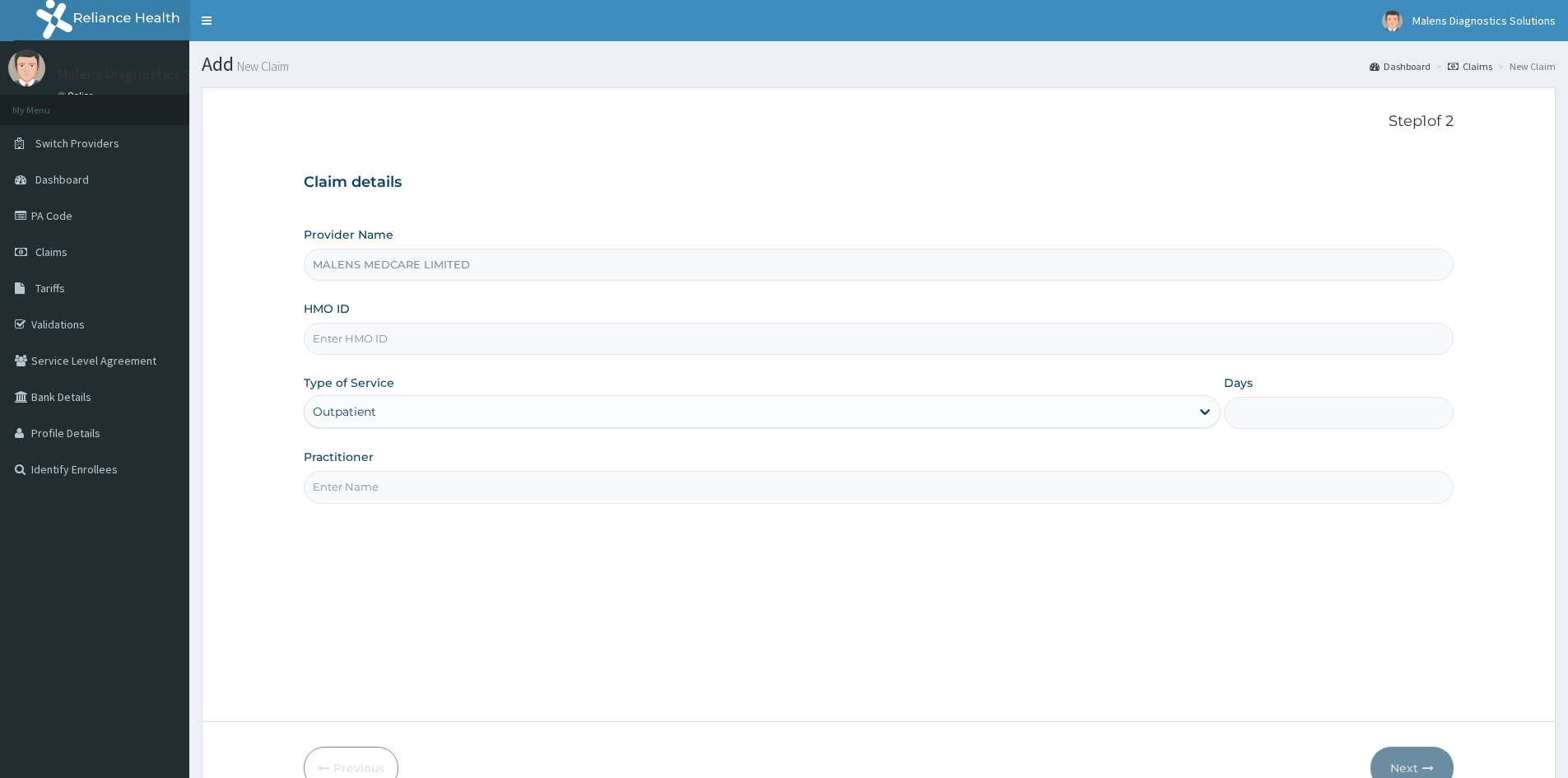
type input "1"
click at [399, 483] on input "Practitioner" at bounding box center [878, 487] width 1150 height 32
type input "DR OGUN"
click at [410, 351] on input "HMO ID" at bounding box center [878, 339] width 1150 height 32
paste input "AWL/10007/A"
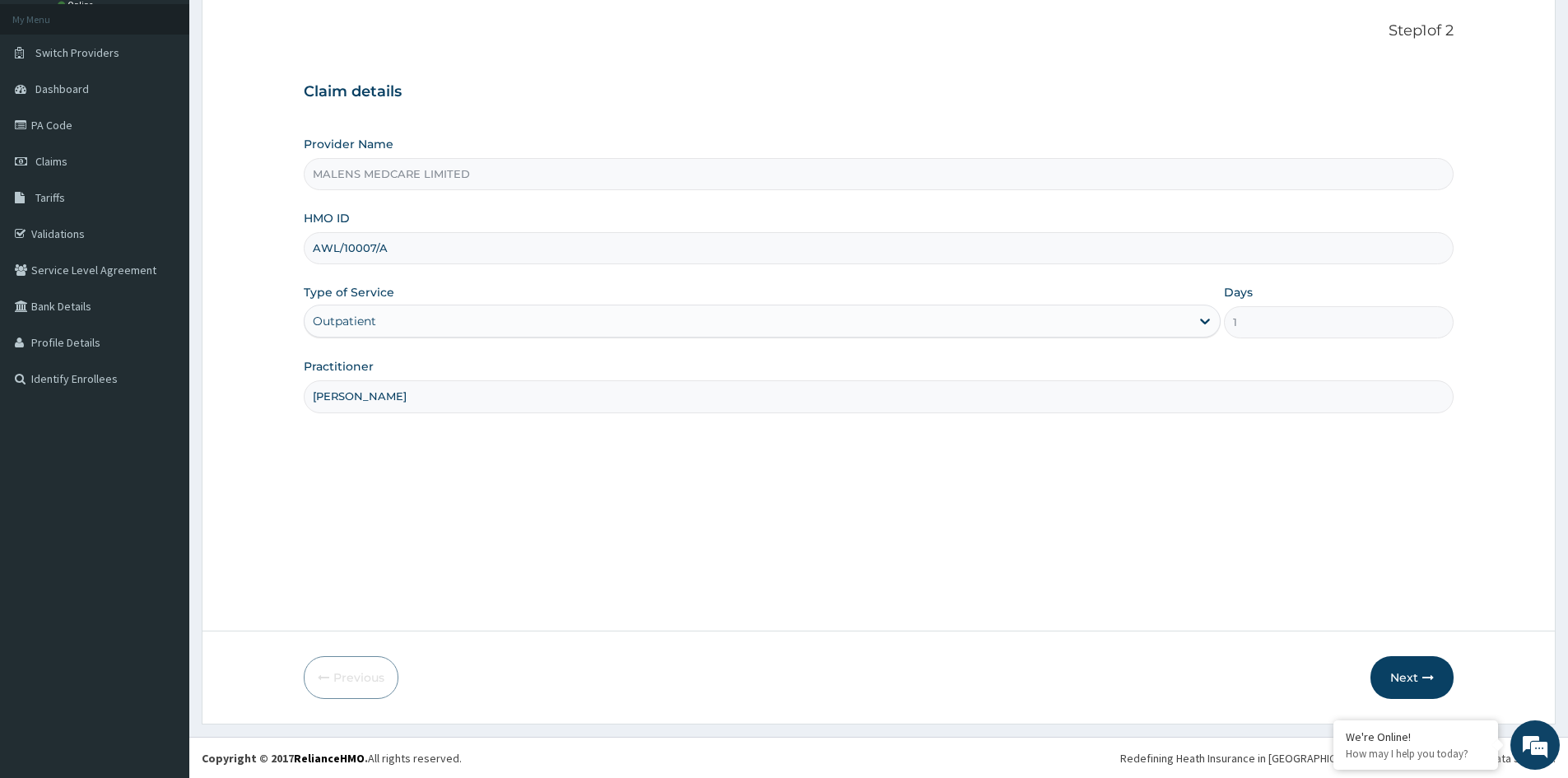
scroll to position [92, 0]
type input "AWL/10007/A"
click at [1407, 674] on button "Next" at bounding box center [1412, 677] width 83 height 43
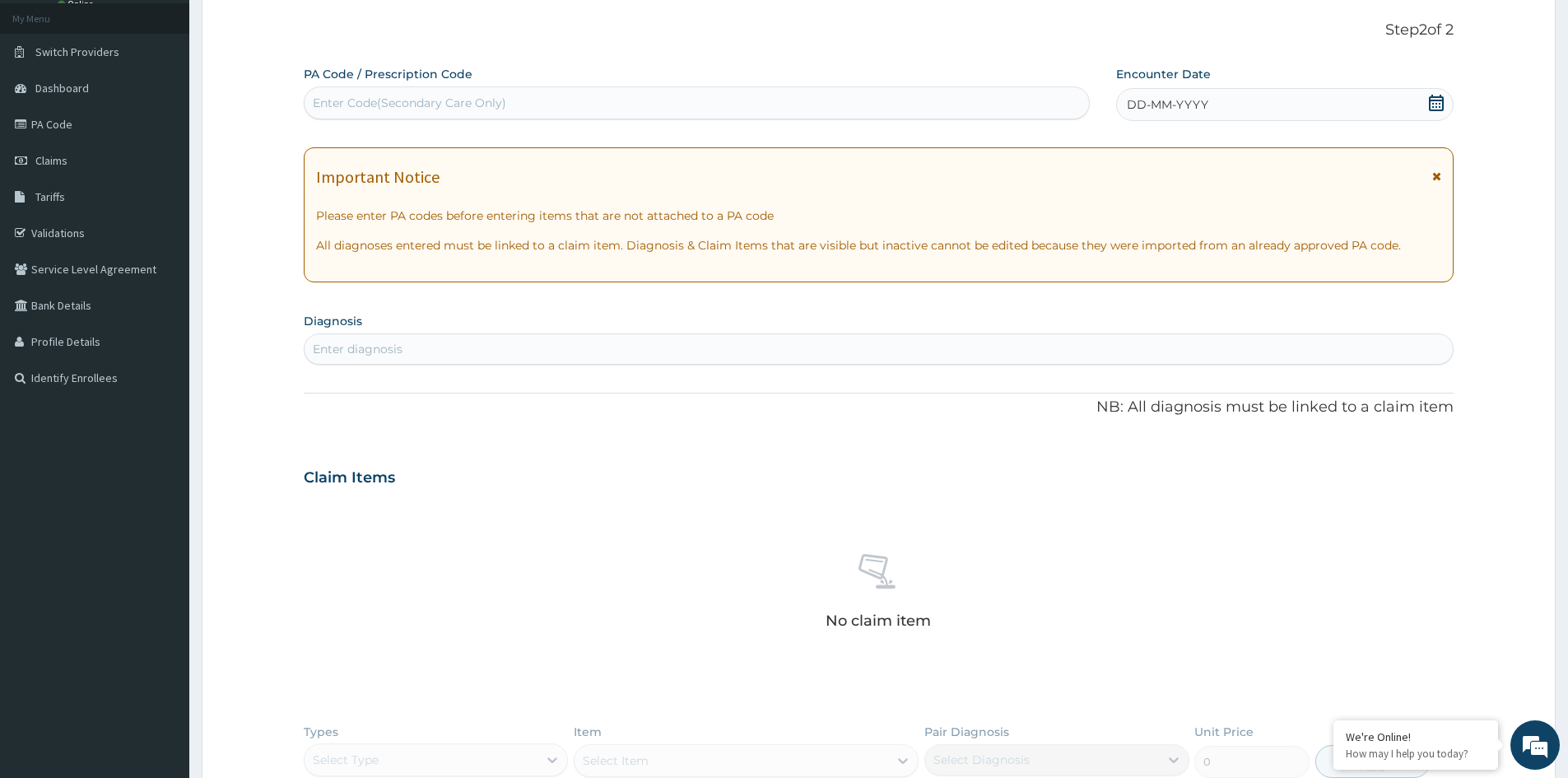
scroll to position [0, 0]
click at [373, 95] on div "Enter Code(Secondary Care Only)" at bounding box center [409, 102] width 193 height 17
paste input "PA/F34A07"
type input "PA/F34A07"
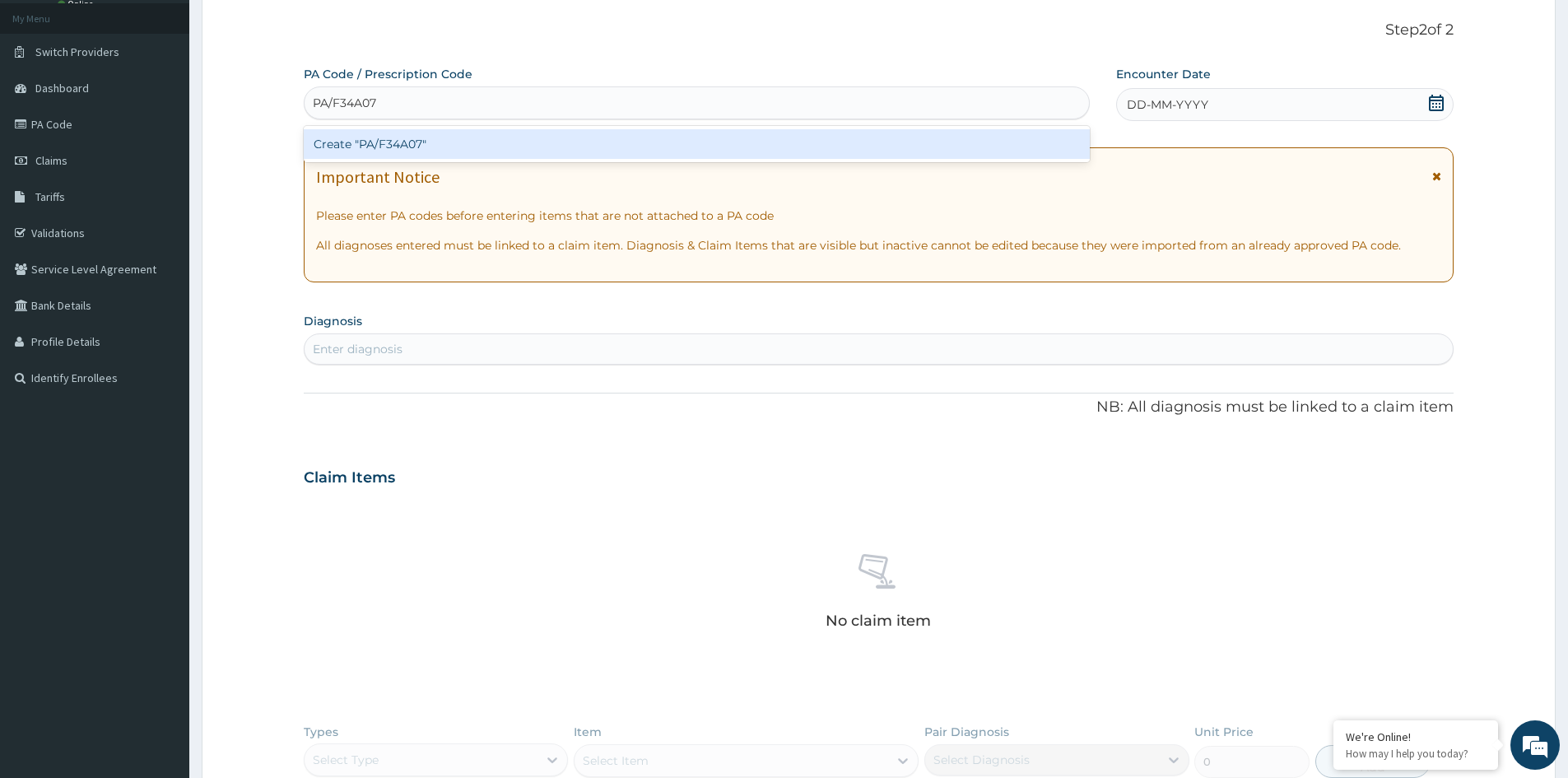
click at [382, 157] on div "Create "PA/F34A07"" at bounding box center [696, 144] width 786 height 30
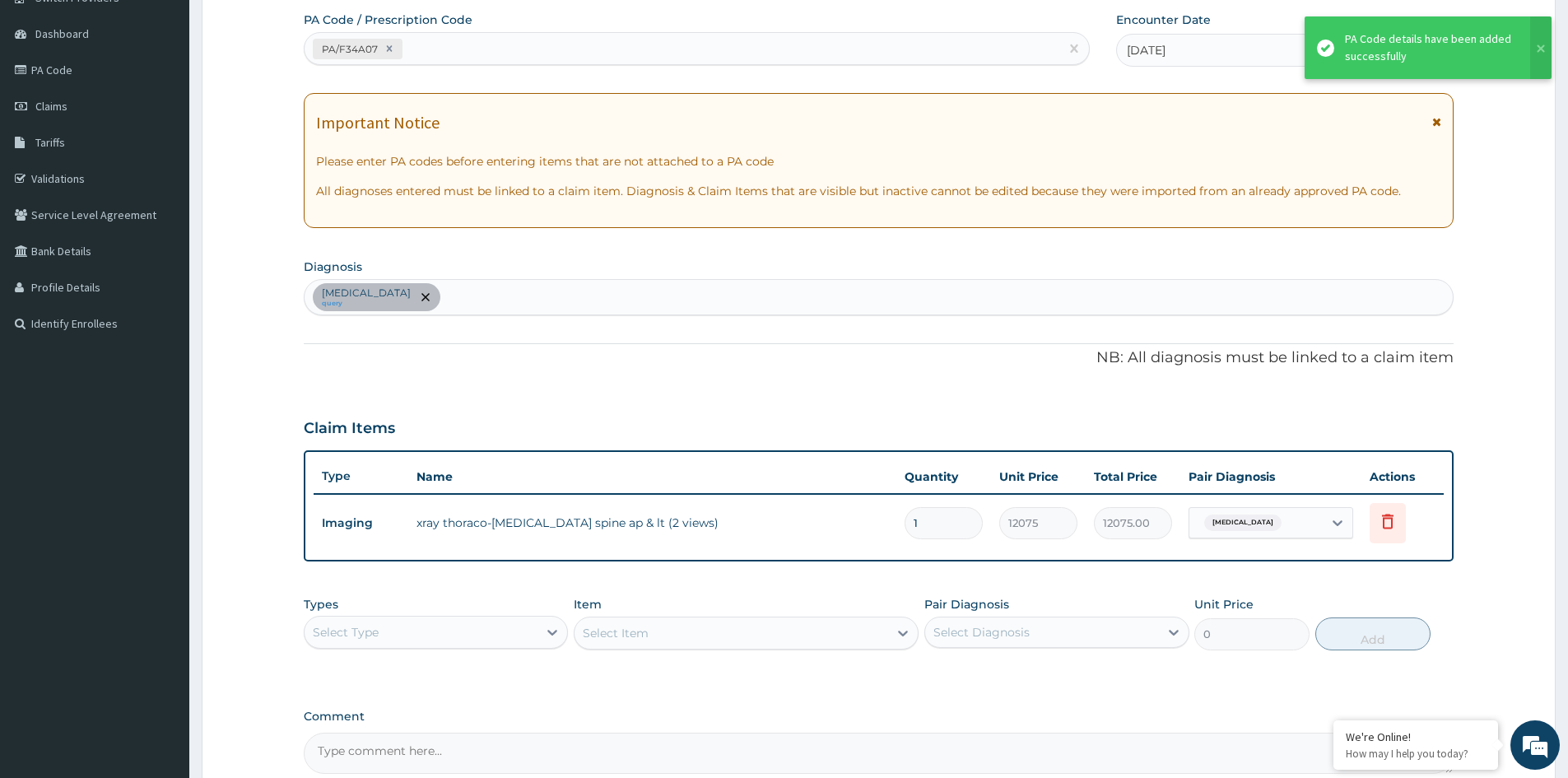
scroll to position [314, 0]
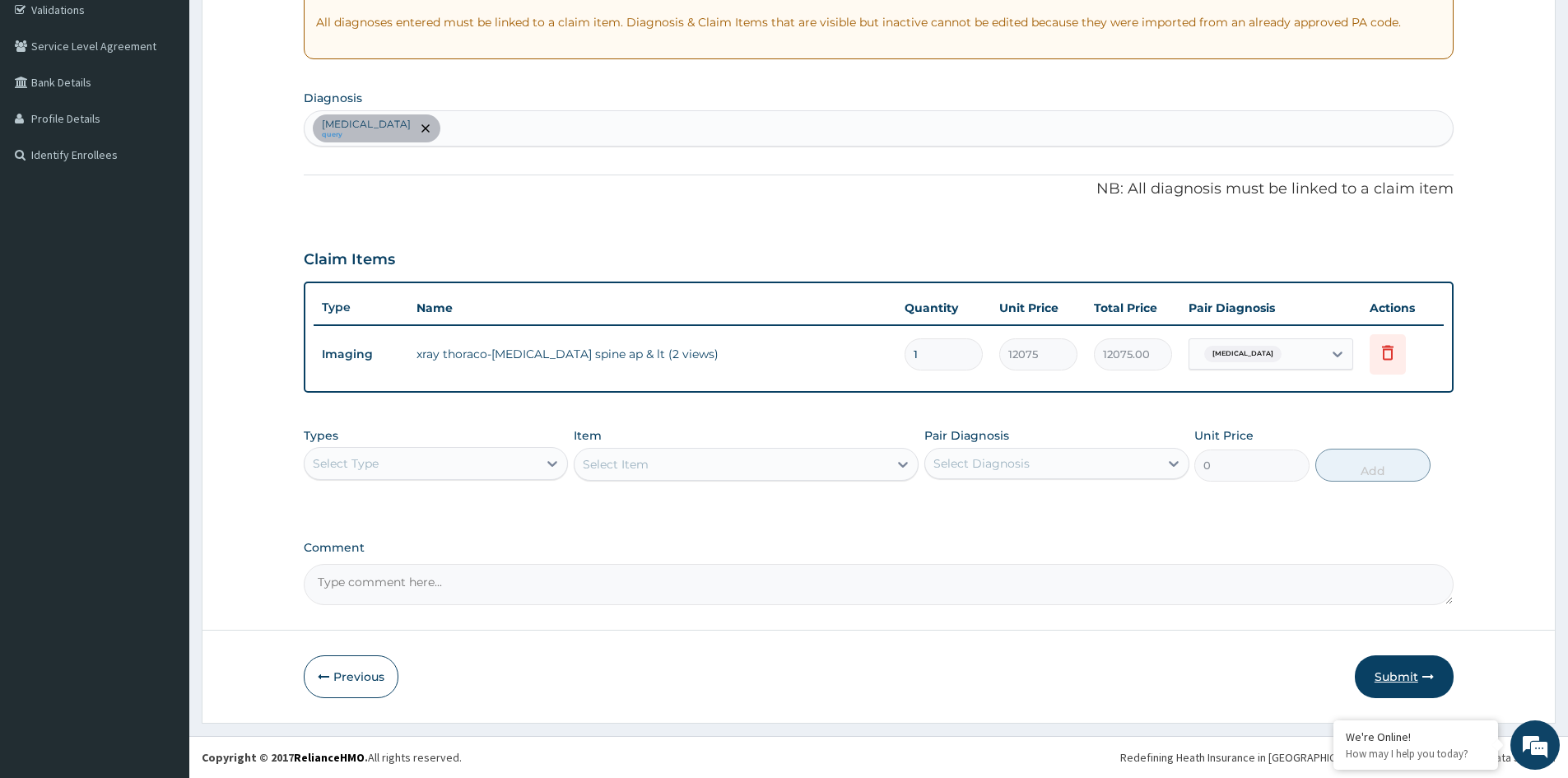
click at [1396, 676] on button "Submit" at bounding box center [1404, 677] width 99 height 43
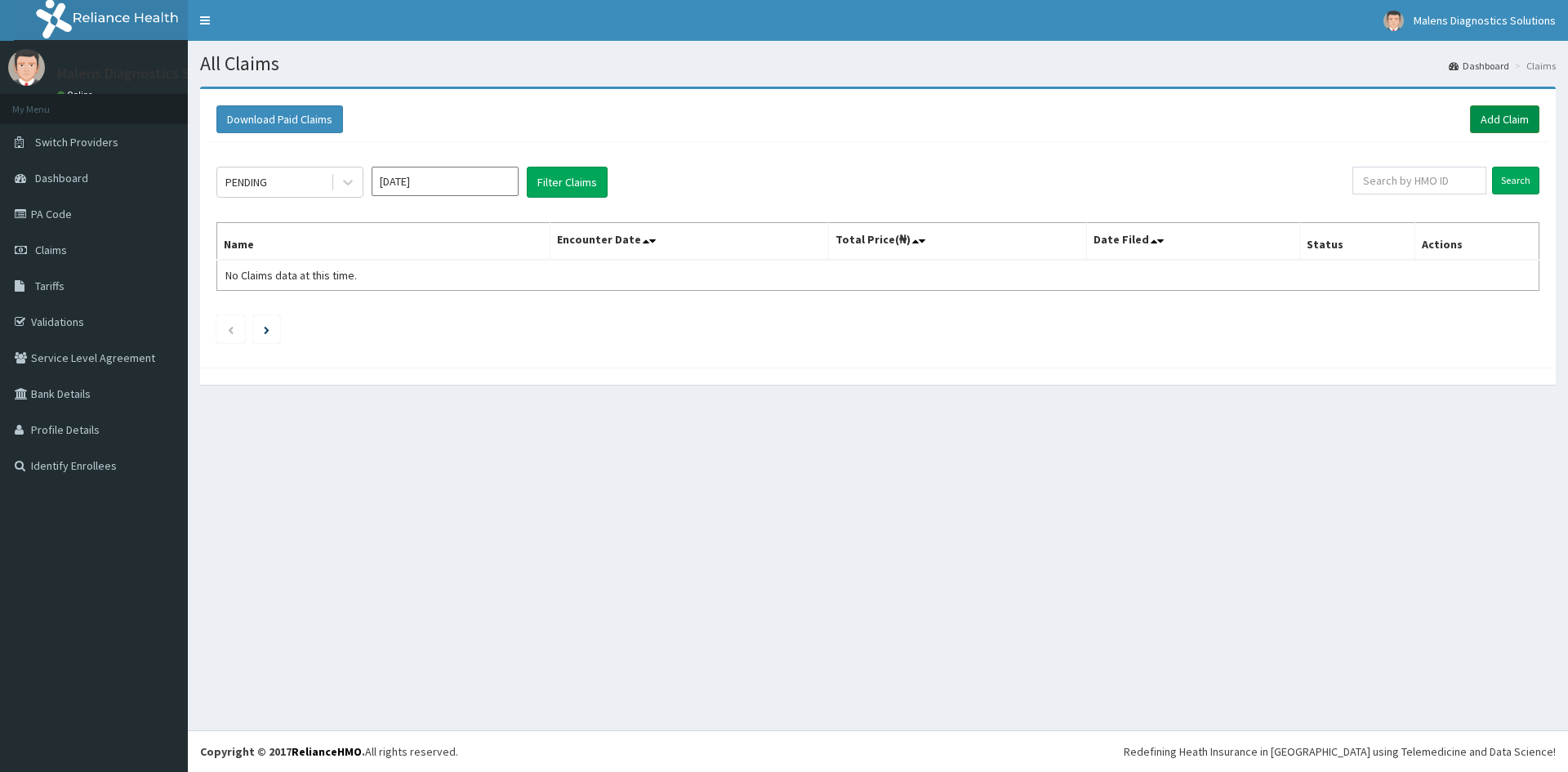
click at [1505, 116] on link "Add Claim" at bounding box center [1504, 119] width 69 height 28
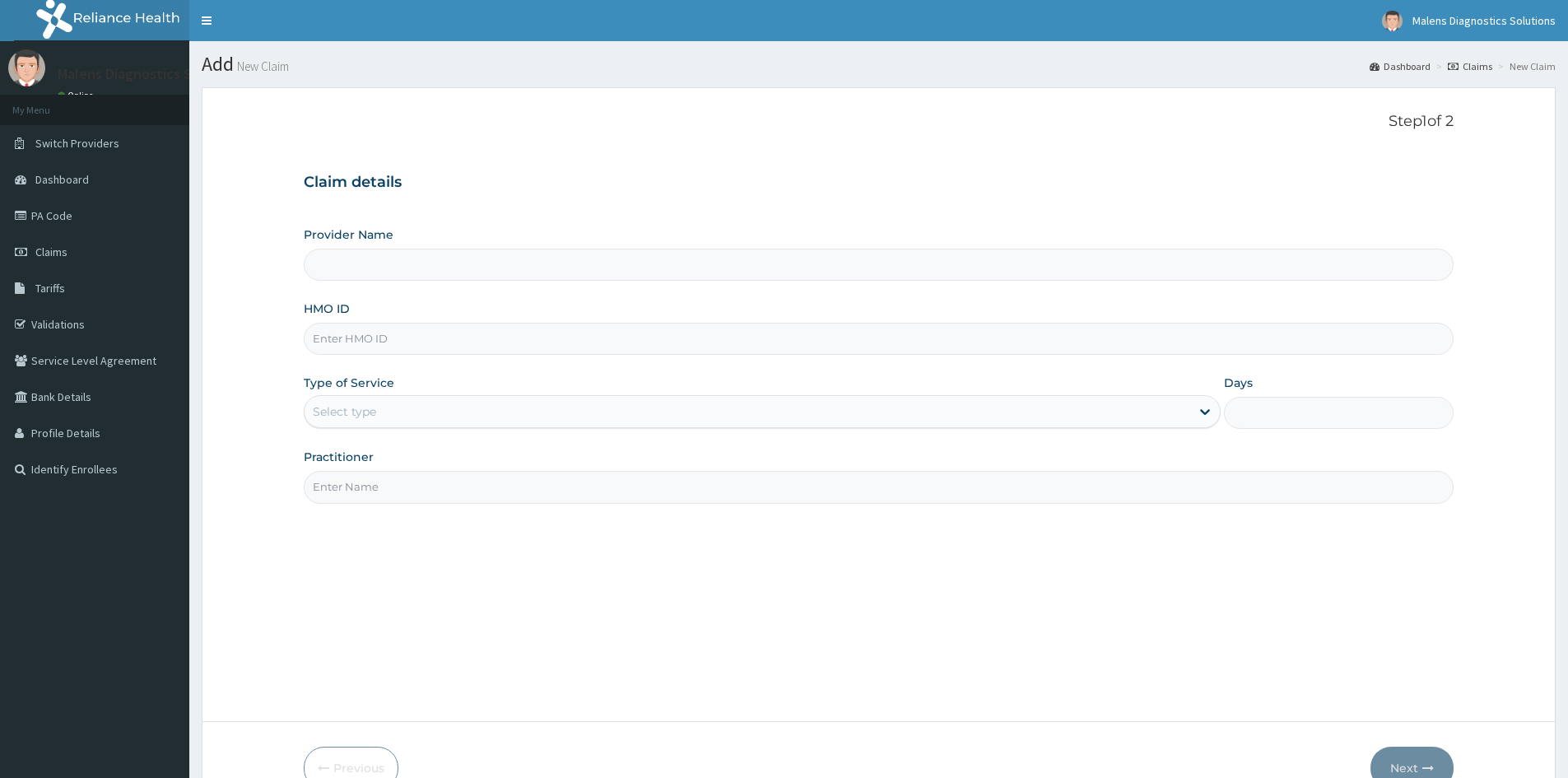
type input "MALENS MEDCARE LIMITED"
click at [355, 337] on input "HMO ID" at bounding box center [878, 339] width 1150 height 32
paste input "CHL/11566/B"
type input "CHL/11566/B"
drag, startPoint x: 358, startPoint y: 409, endPoint x: 359, endPoint y: 423, distance: 14.0
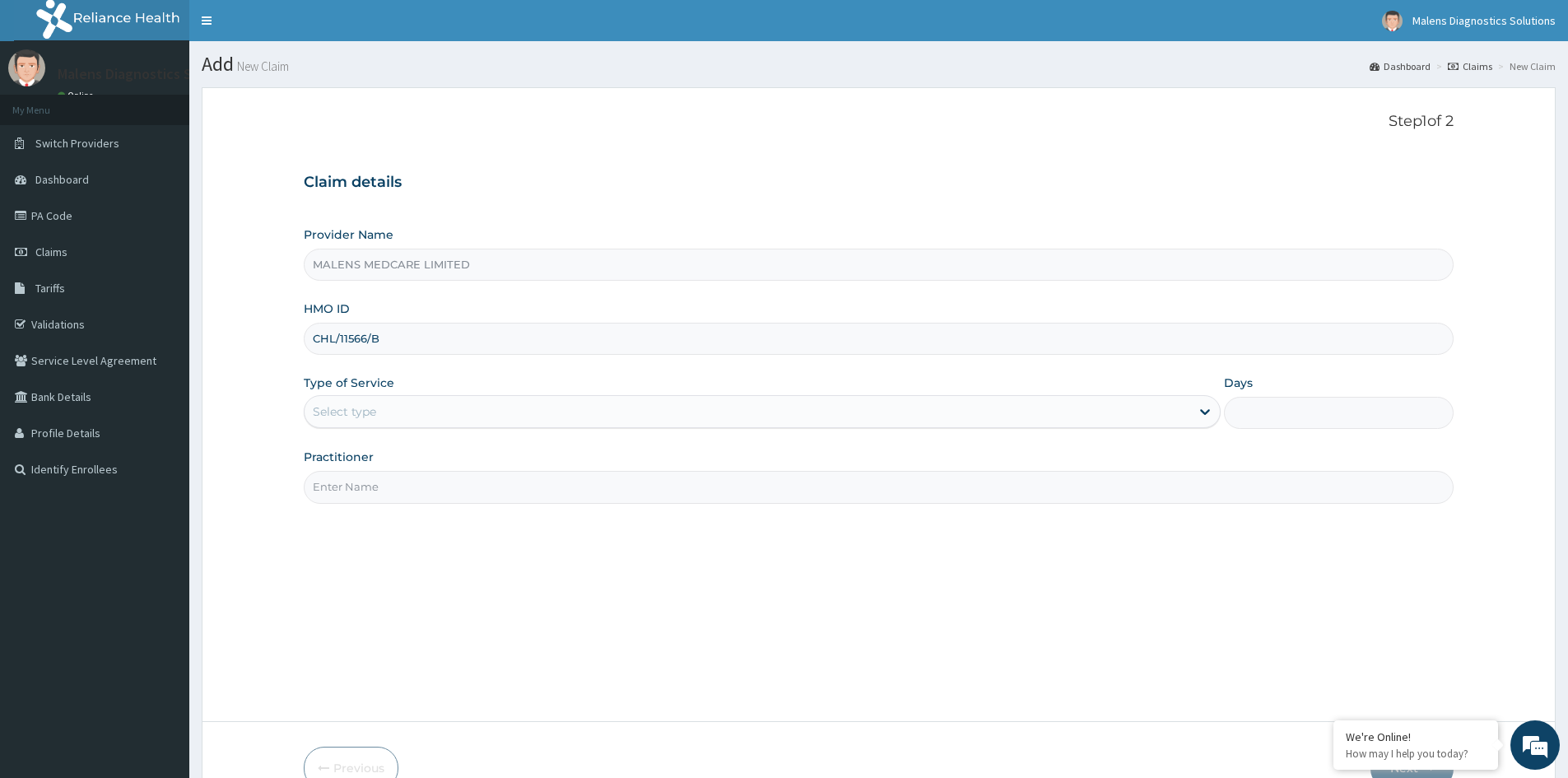
click at [356, 414] on div "Select type" at bounding box center [345, 411] width 63 height 17
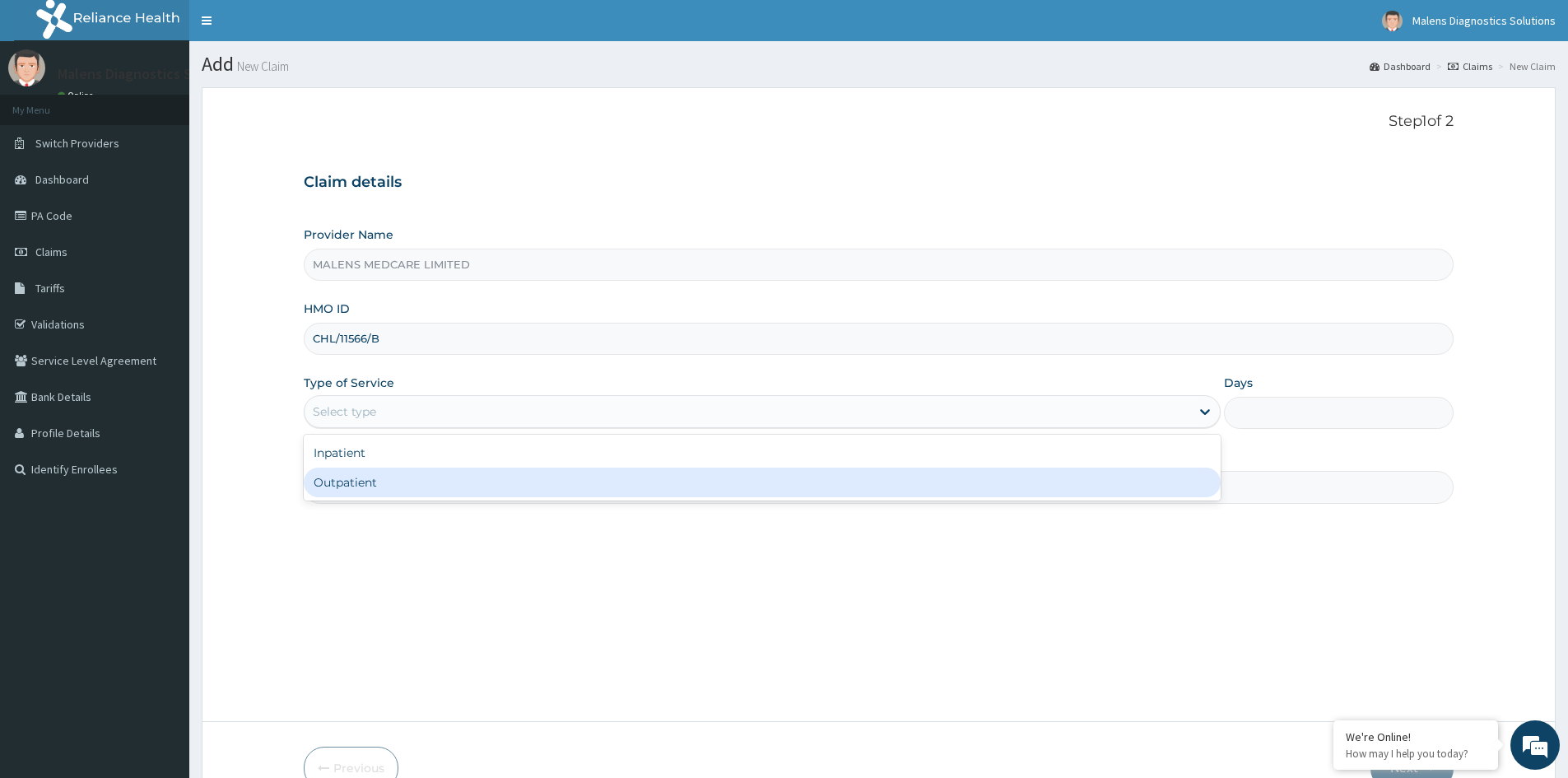
click at [359, 489] on div "Outpatient" at bounding box center [761, 483] width 916 height 30
type input "1"
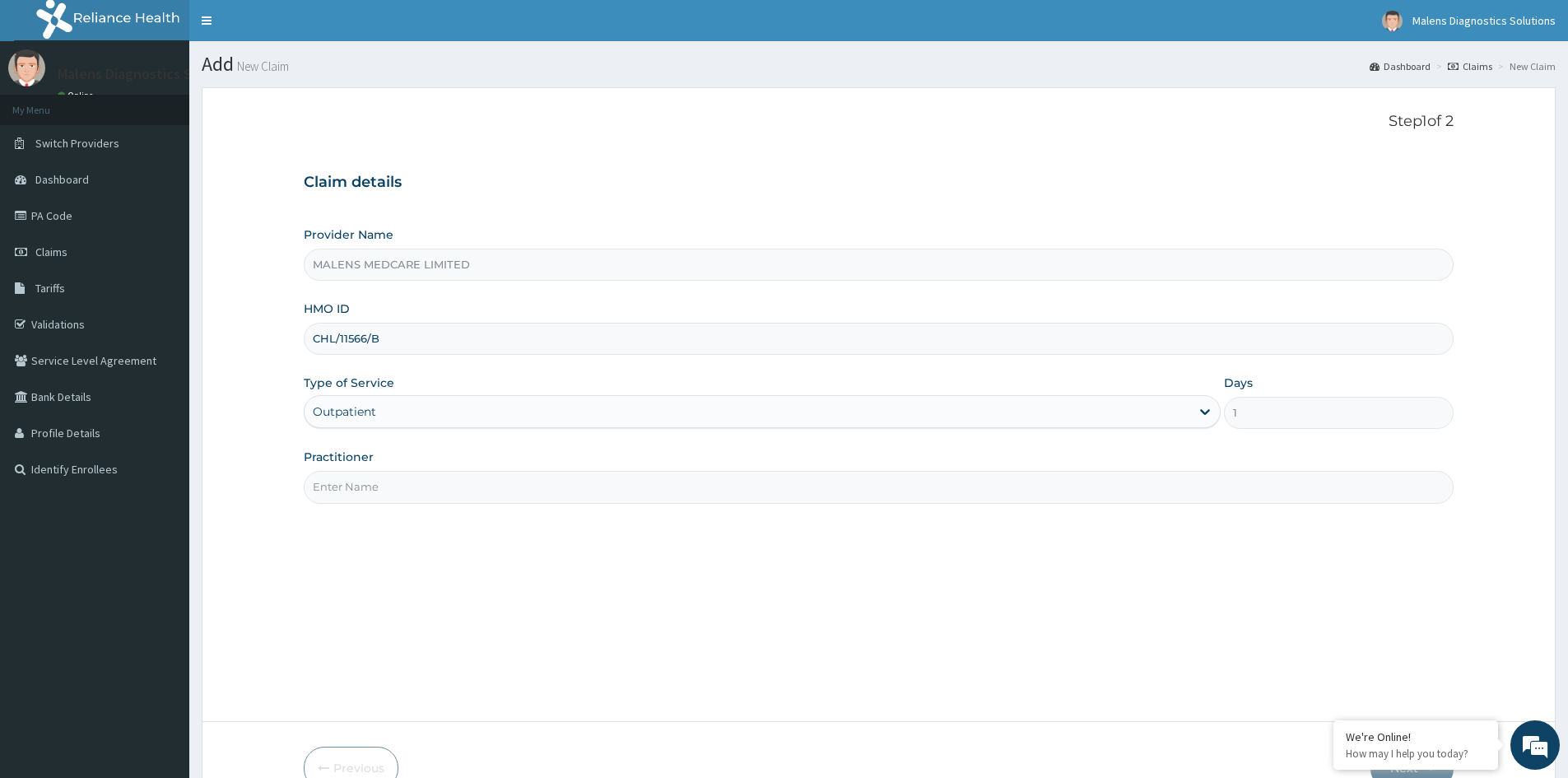
click at [421, 483] on input "Practitioner" at bounding box center [878, 487] width 1150 height 32
type input "DR OGUN"
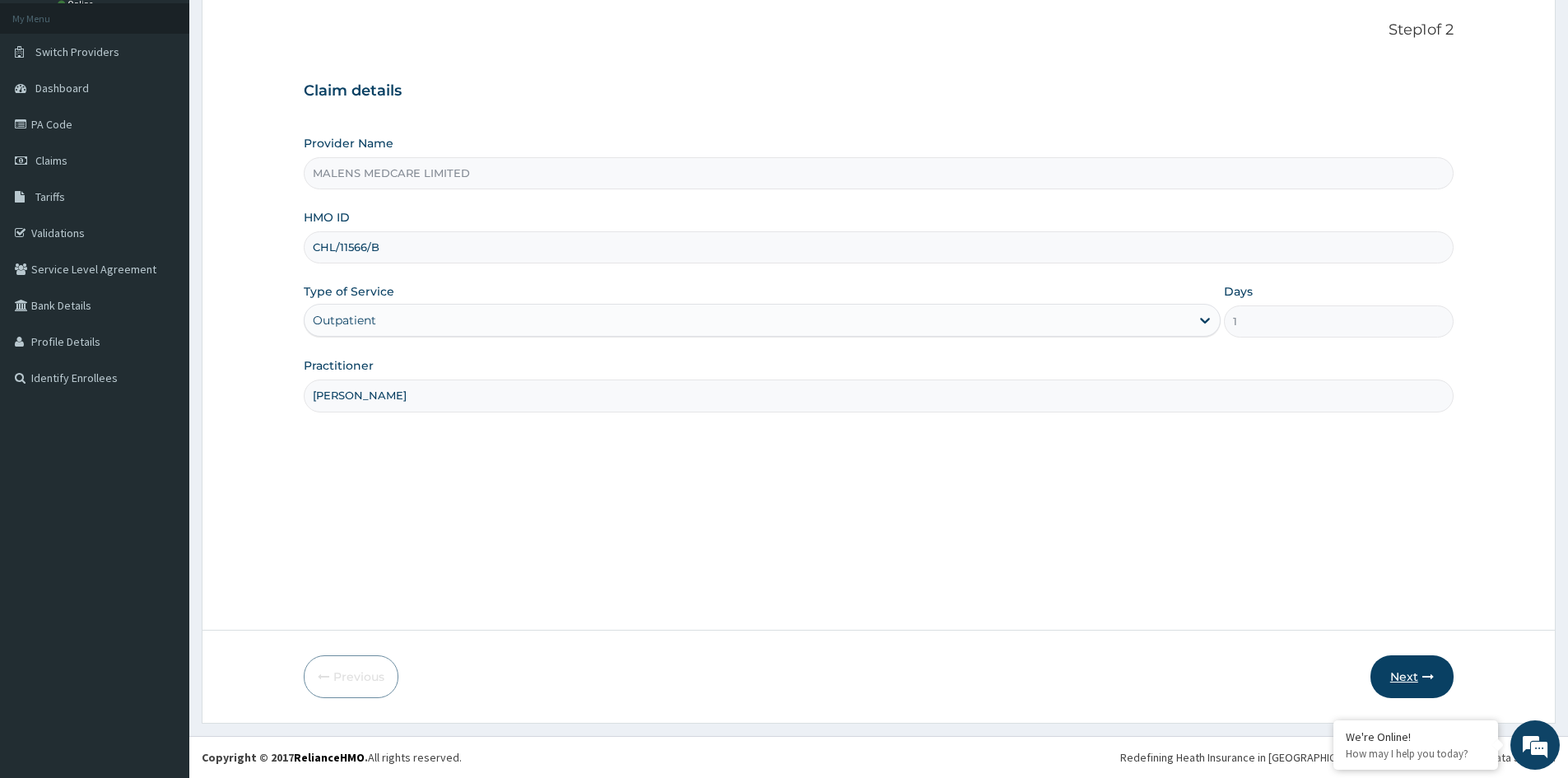
click at [1393, 676] on button "Next" at bounding box center [1412, 677] width 83 height 43
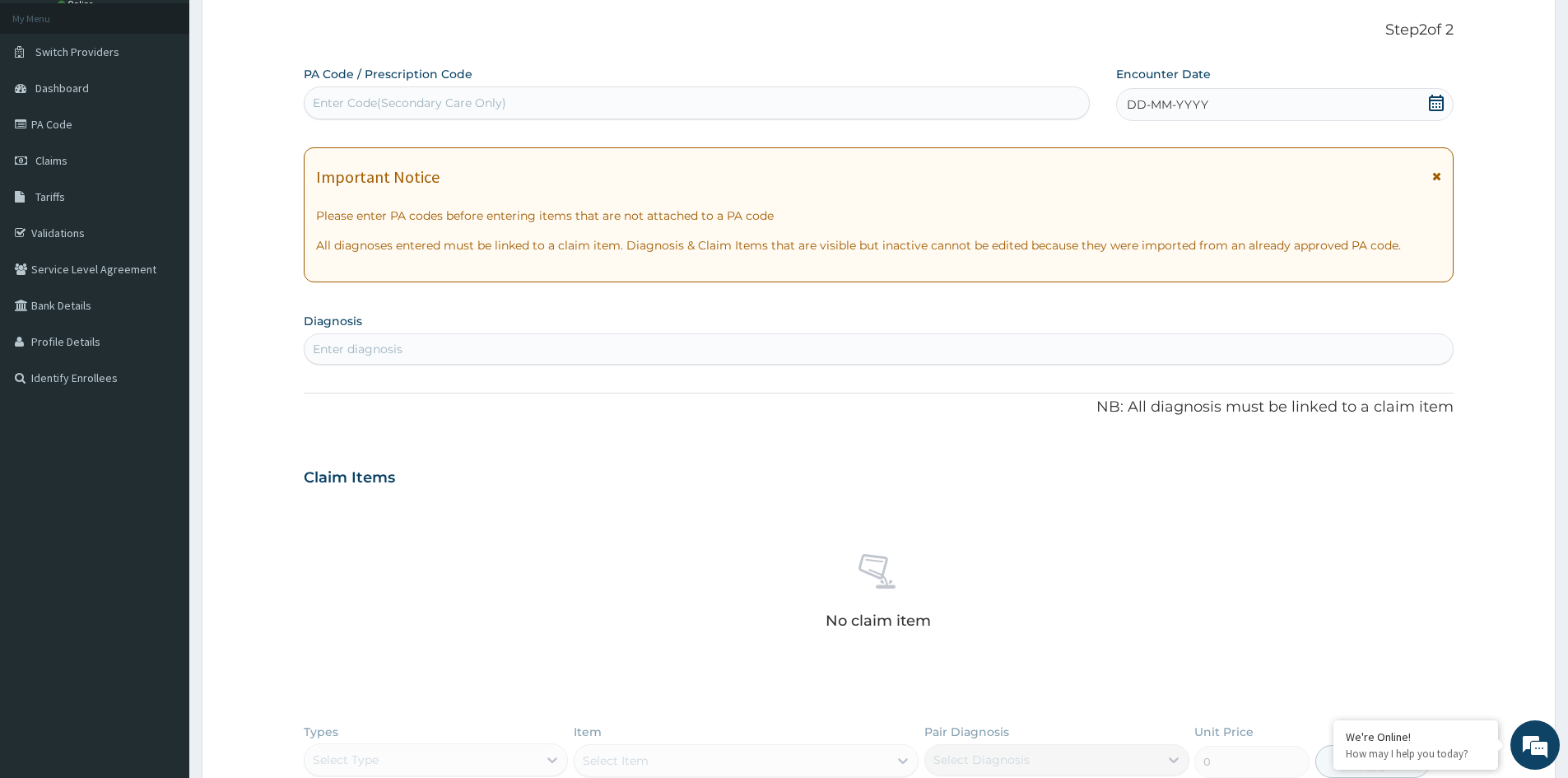
click at [409, 111] on div "Enter Code(Secondary Care Only)" at bounding box center [409, 102] width 193 height 17
paste input "PA/AD0112"
type input "PA/AD0112"
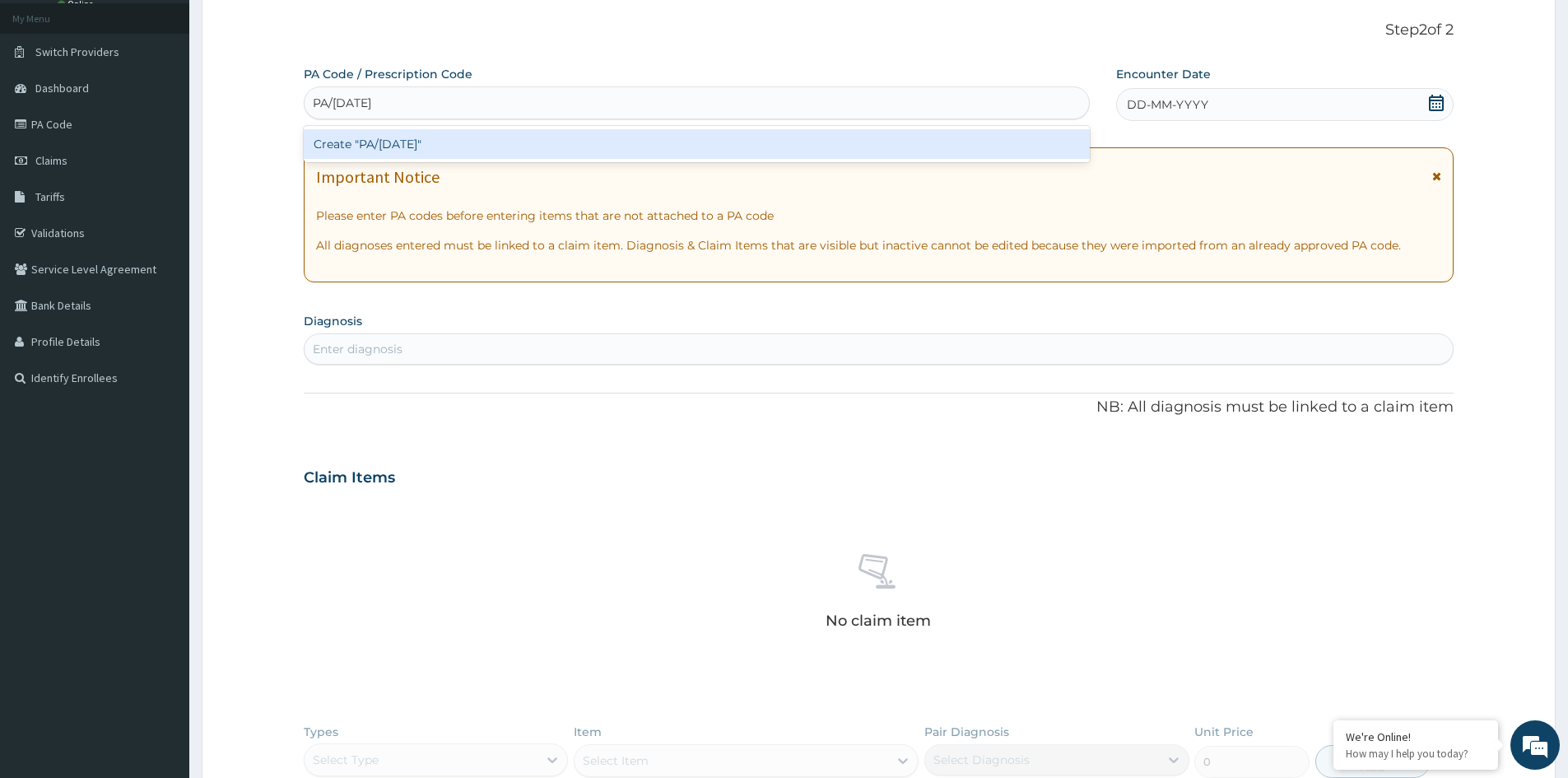
click at [395, 147] on div "Create "PA/AD0112"" at bounding box center [696, 144] width 786 height 30
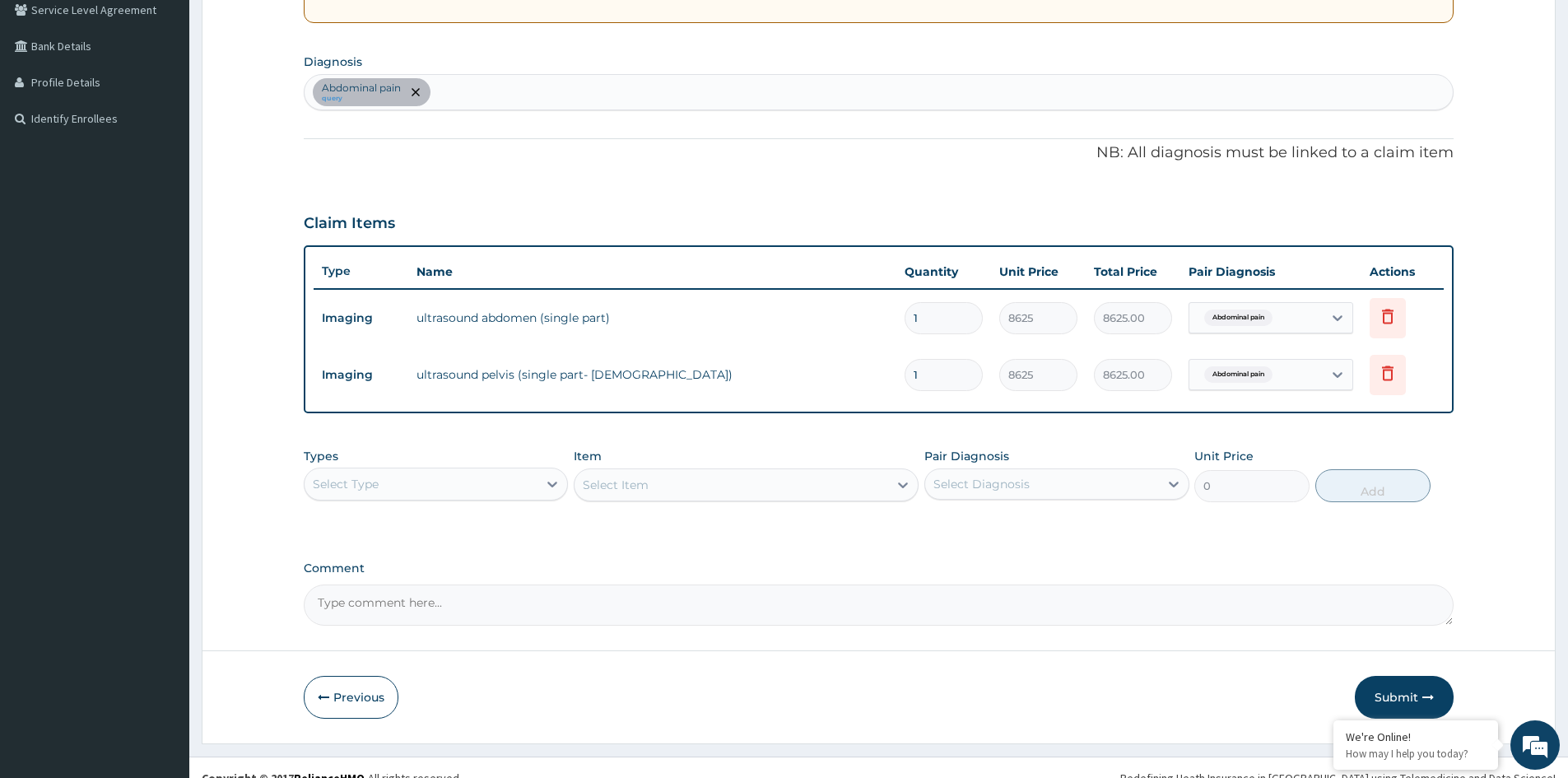
scroll to position [371, 0]
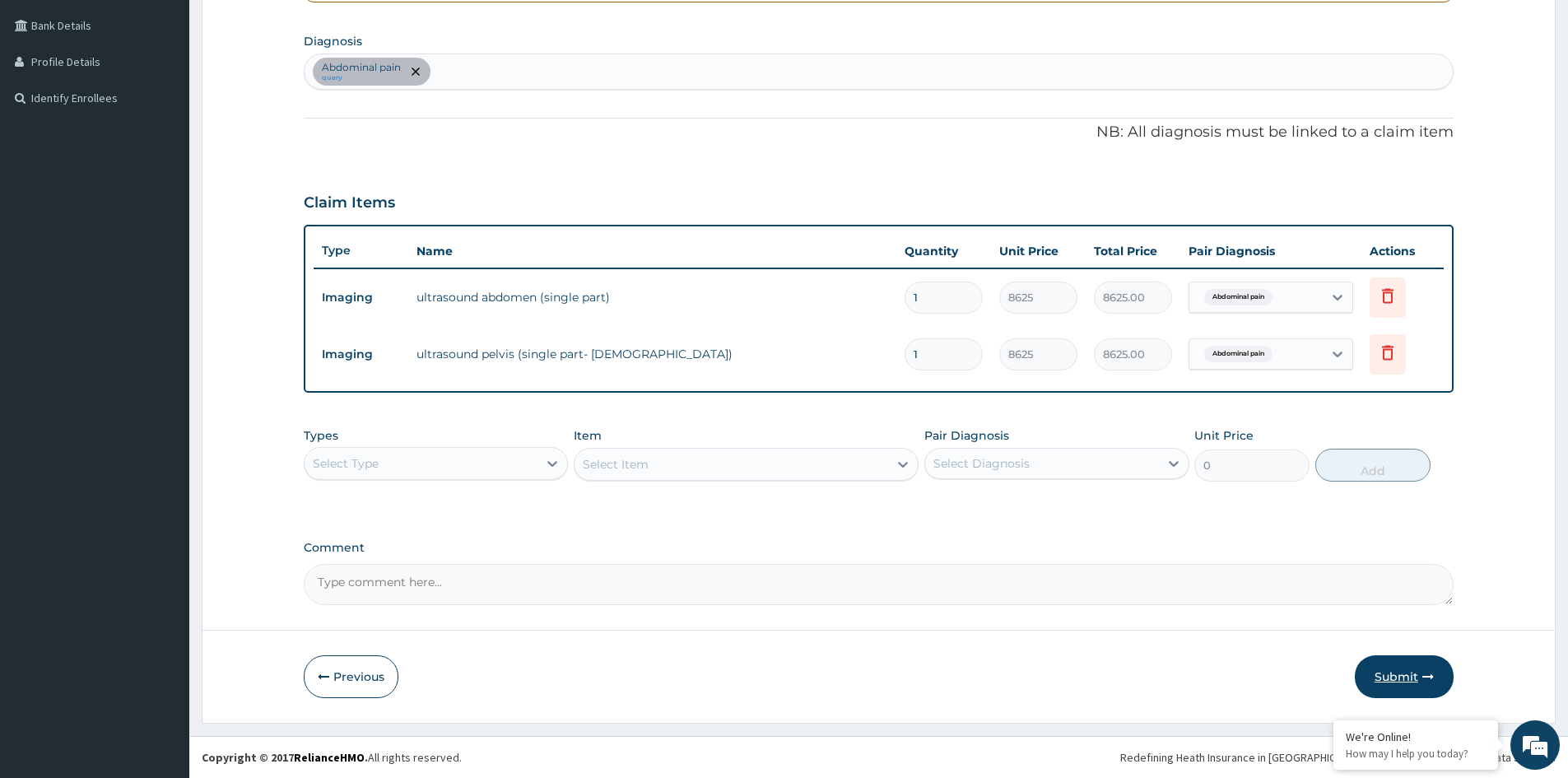
click at [1397, 678] on button "Submit" at bounding box center [1404, 677] width 99 height 43
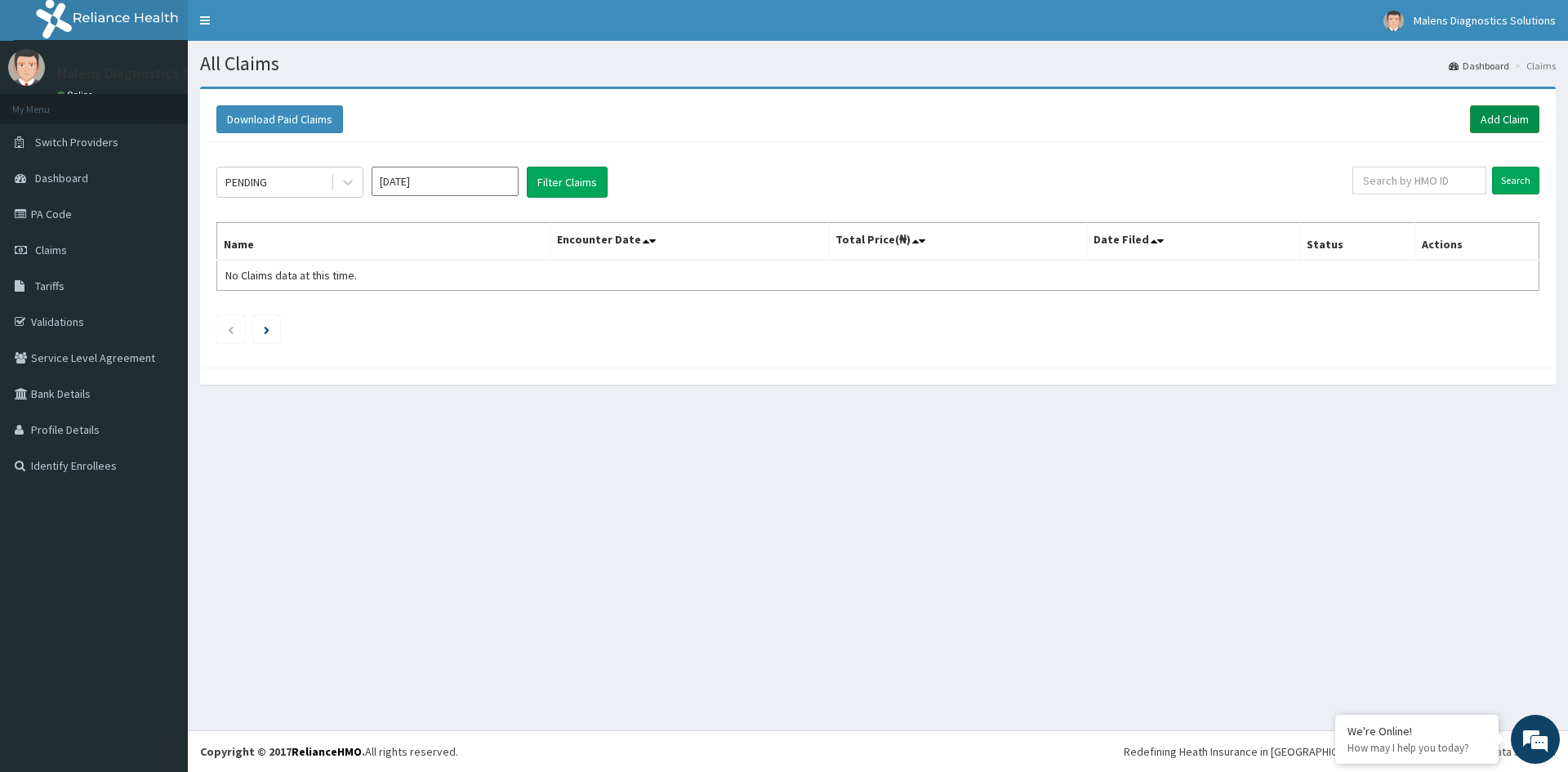
click at [1502, 116] on link "Add Claim" at bounding box center [1504, 119] width 69 height 28
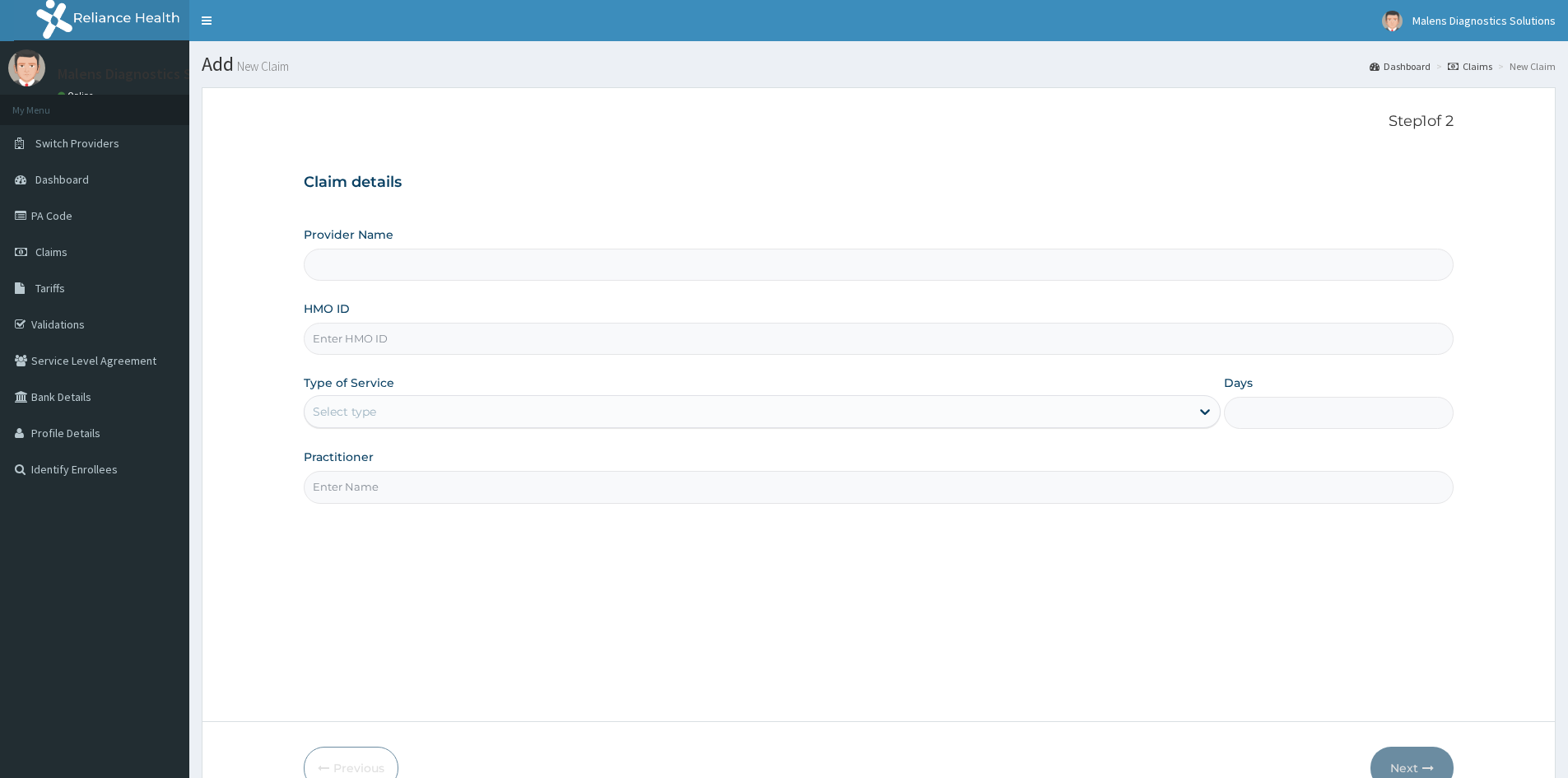
type input "MALENS MEDCARE LIMITED"
click at [406, 344] on input "HMO ID" at bounding box center [878, 339] width 1150 height 32
paste input "CHL/11566/B"
type input "CHL/11566/B"
click at [511, 420] on div "Select type" at bounding box center [747, 412] width 885 height 26
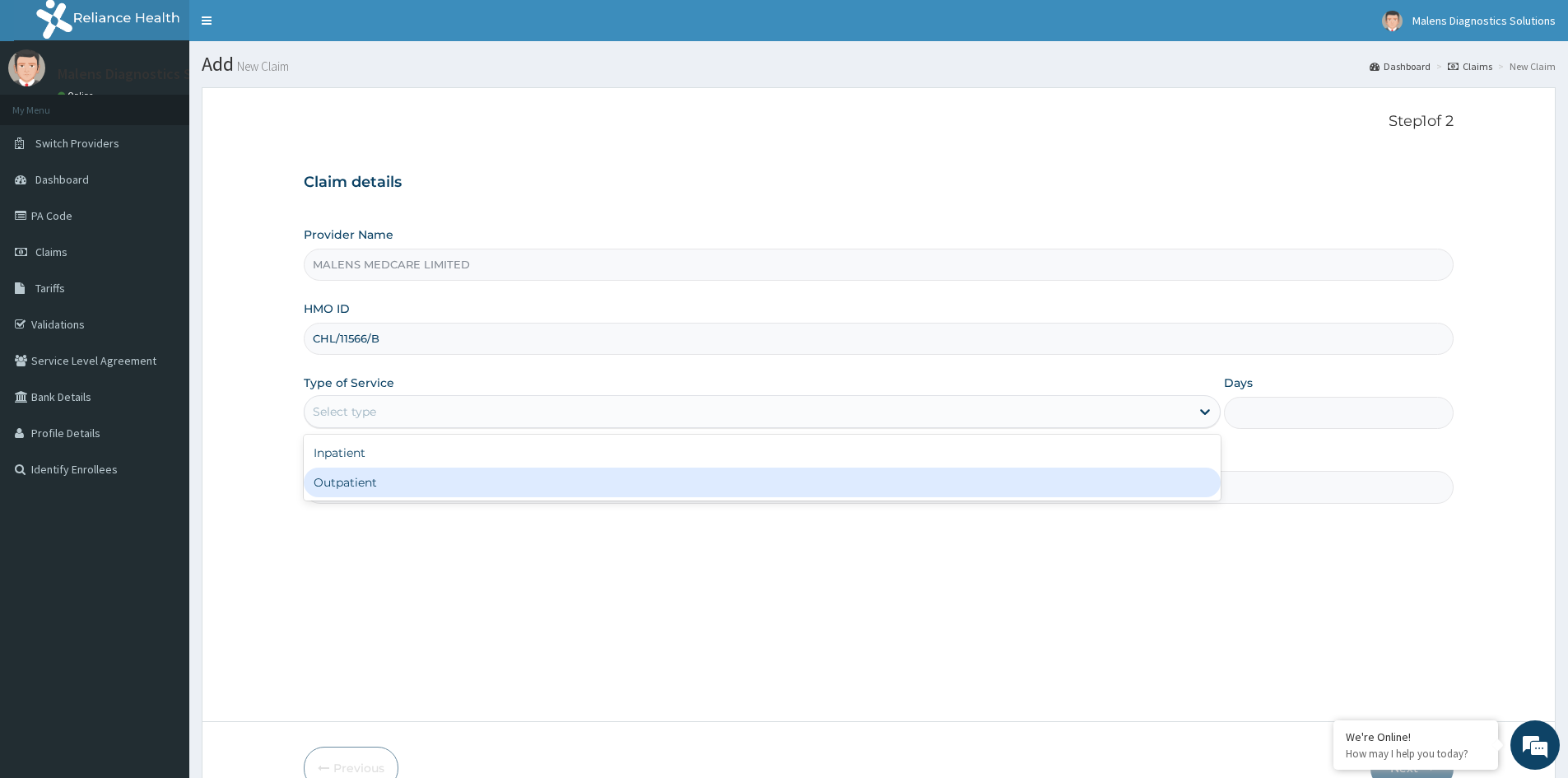
click at [451, 493] on div "Outpatient" at bounding box center [761, 483] width 916 height 30
type input "1"
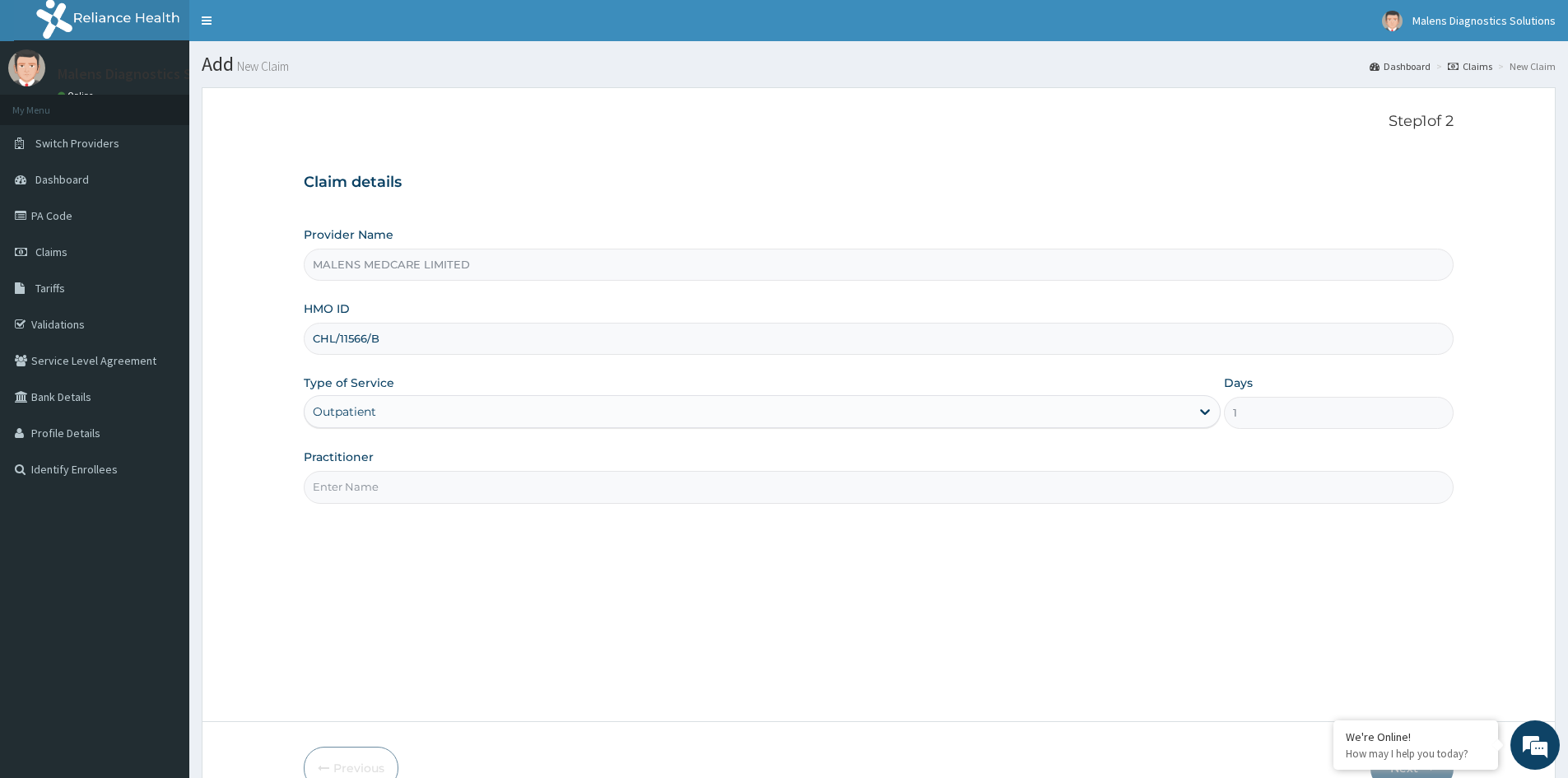
click at [628, 491] on input "Practitioner" at bounding box center [878, 487] width 1150 height 32
type input "DR OGUN"
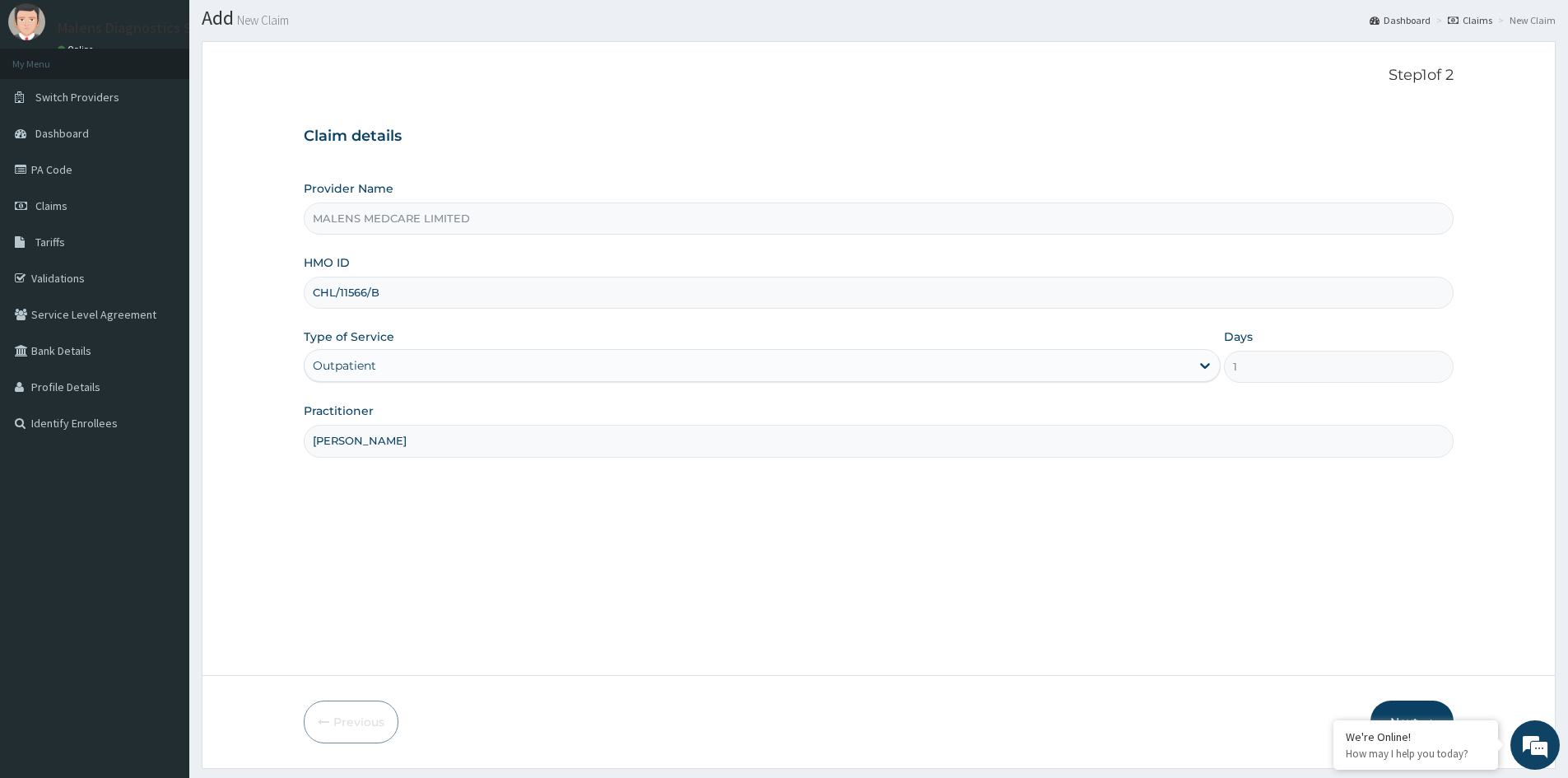
scroll to position [92, 0]
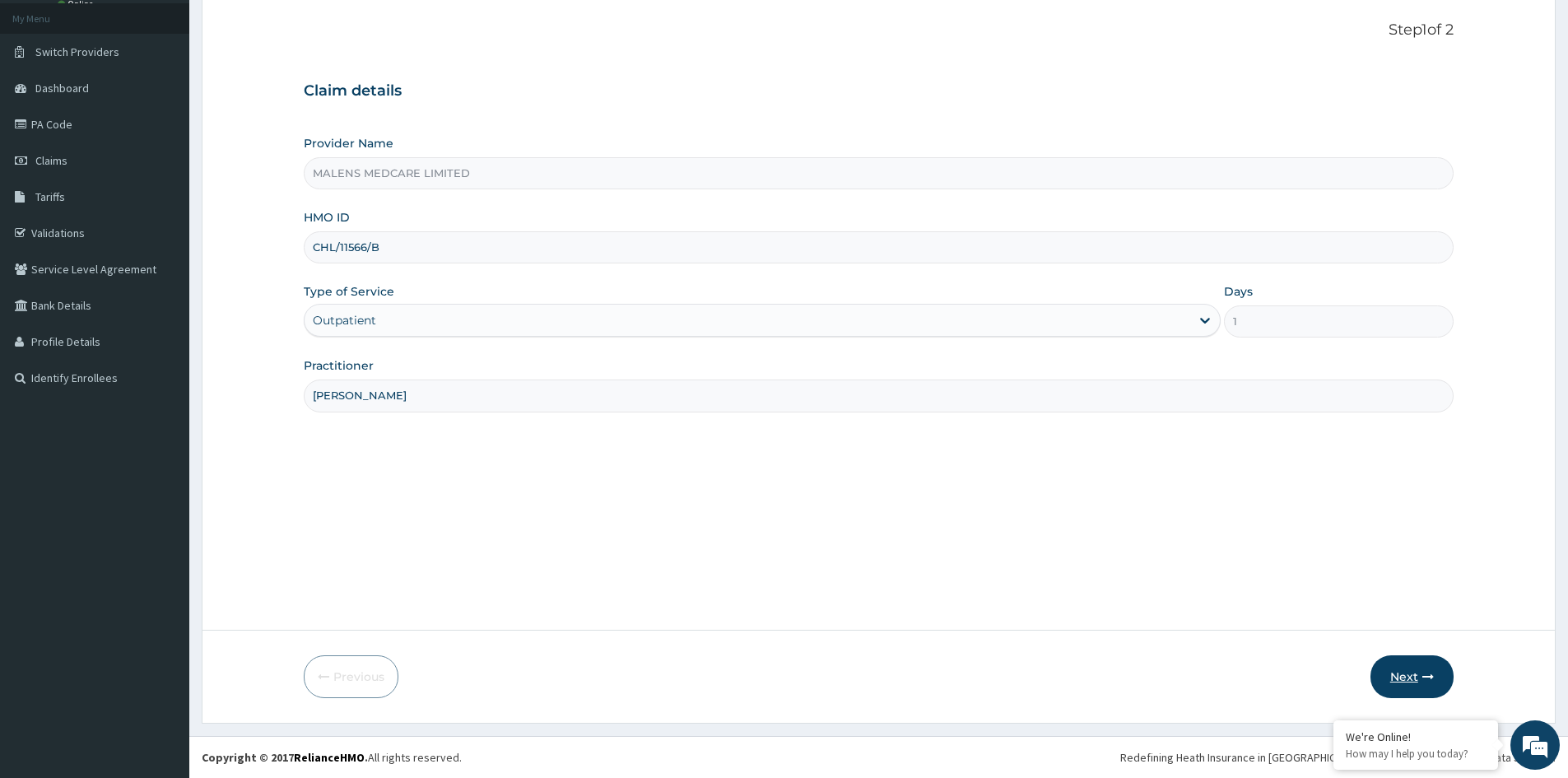
click at [1404, 678] on button "Next" at bounding box center [1412, 677] width 83 height 43
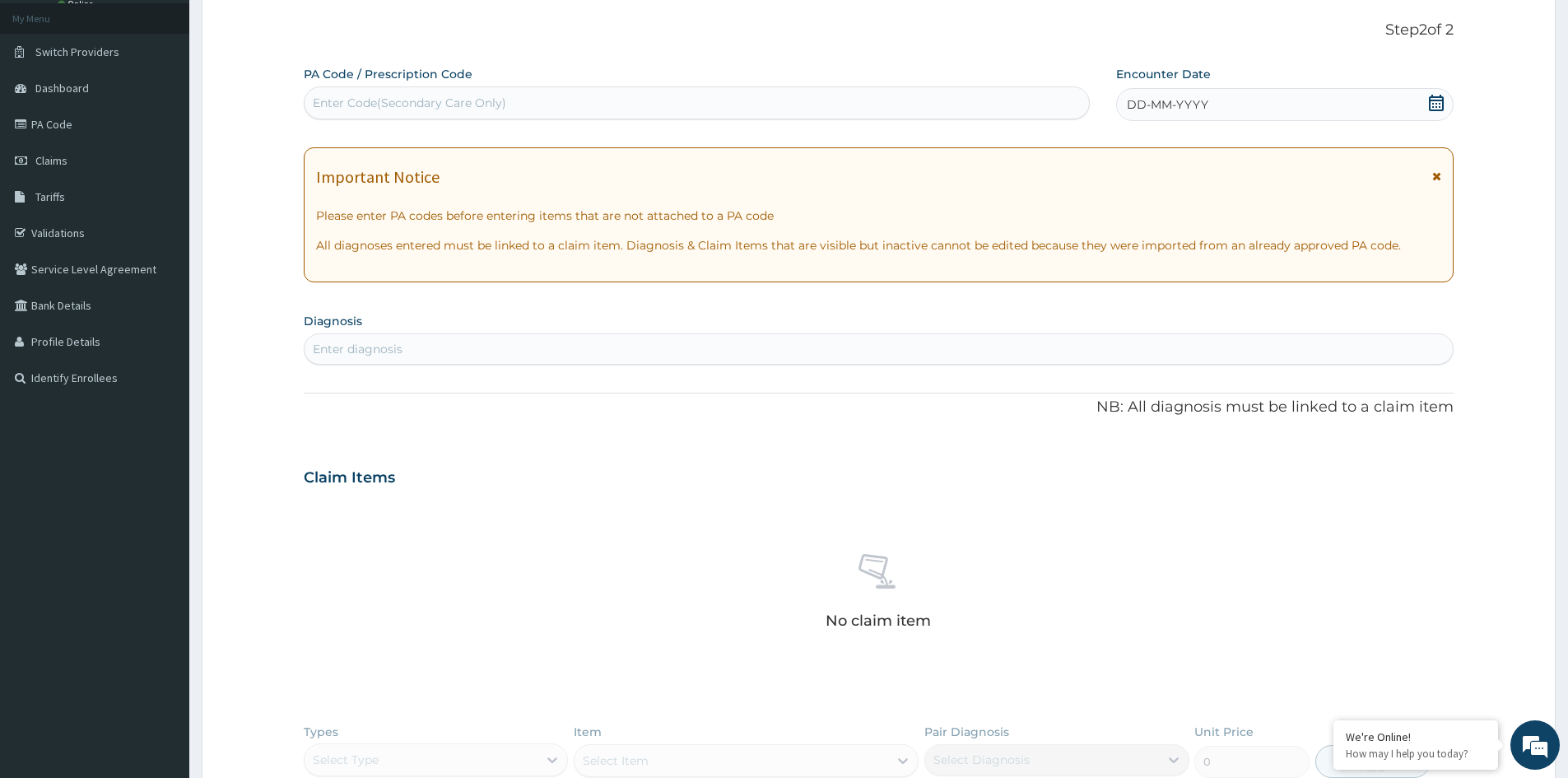
scroll to position [0, 0]
click at [427, 75] on label "PA Code / Prescription Code" at bounding box center [387, 74] width 168 height 17
click at [419, 101] on div "Enter Code(Secondary Care Only)" at bounding box center [409, 102] width 193 height 17
drag, startPoint x: 343, startPoint y: 102, endPoint x: 790, endPoint y: 133, distance: 448.1
click at [795, 148] on div "Important Notice Please enter PA codes before entering items that are not attac…" at bounding box center [878, 214] width 1150 height 135
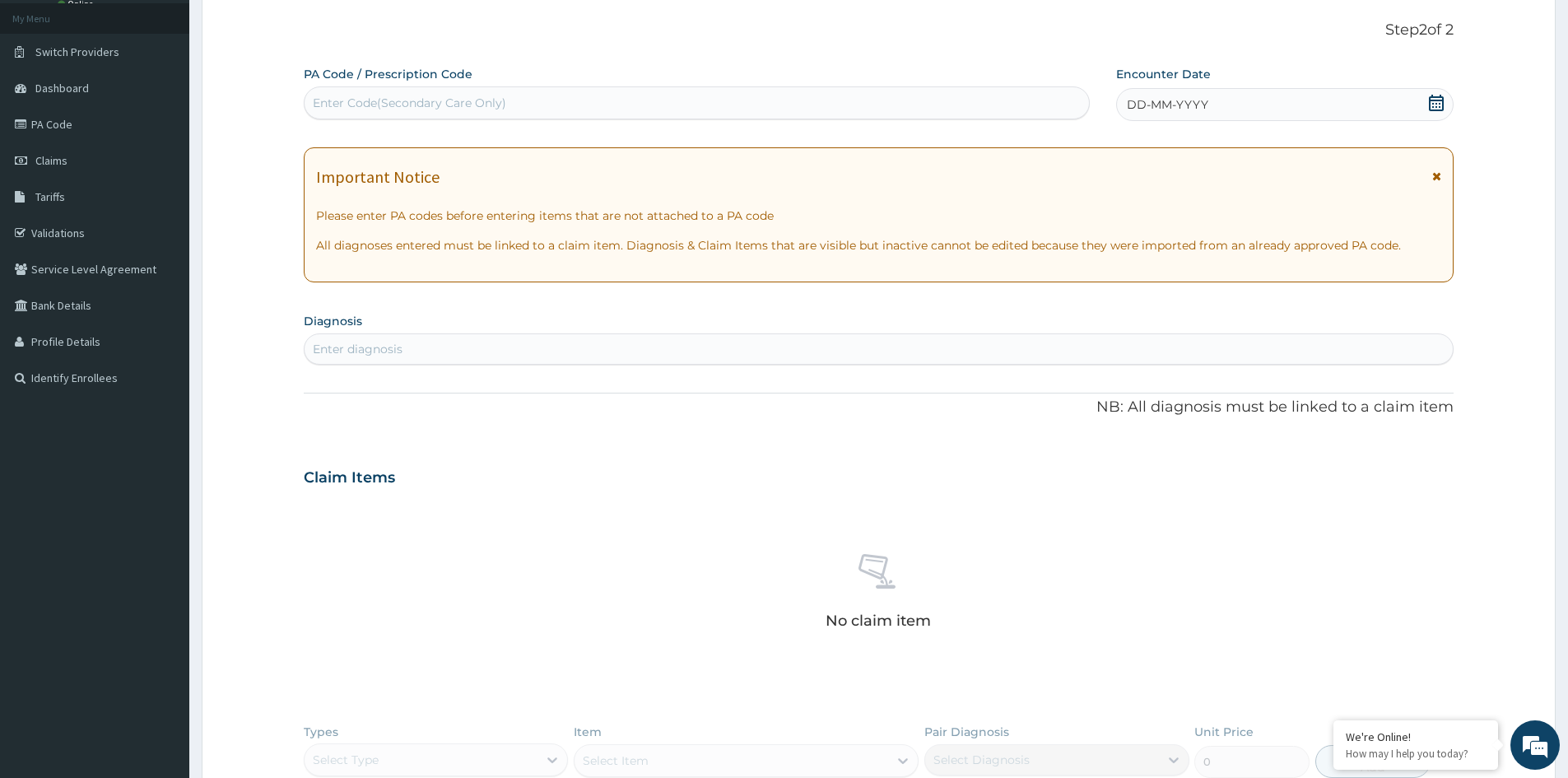
click at [509, 102] on div "Enter Code(Secondary Care Only)" at bounding box center [696, 103] width 784 height 26
paste input "PA/651C44"
type input "PA/651C44"
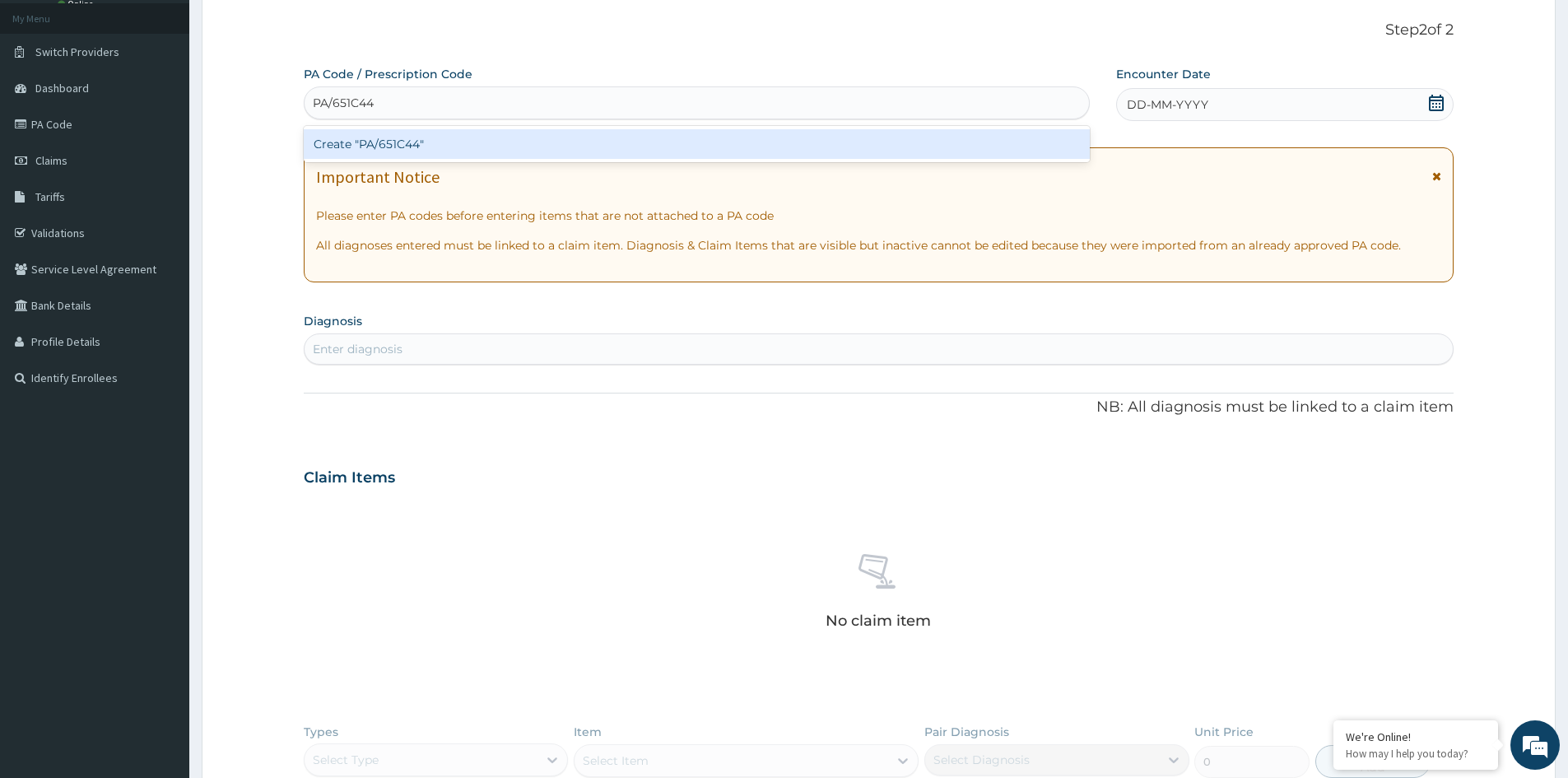
click at [399, 144] on div "Create "PA/651C44"" at bounding box center [696, 144] width 786 height 30
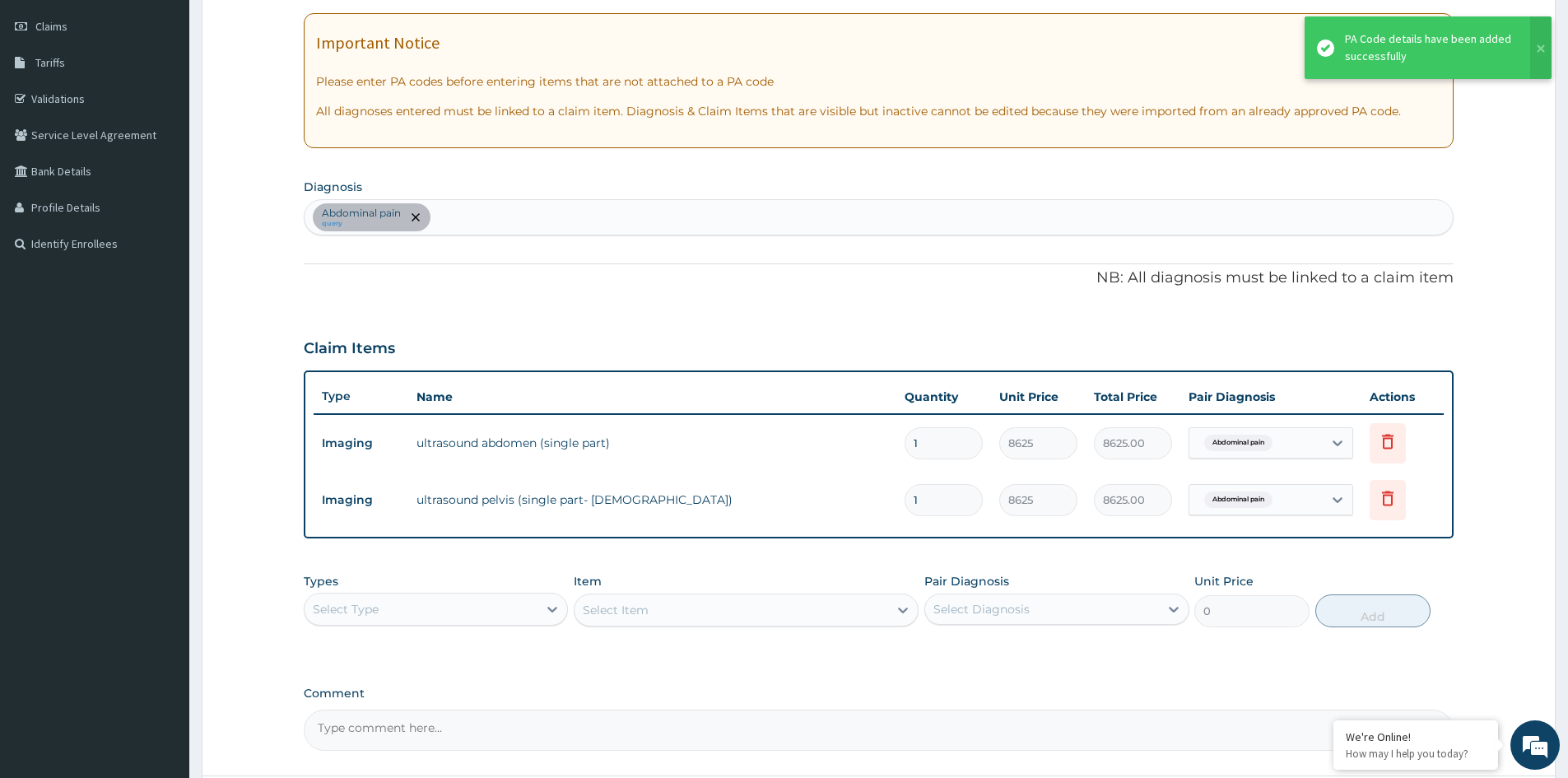
scroll to position [256, 0]
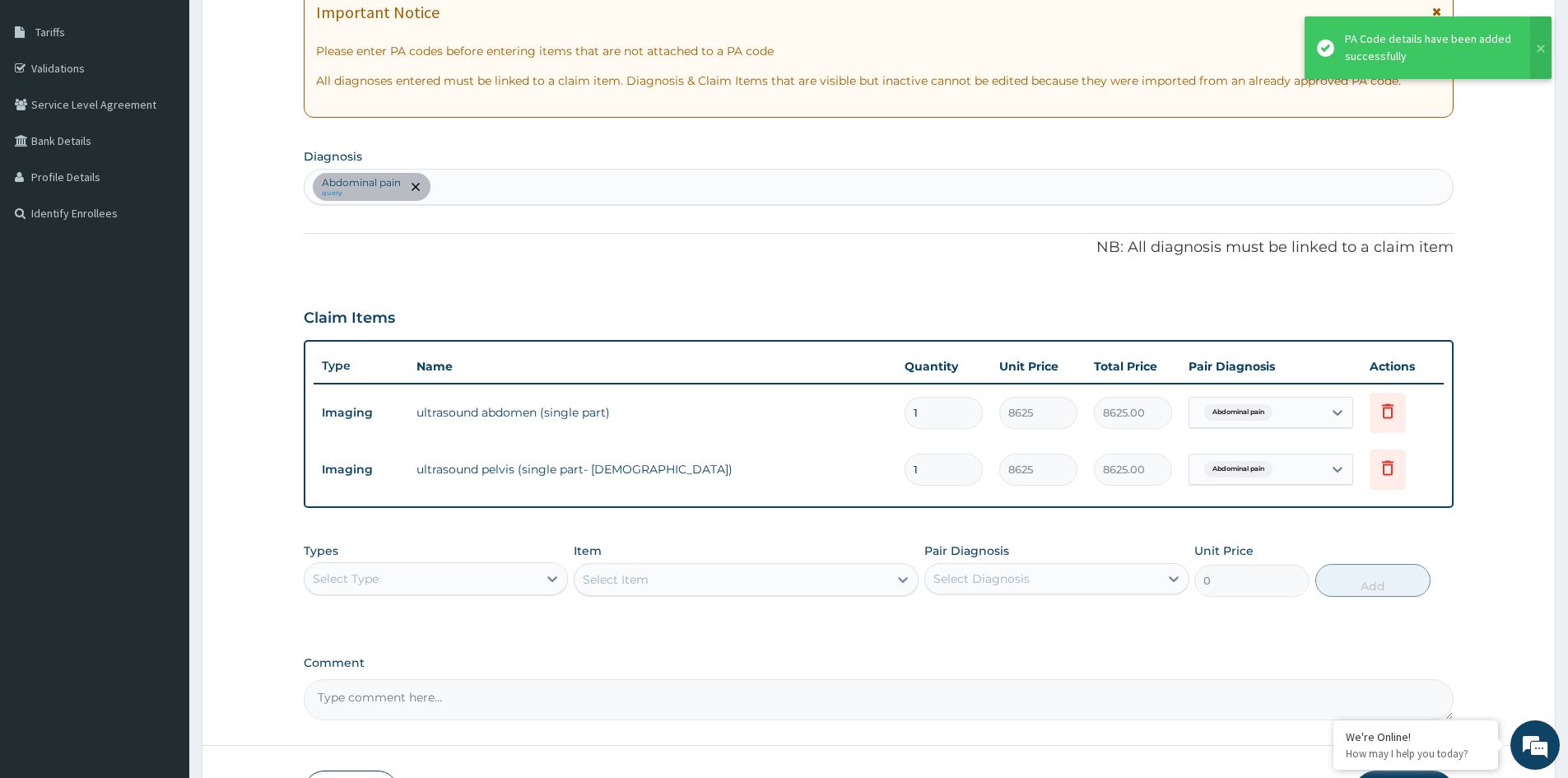
click at [507, 585] on div "Select Type" at bounding box center [421, 579] width 233 height 26
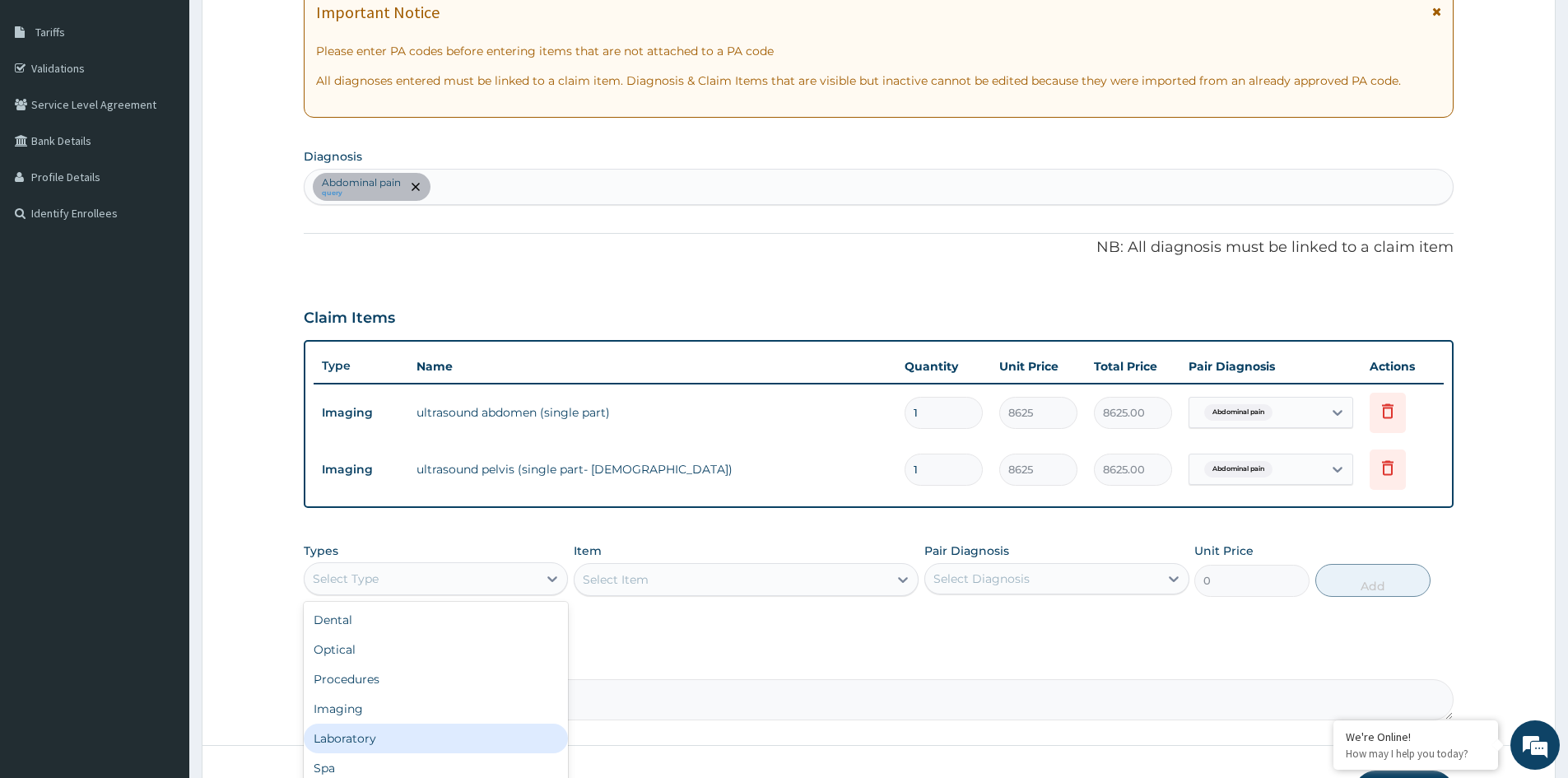
click at [355, 741] on div "Laboratory" at bounding box center [436, 738] width 265 height 30
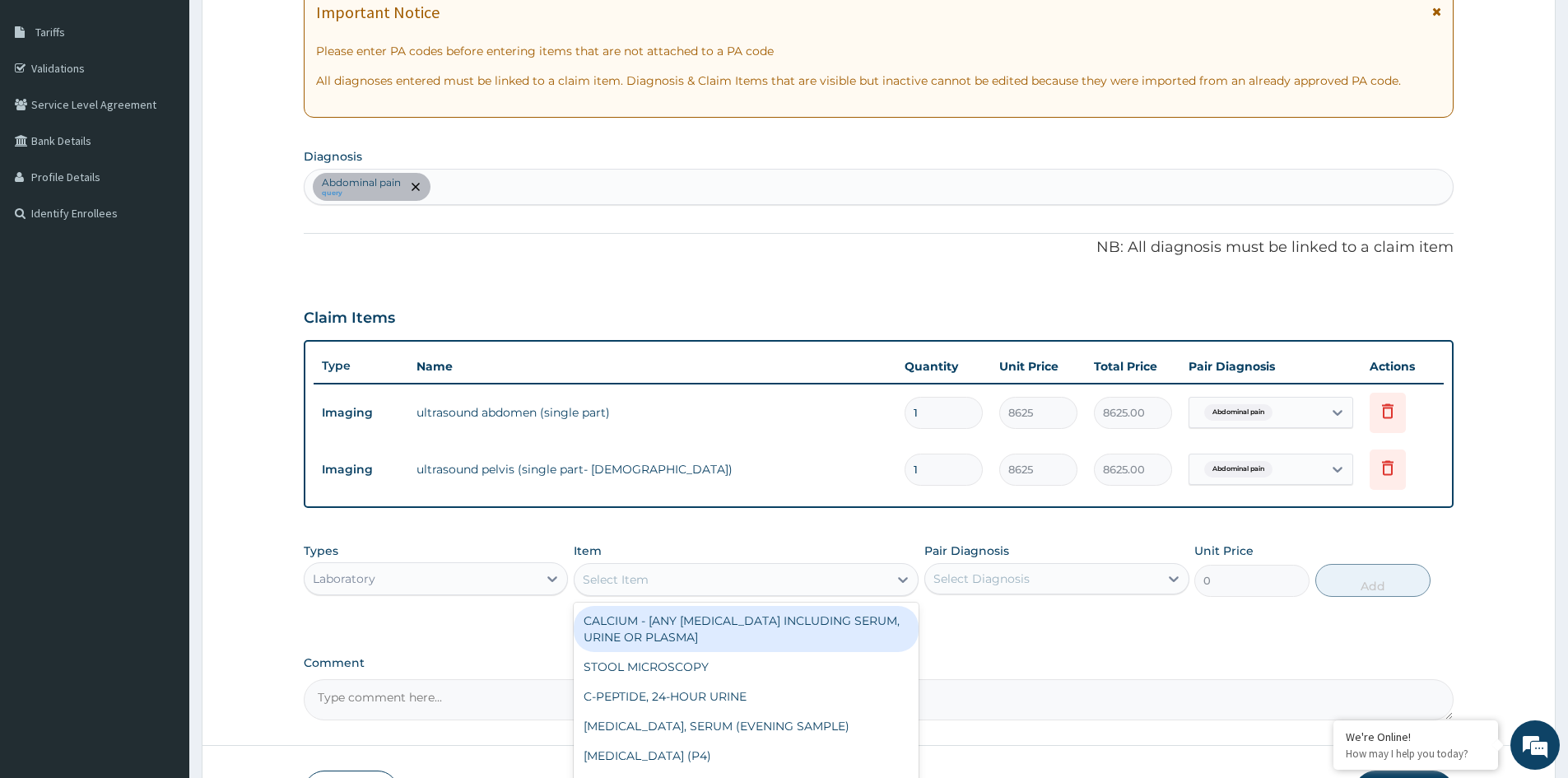
click at [873, 583] on div "Select Item" at bounding box center [731, 580] width 314 height 26
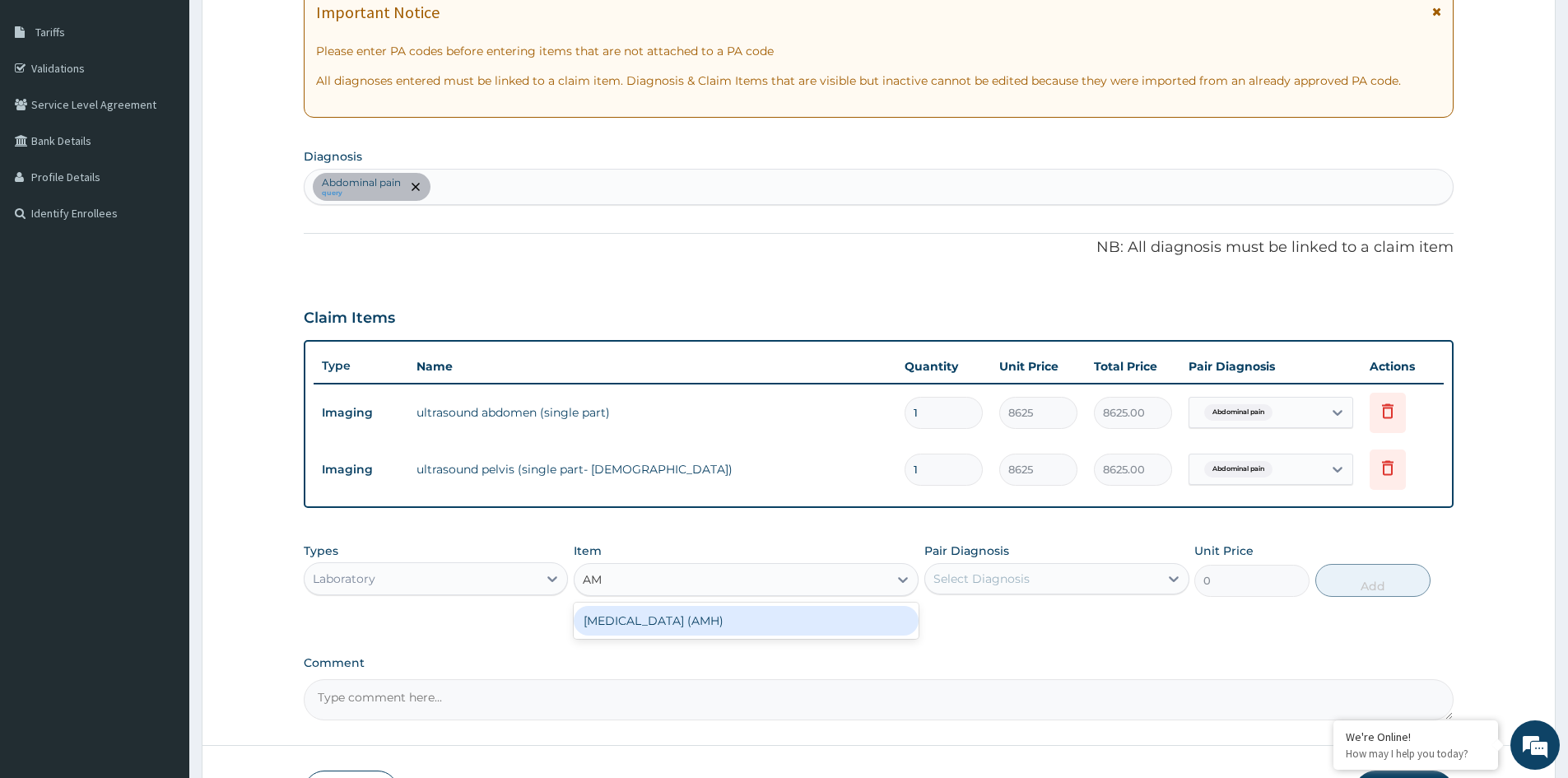
type input "AMH"
click at [835, 623] on div "ANTI MULLERIAN HORMONE (AMH)" at bounding box center [745, 621] width 345 height 30
type input "7500"
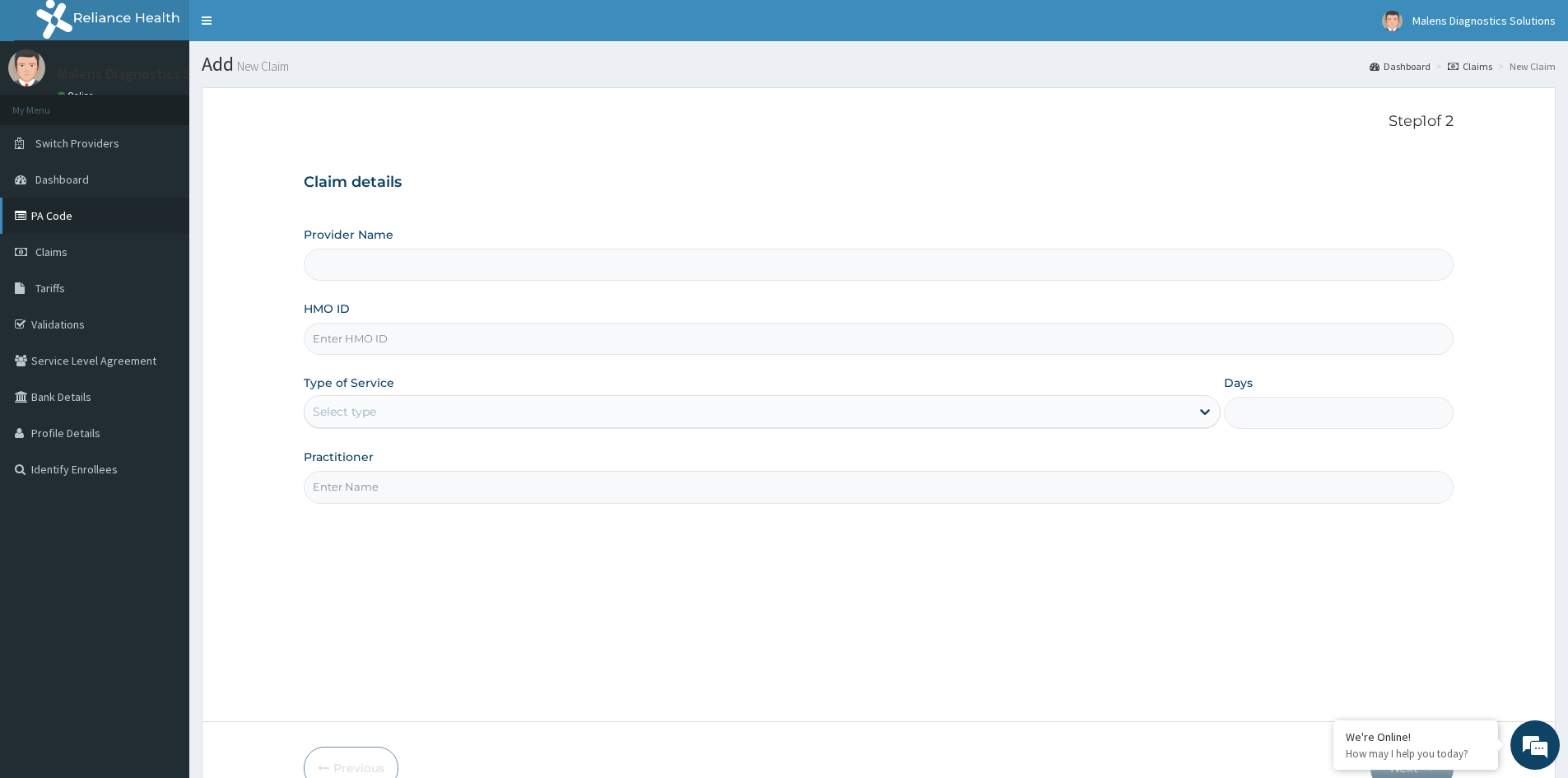
click at [46, 220] on link "PA Code" at bounding box center [94, 215] width 190 height 36
type input "MALENS MEDCARE LIMITED"
